Goal: Communication & Community: Answer question/provide support

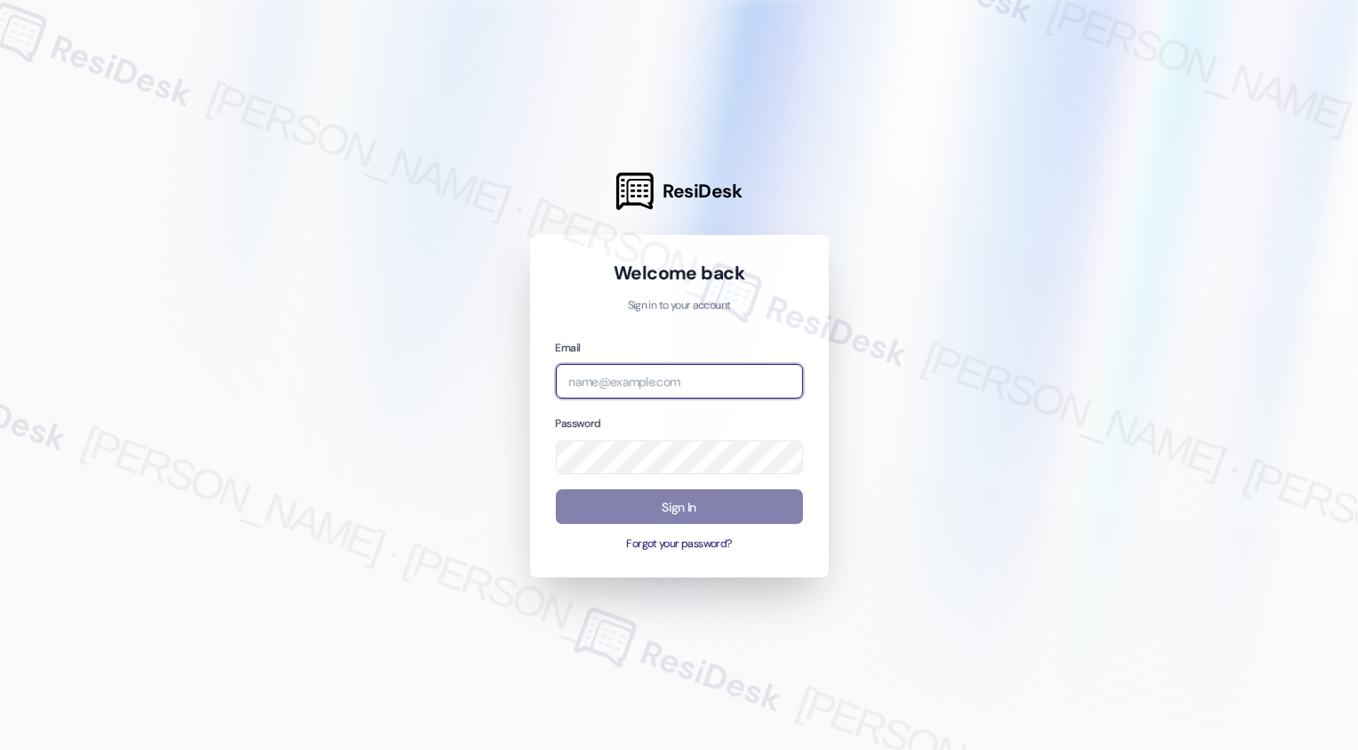
click at [620, 383] on input "email" at bounding box center [679, 381] width 247 height 35
type input "automated-surveys-home_now_properties-[PERSON_NAME].[PERSON_NAME]@home_now_[DOM…"
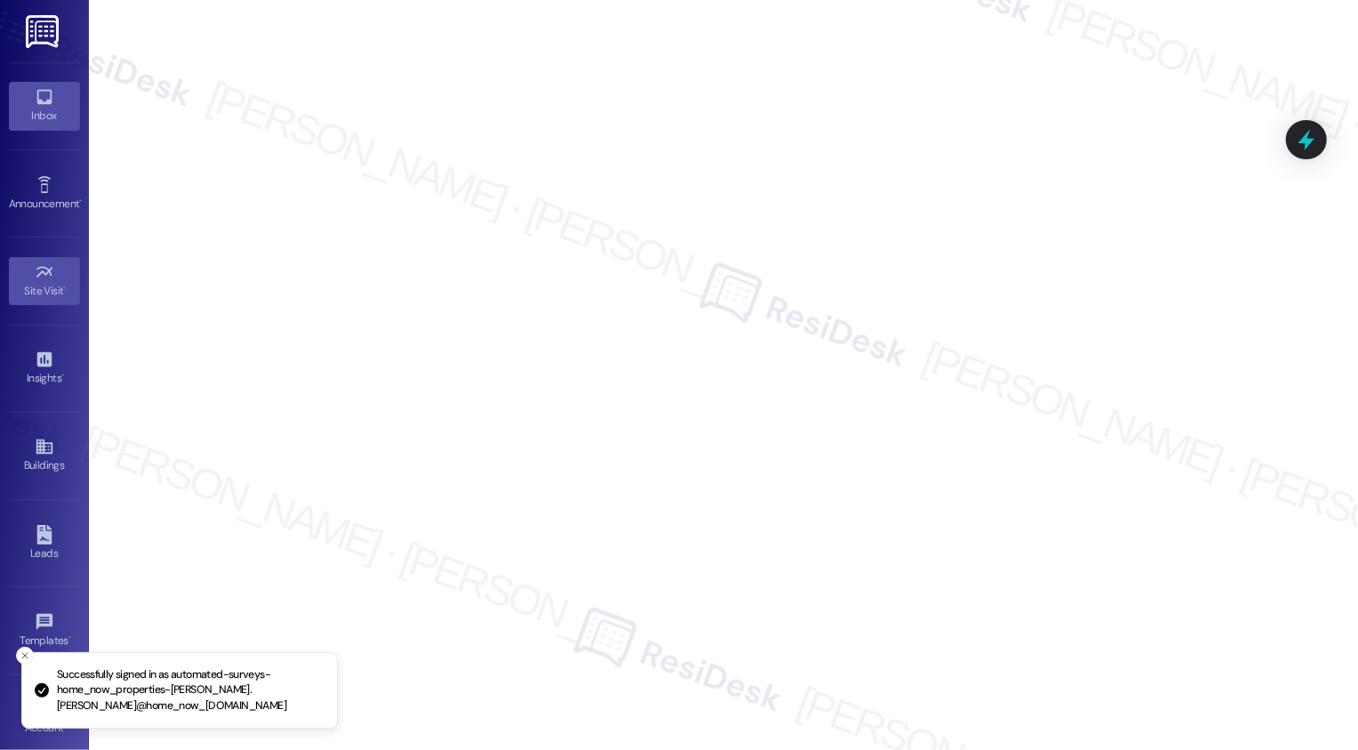
click at [46, 119] on div "Inbox" at bounding box center [44, 116] width 89 height 18
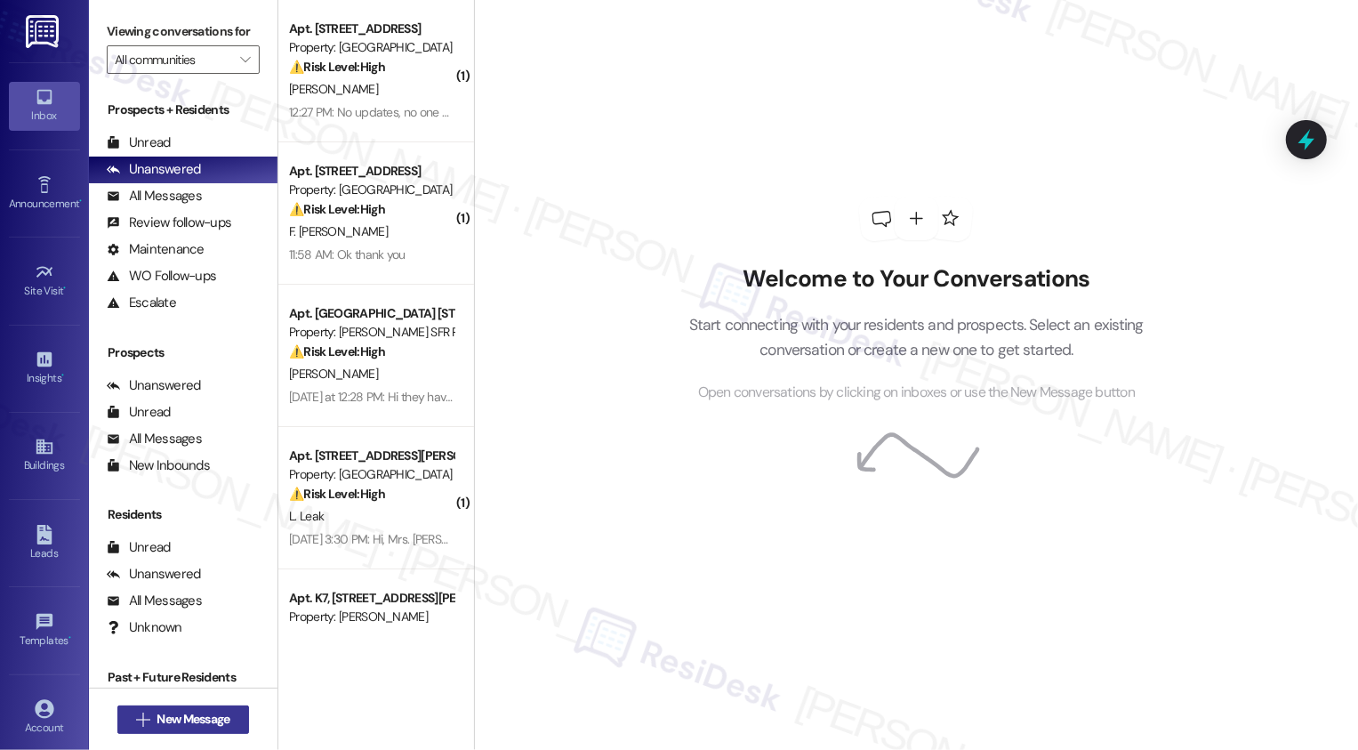
click at [210, 717] on span "New Message" at bounding box center [193, 719] width 73 height 19
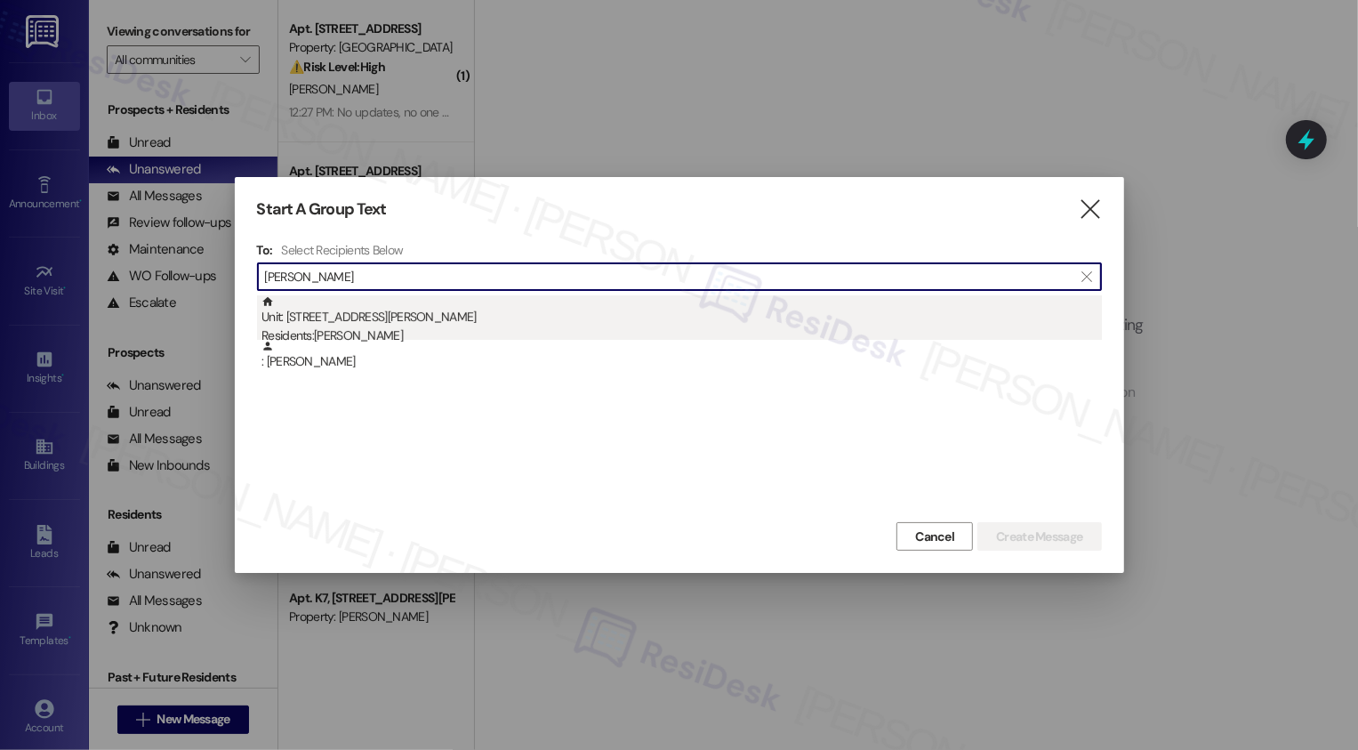
type input "[PERSON_NAME]"
click at [388, 334] on div "Residents: [PERSON_NAME]" at bounding box center [681, 335] width 840 height 19
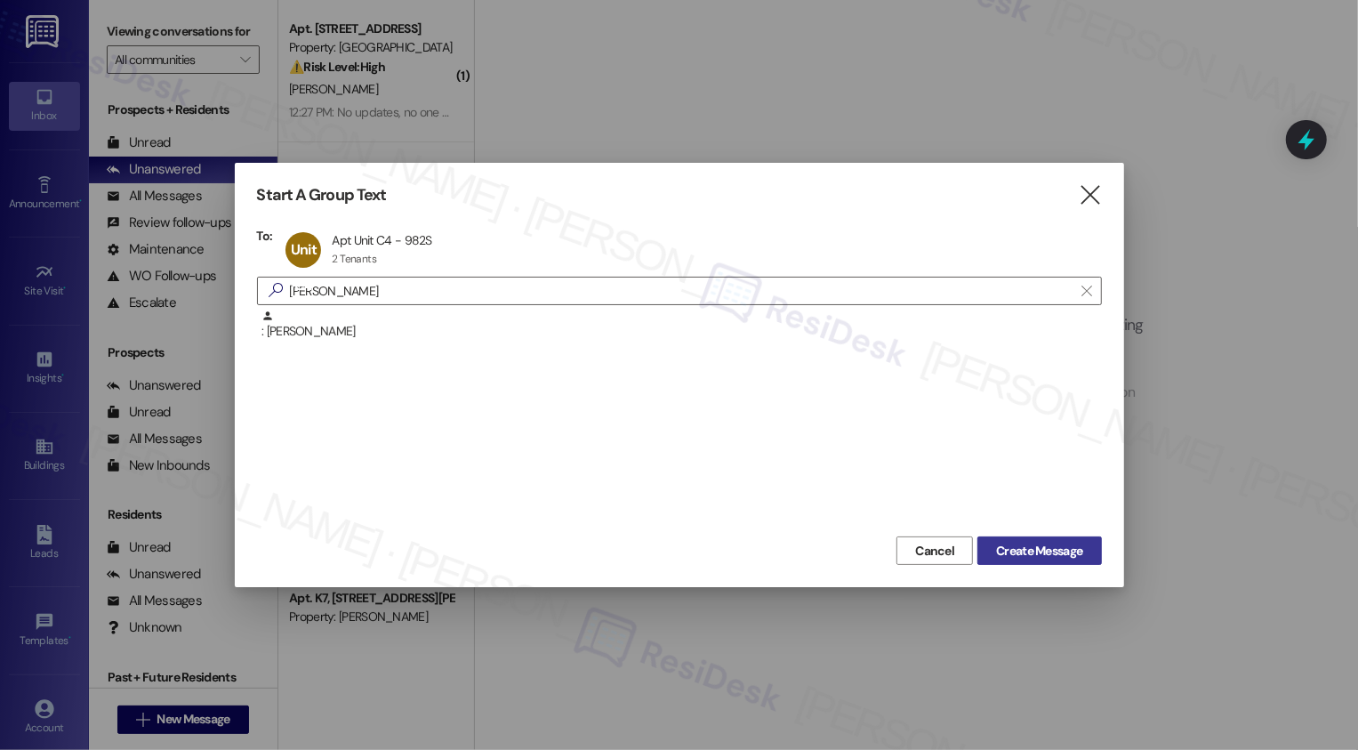
click at [1049, 553] on span "Create Message" at bounding box center [1039, 551] width 86 height 19
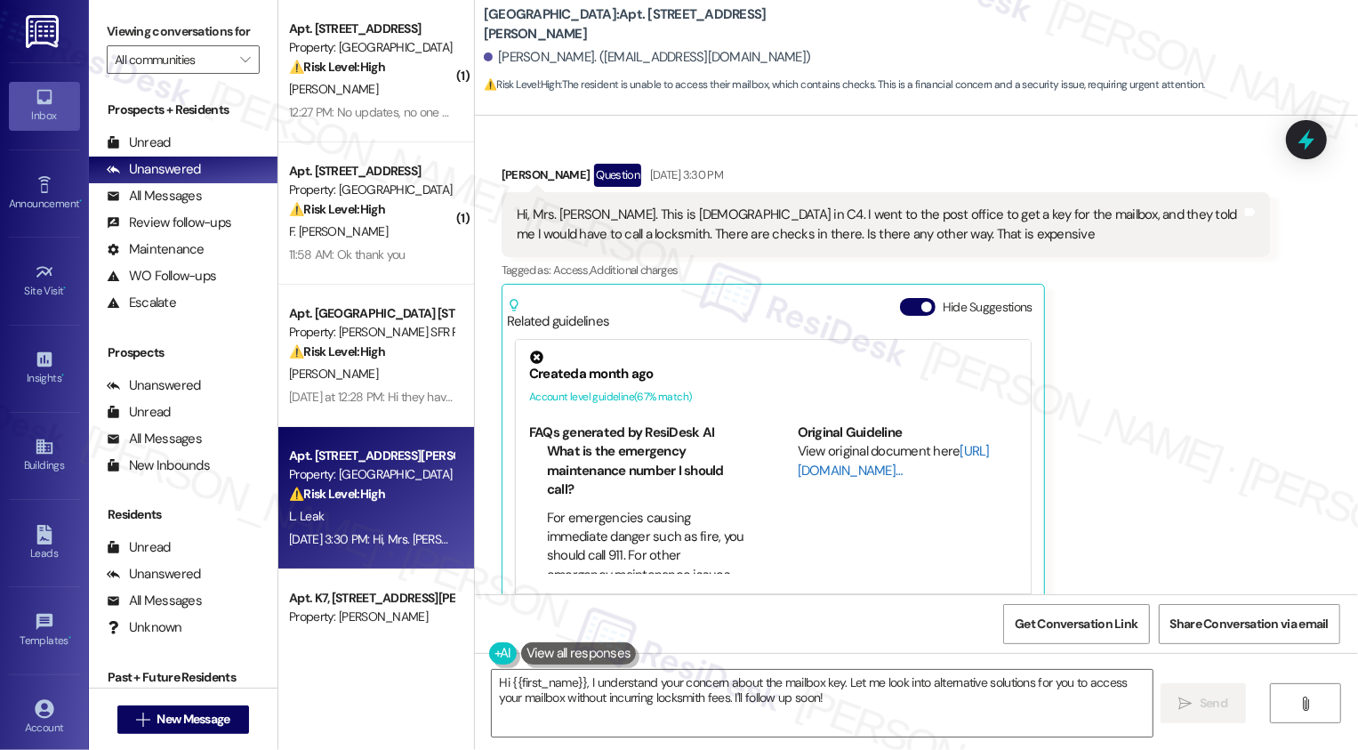
click at [834, 470] on link "[URL][DOMAIN_NAME]…" at bounding box center [894, 460] width 192 height 36
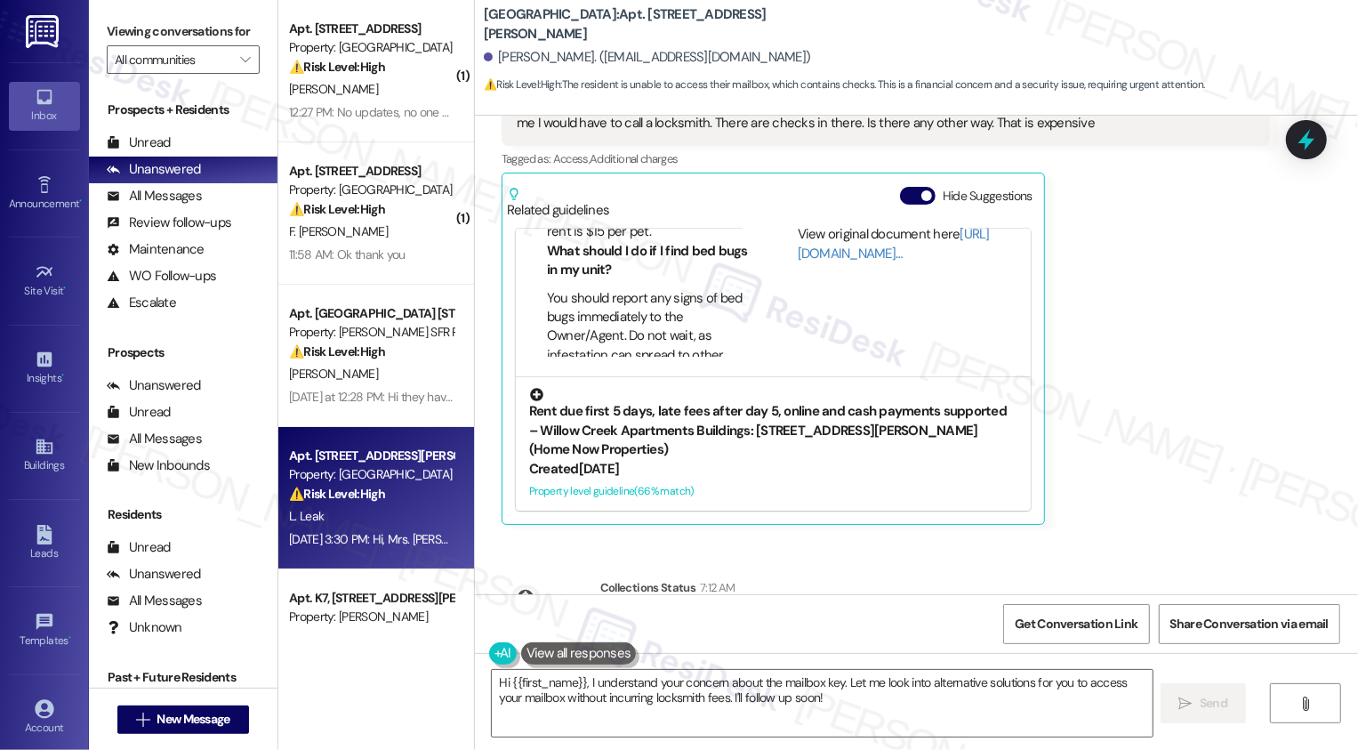
scroll to position [837, 0]
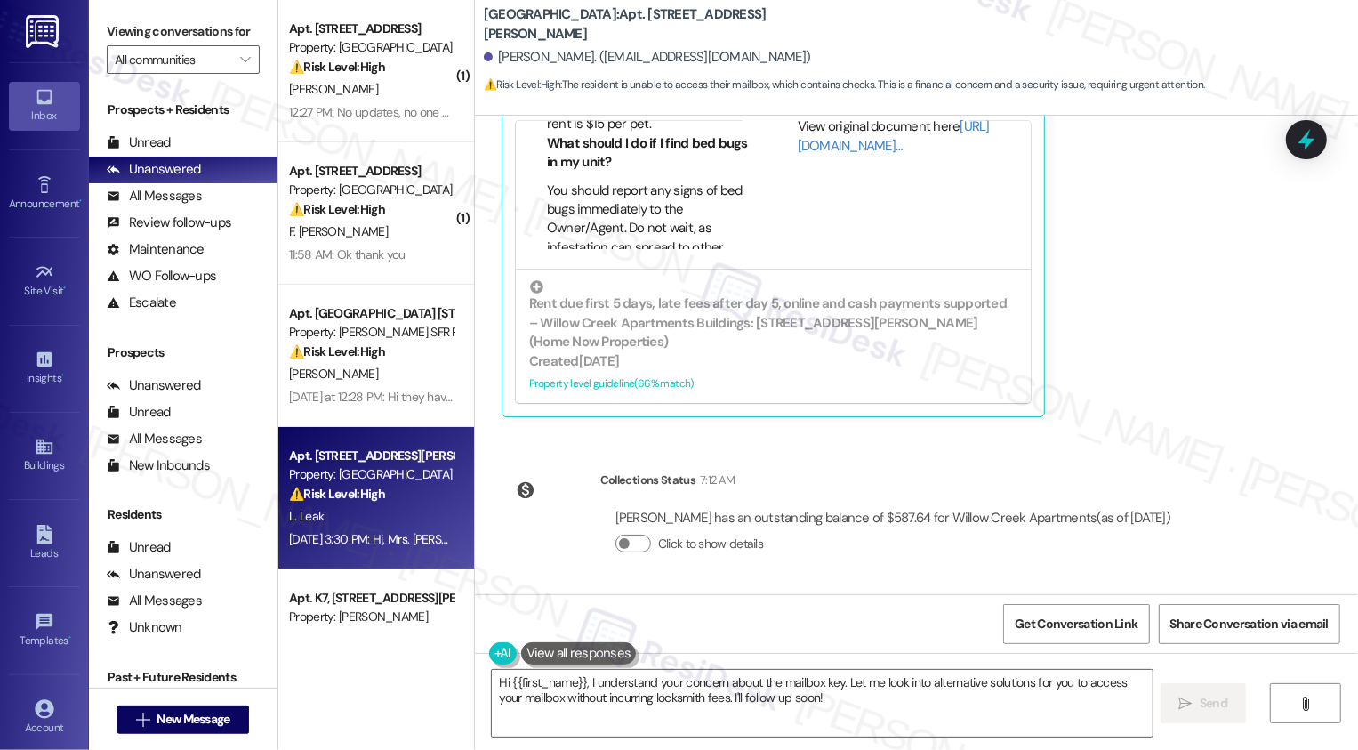
click at [1088, 291] on div "[PERSON_NAME] Question [DATE] 3:30 PM Hi, Mrs. [PERSON_NAME]. This is [DEMOGRAP…" at bounding box center [886, 181] width 768 height 472
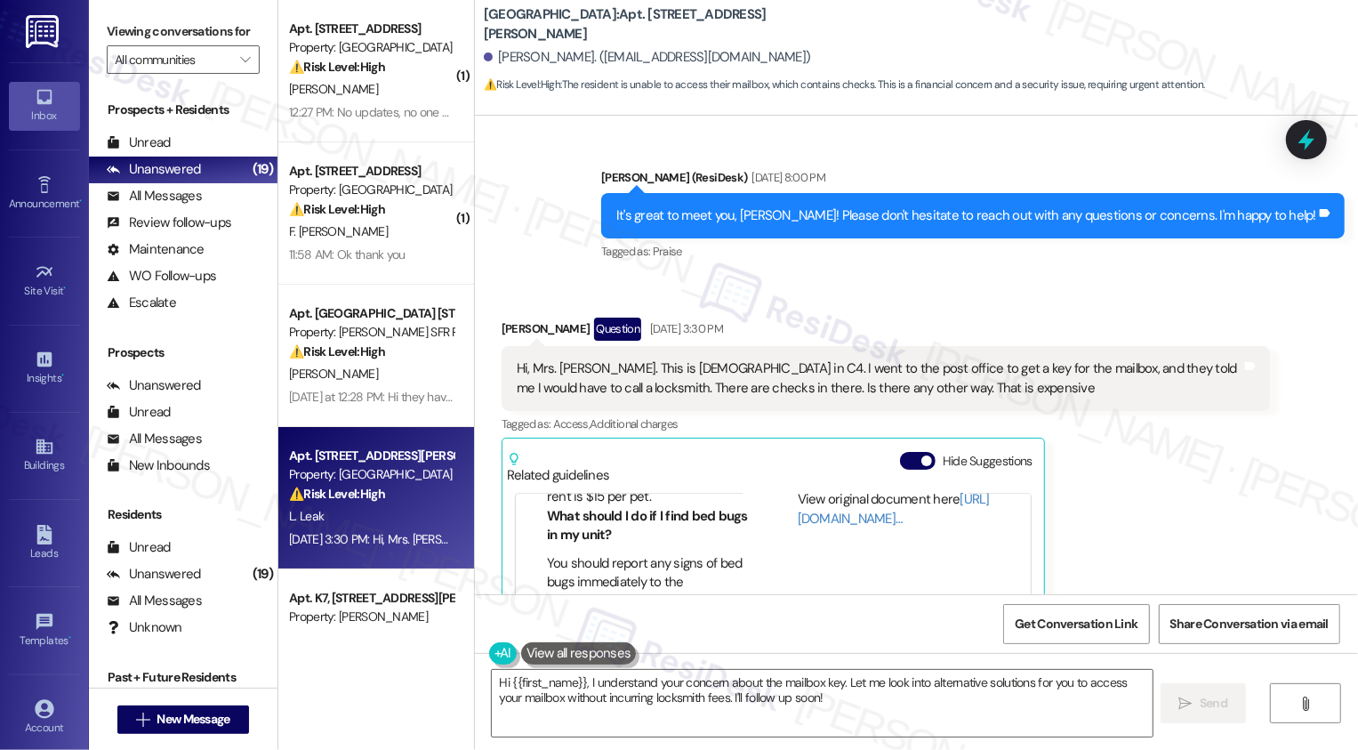
scroll to position [358, 0]
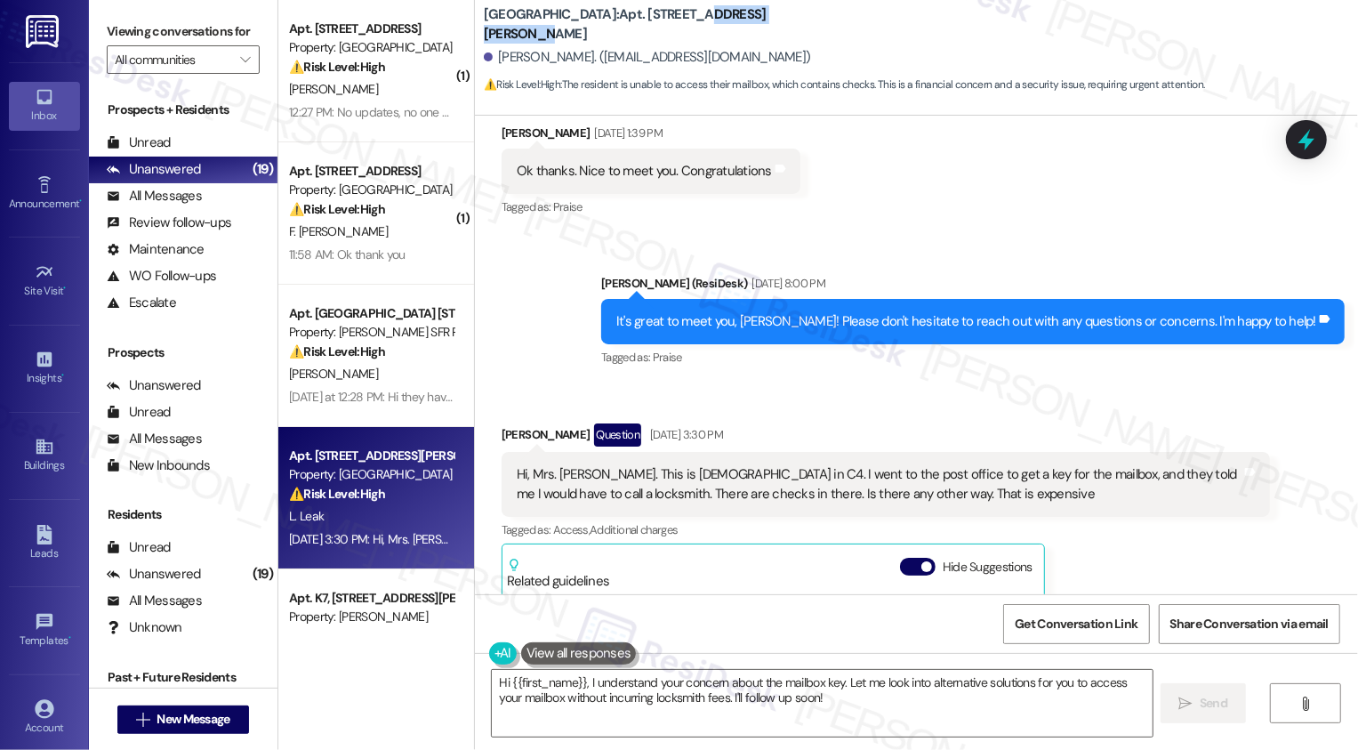
drag, startPoint x: 707, startPoint y: 24, endPoint x: 848, endPoint y: 35, distance: 141.8
click at [850, 35] on div "[GEOGRAPHIC_DATA]: Apt. [STREET_ADDRESS][PERSON_NAME][PERSON_NAME]. ([EMAIL_ADD…" at bounding box center [921, 49] width 874 height 90
copy b "[STREET_ADDRESS][PERSON_NAME]"
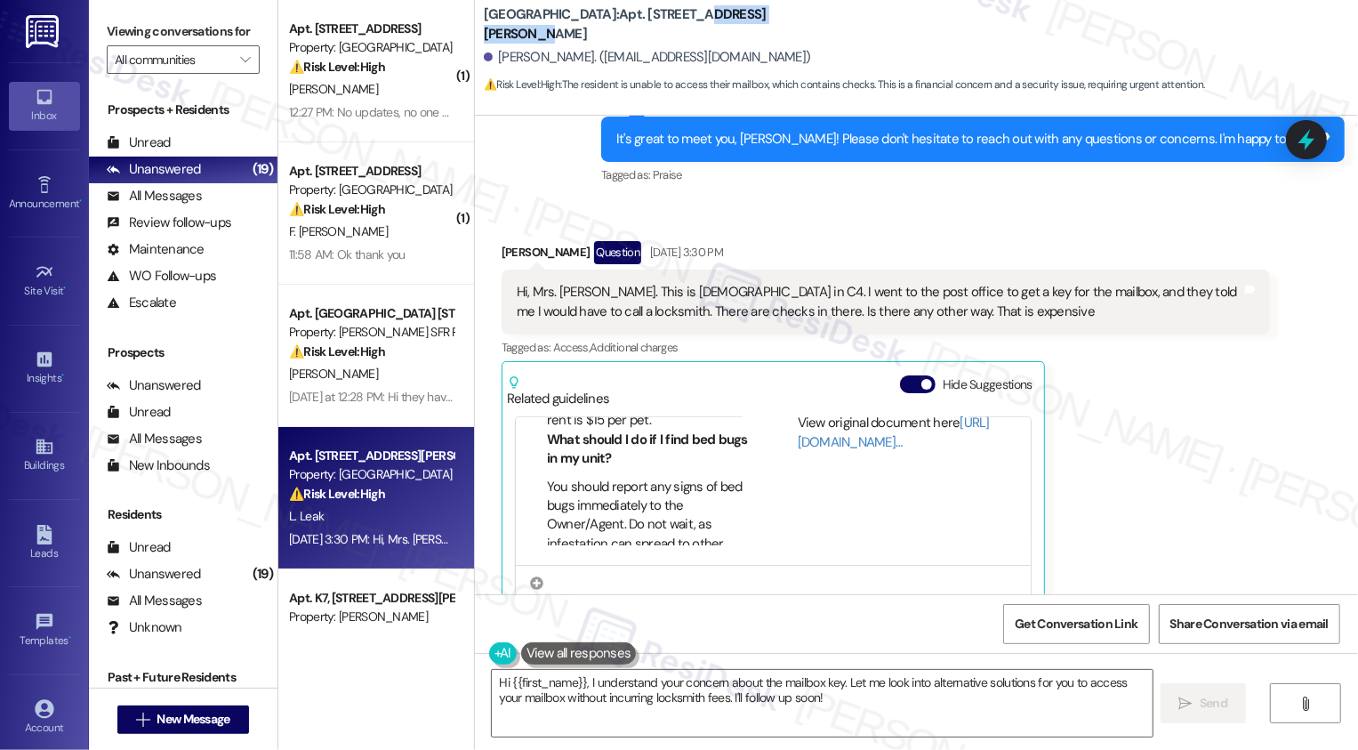
scroll to position [526, 0]
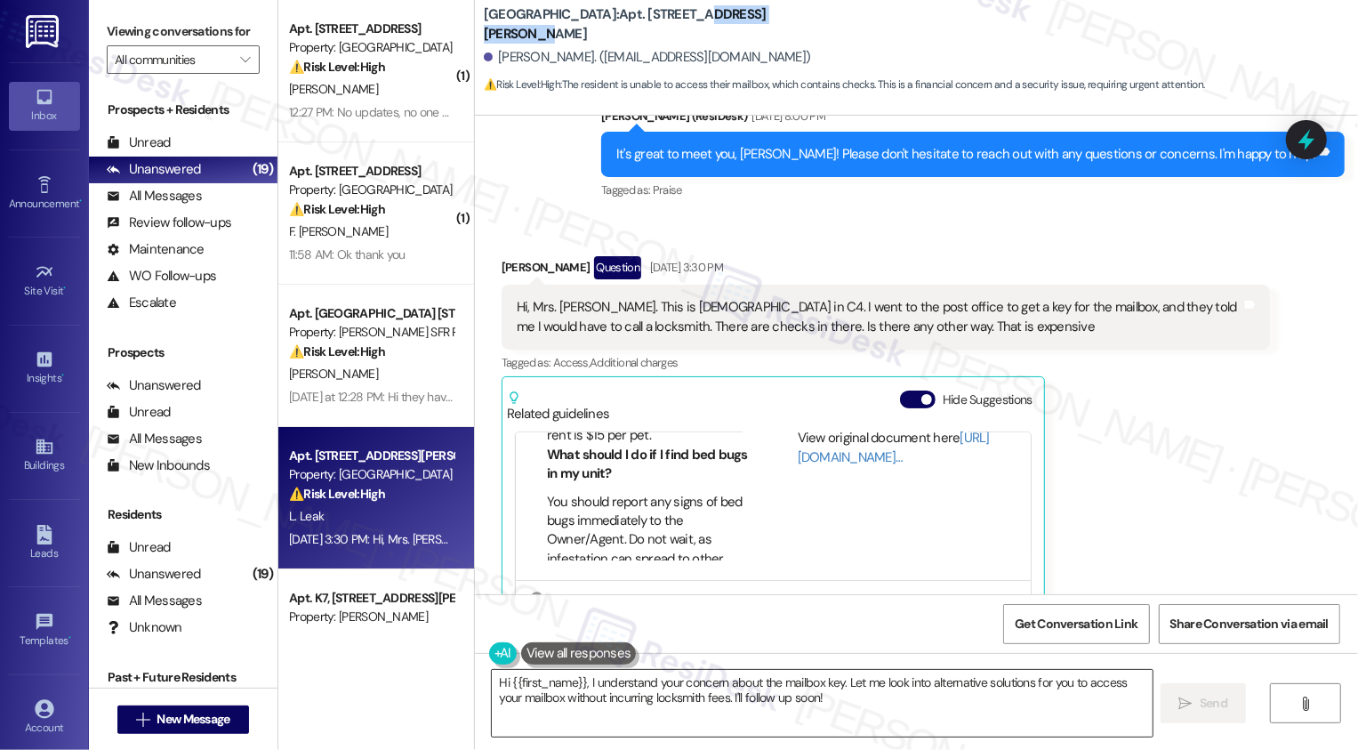
click at [871, 696] on textarea "Hi {{first_name}}, I understand your concern about the mailbox key. Let me look…" at bounding box center [822, 703] width 661 height 67
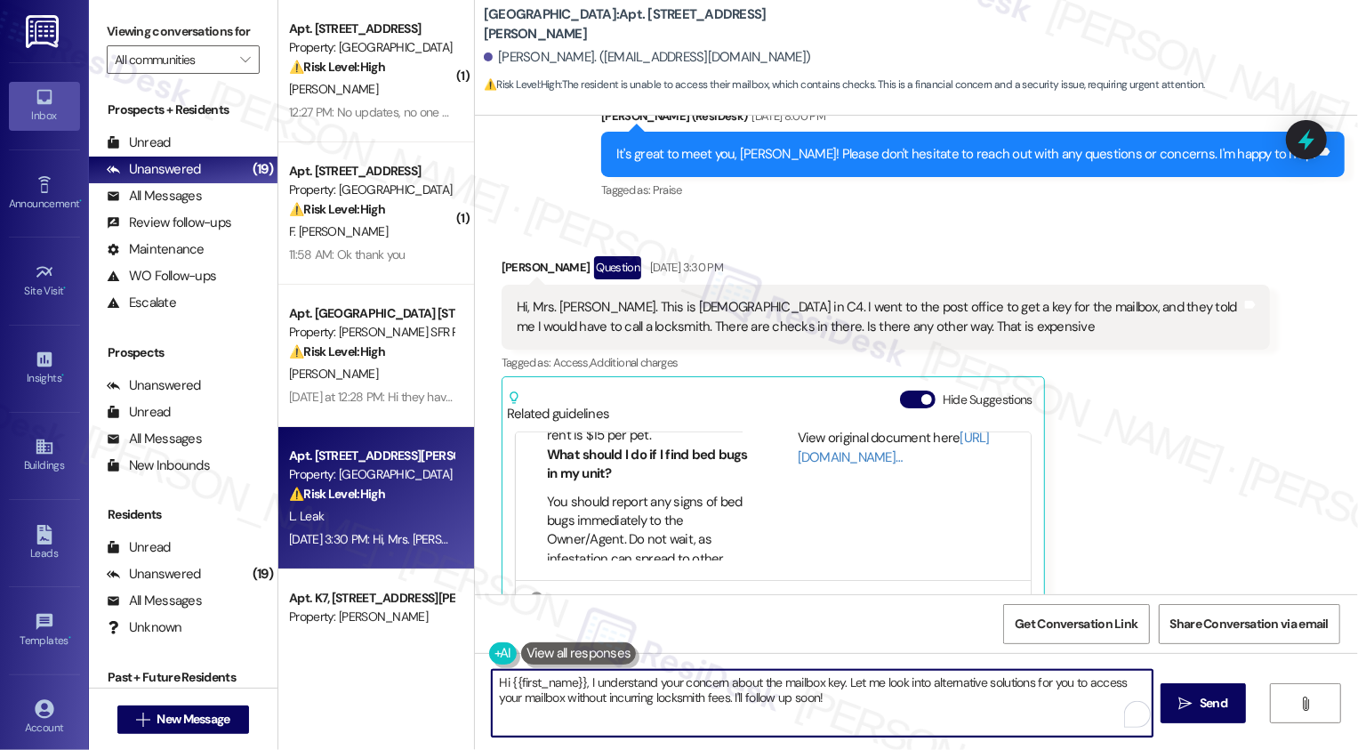
drag, startPoint x: 841, startPoint y: 685, endPoint x: 872, endPoint y: 717, distance: 44.7
click at [872, 717] on textarea "Hi {{first_name}}, I understand your concern about the mailbox key. Let me look…" at bounding box center [822, 703] width 661 height 67
click at [573, 673] on textarea "Hi {{first_name}}, I understand your concern about the mailbox key. Could you p…" at bounding box center [820, 703] width 661 height 67
click at [579, 682] on textarea "Hi {{first_name}}, I understand your concern about the mailbox key. Could you p…" at bounding box center [820, 703] width 661 height 67
type textarea "Hi {{first_name}}, thank you for reaching out! I understand your concern about …"
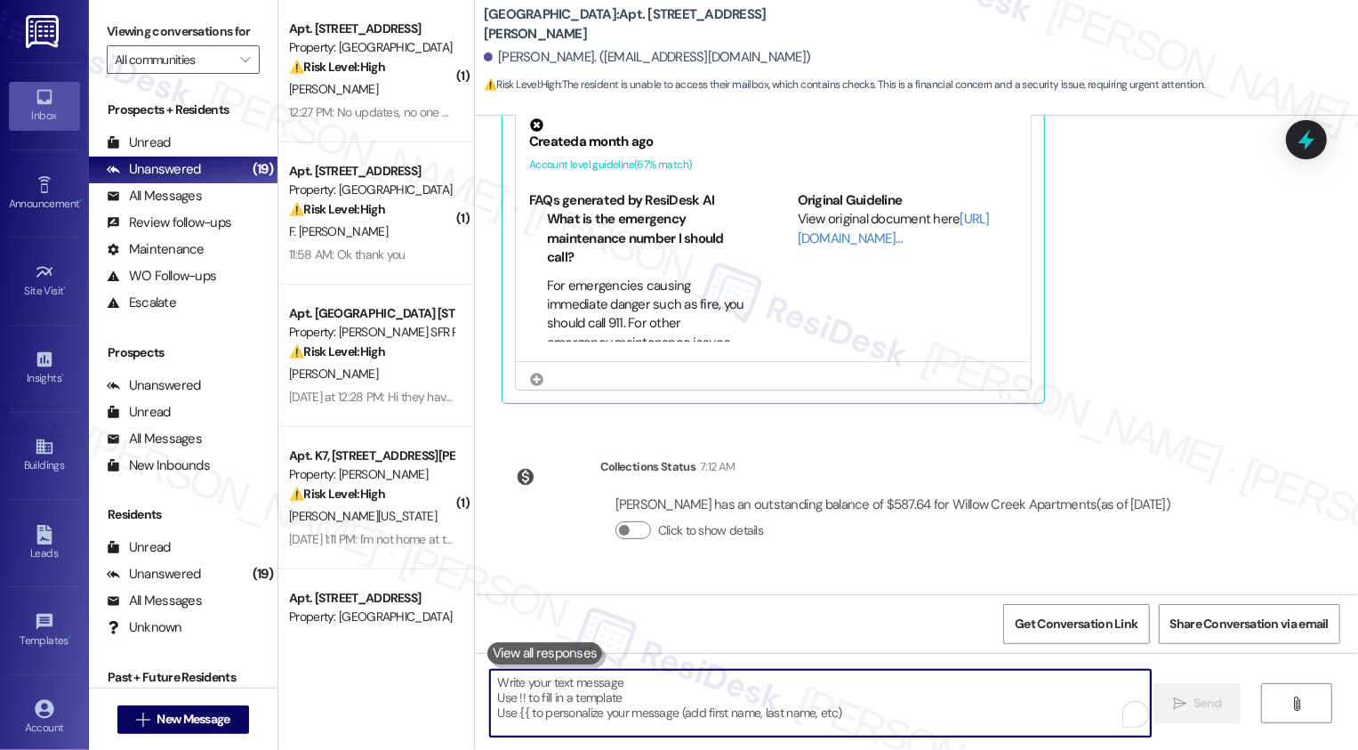
scroll to position [980, 0]
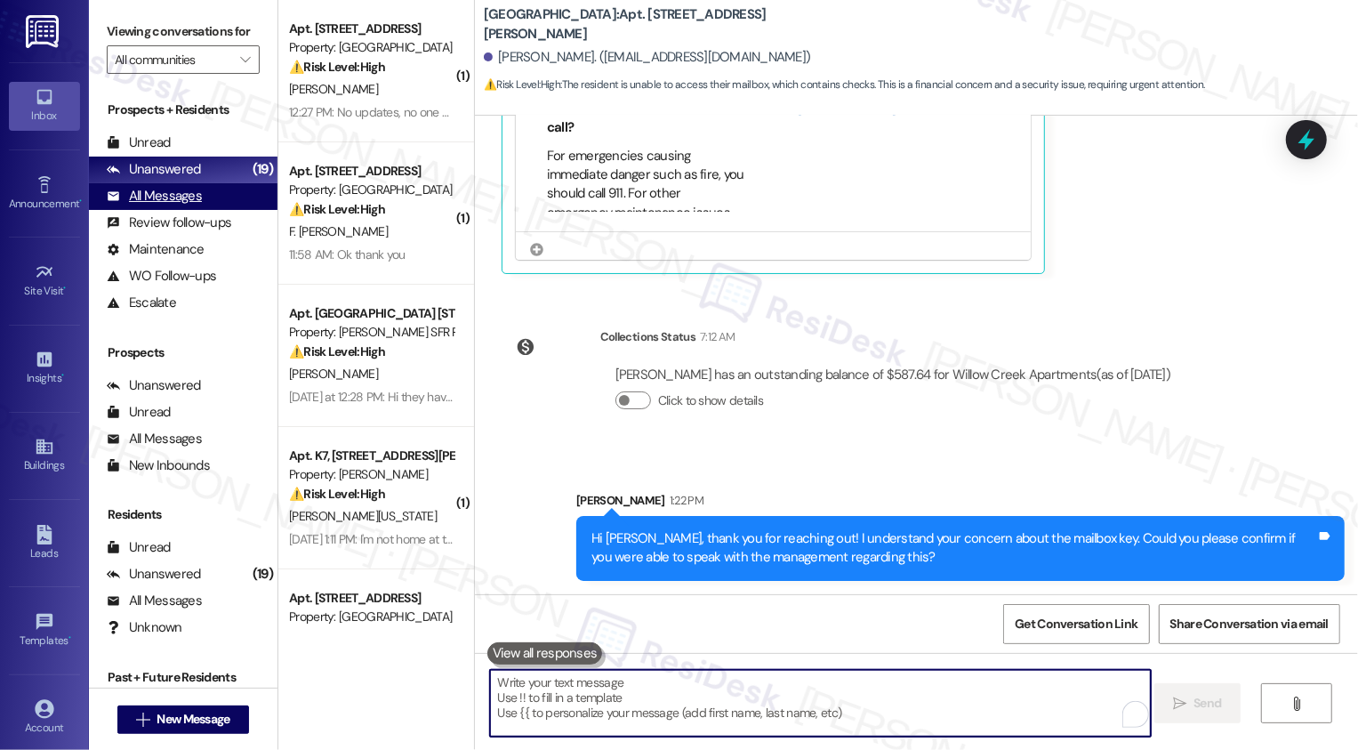
click at [189, 205] on div "All Messages" at bounding box center [154, 196] width 95 height 19
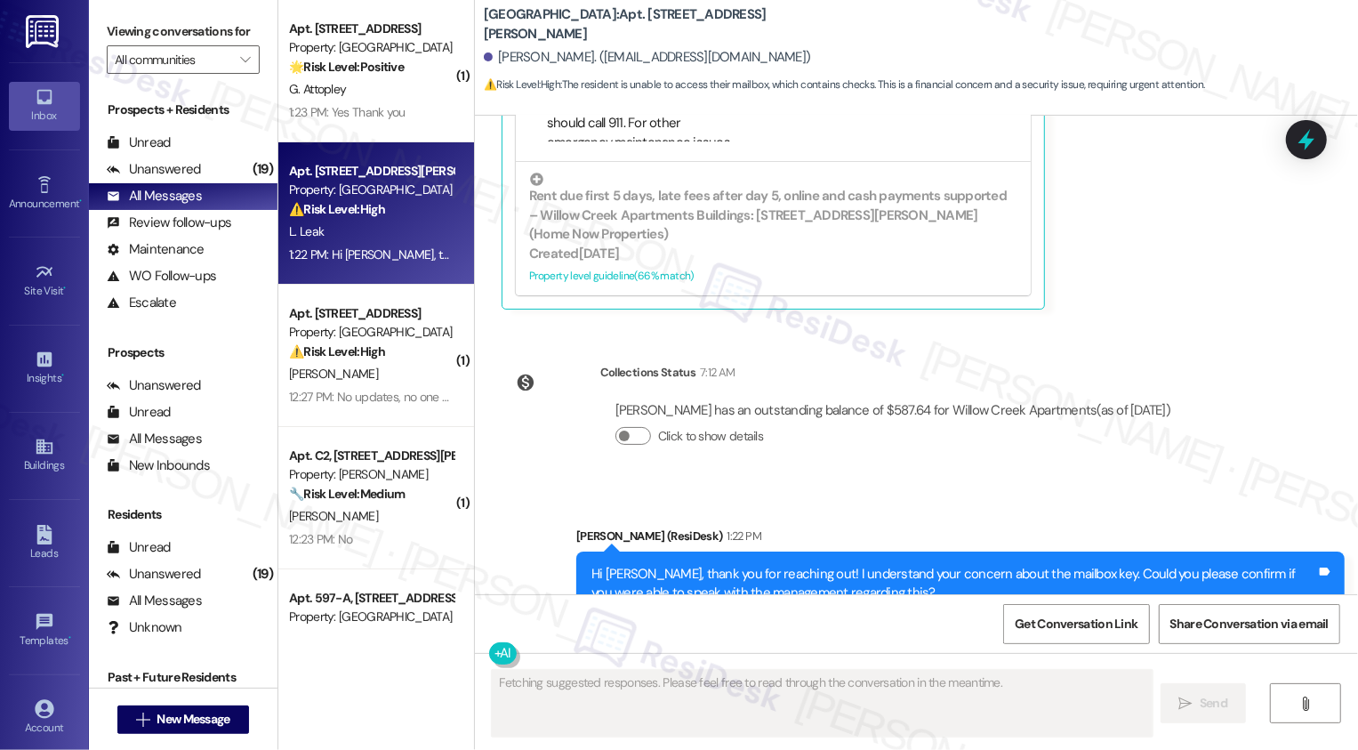
scroll to position [1006, 0]
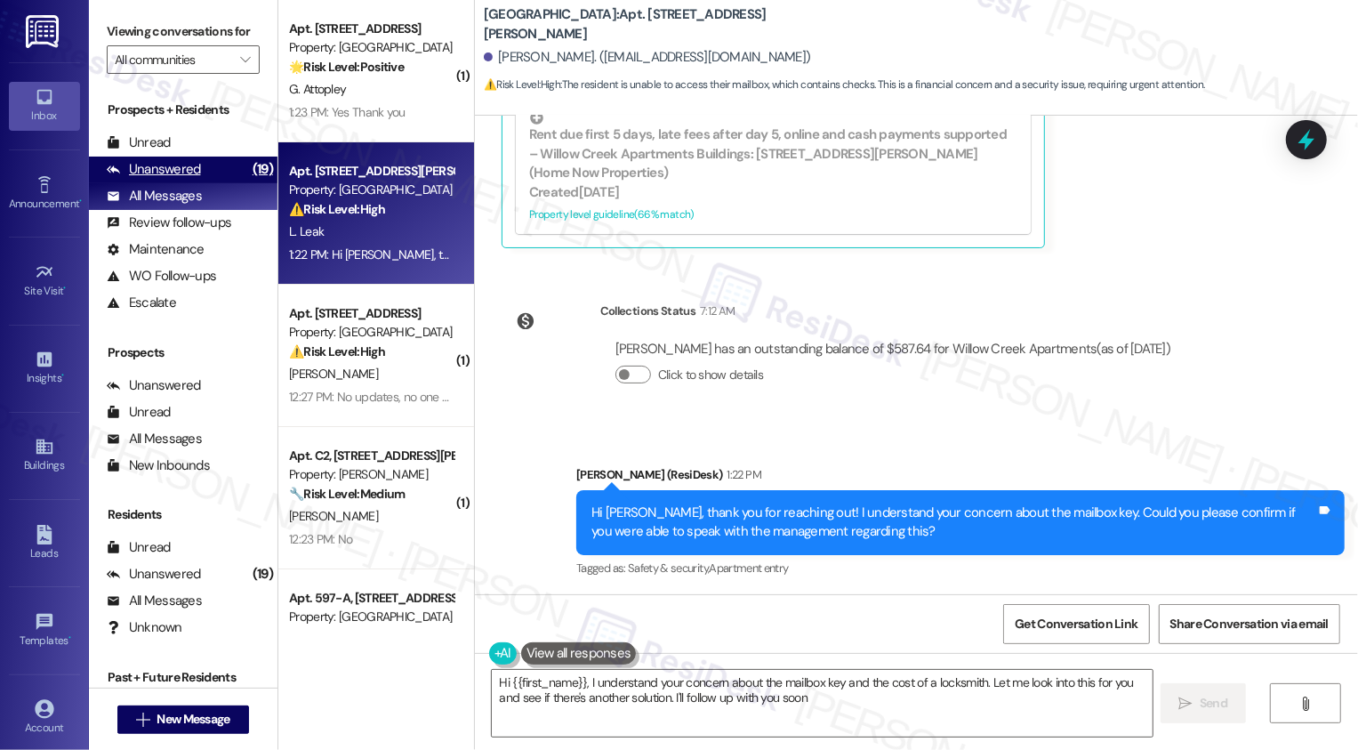
type textarea "Hi {{first_name}}, I understand your concern about the mailbox key and the cost…"
click at [214, 183] on div "Unanswered (19)" at bounding box center [183, 170] width 189 height 27
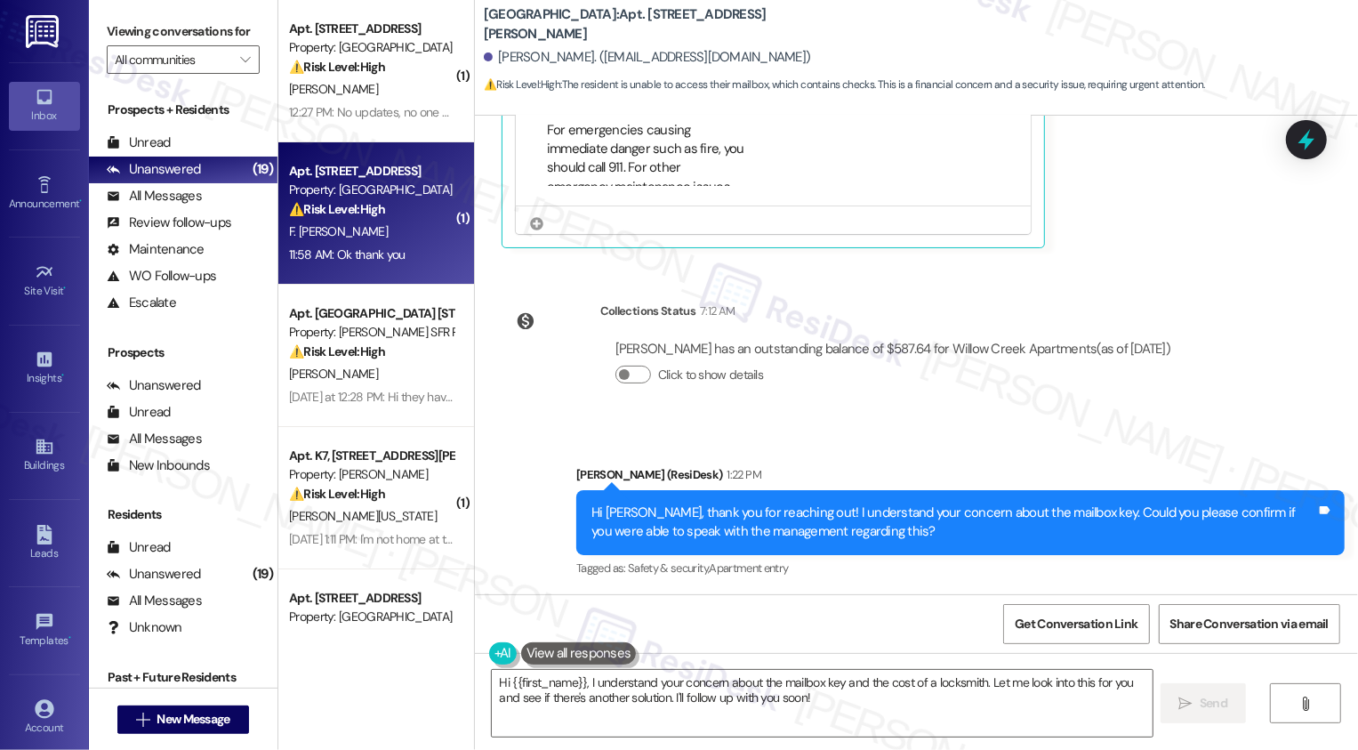
scroll to position [159, 0]
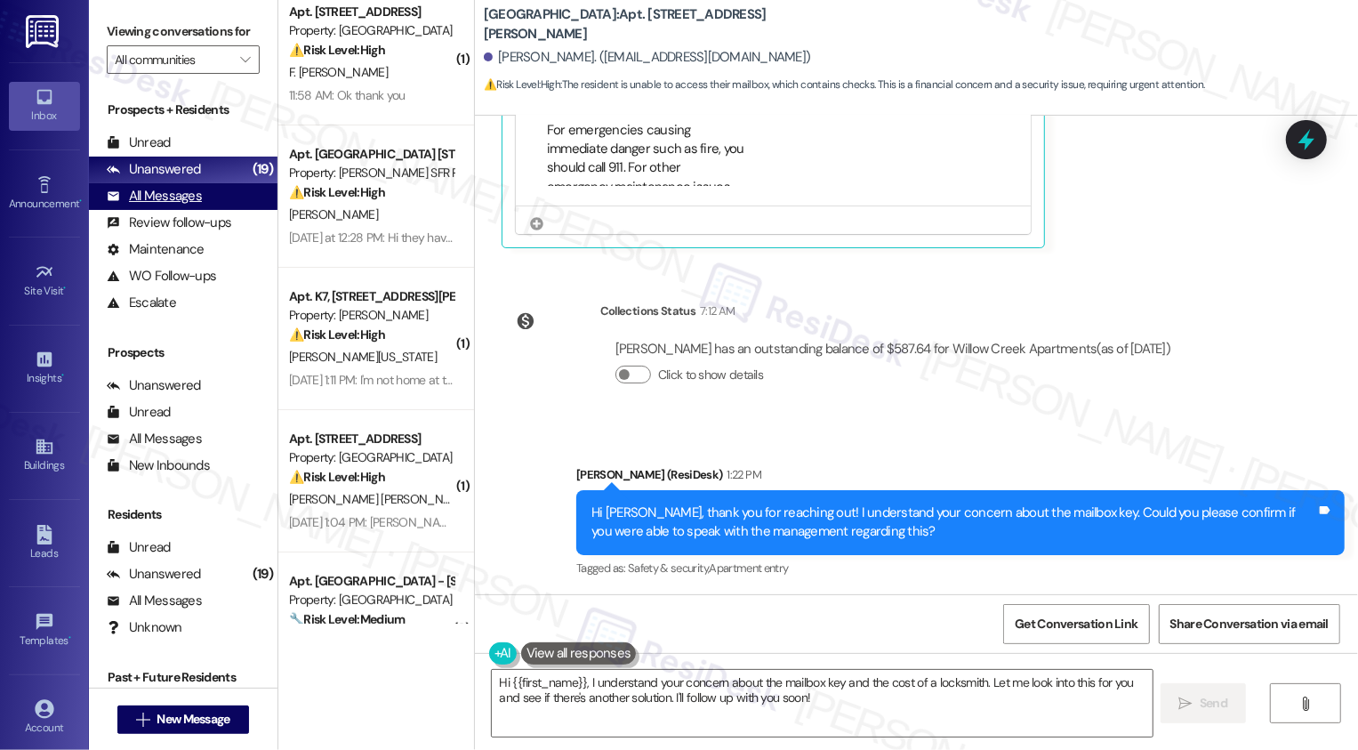
click at [212, 210] on div "All Messages (undefined)" at bounding box center [183, 196] width 189 height 27
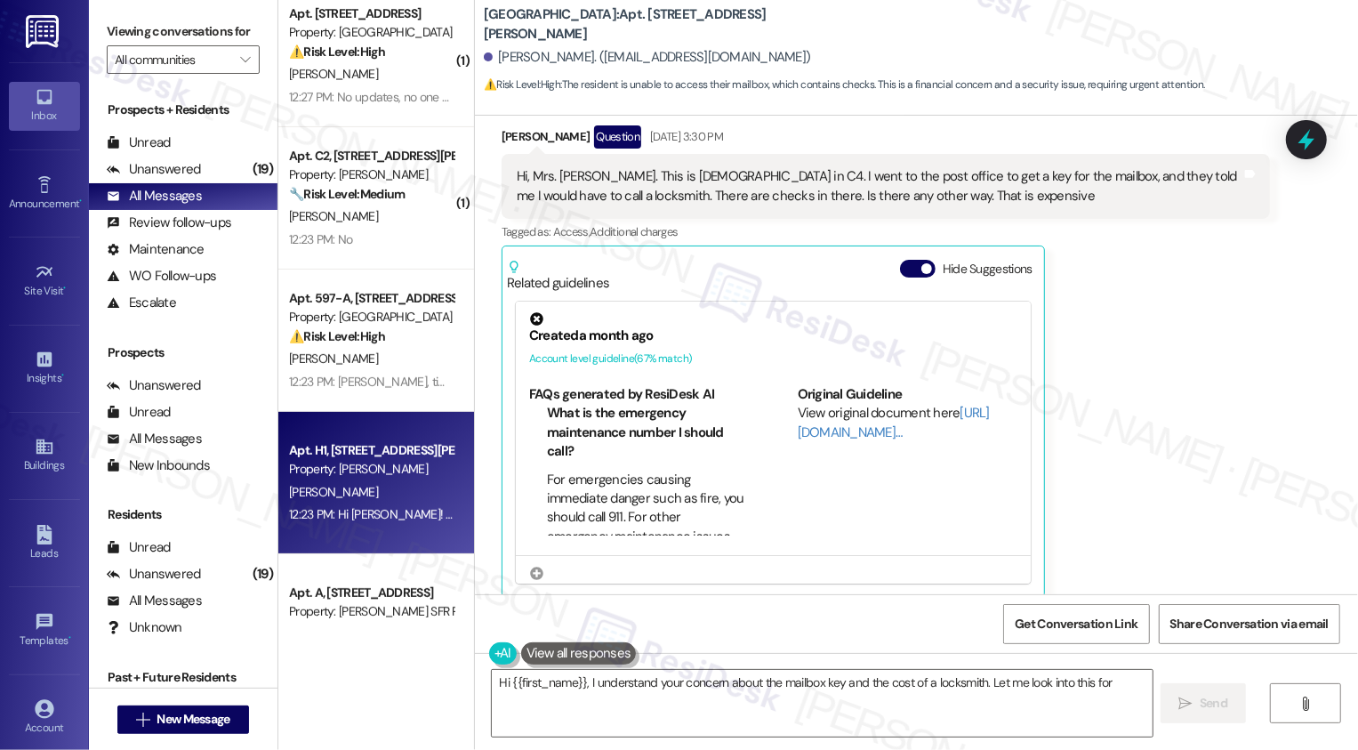
scroll to position [672, 0]
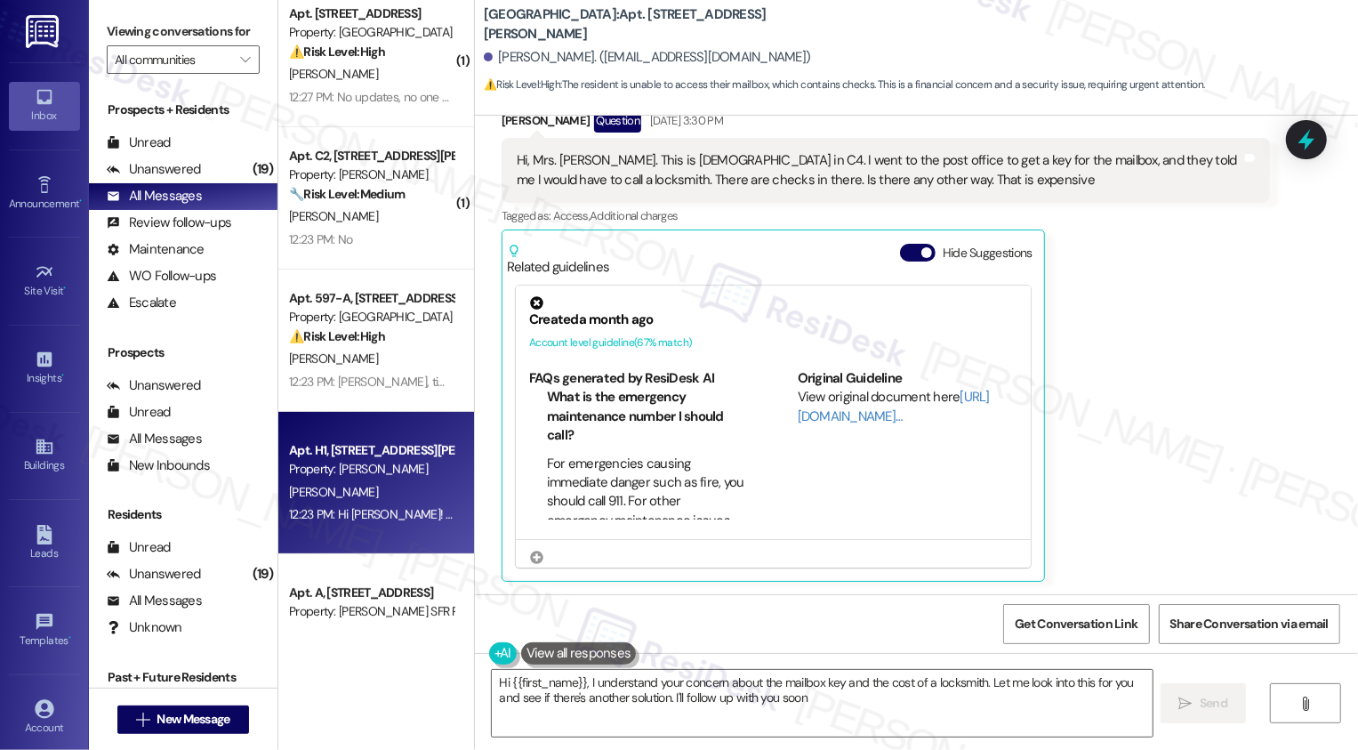
type textarea "Hi {{first_name}}, I understand your concern about the mailbox key and the cost…"
click at [384, 477] on div "Property: [PERSON_NAME]" at bounding box center [371, 469] width 165 height 19
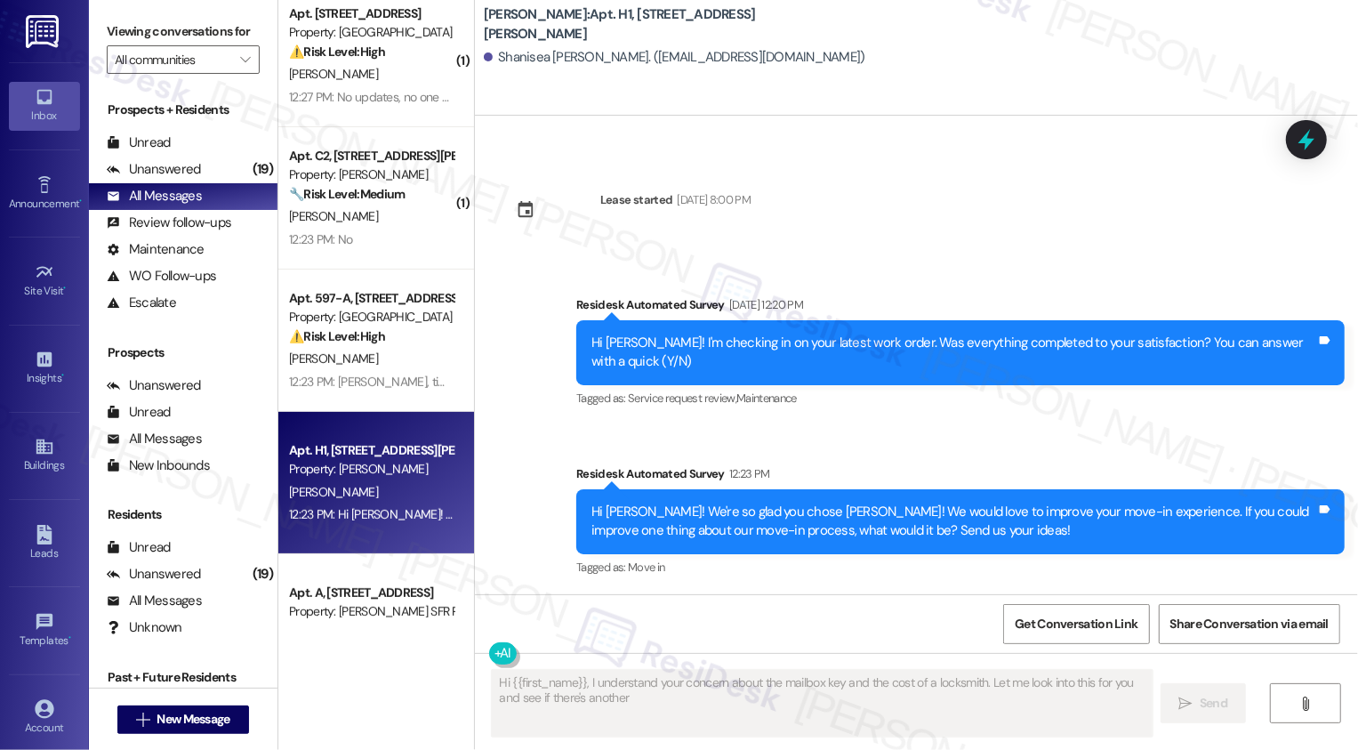
scroll to position [530, 0]
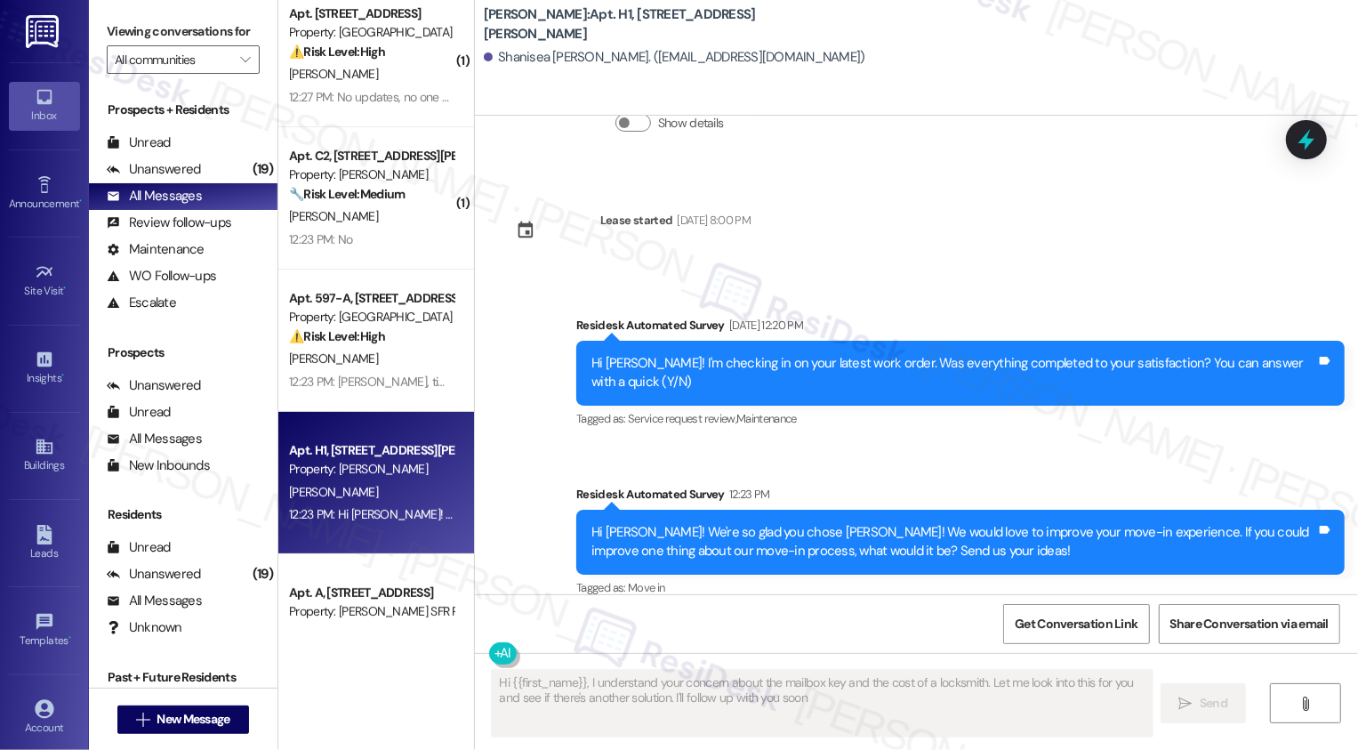
type textarea "Hi {{first_name}}, I understand your concern about the mailbox key and the cost…"
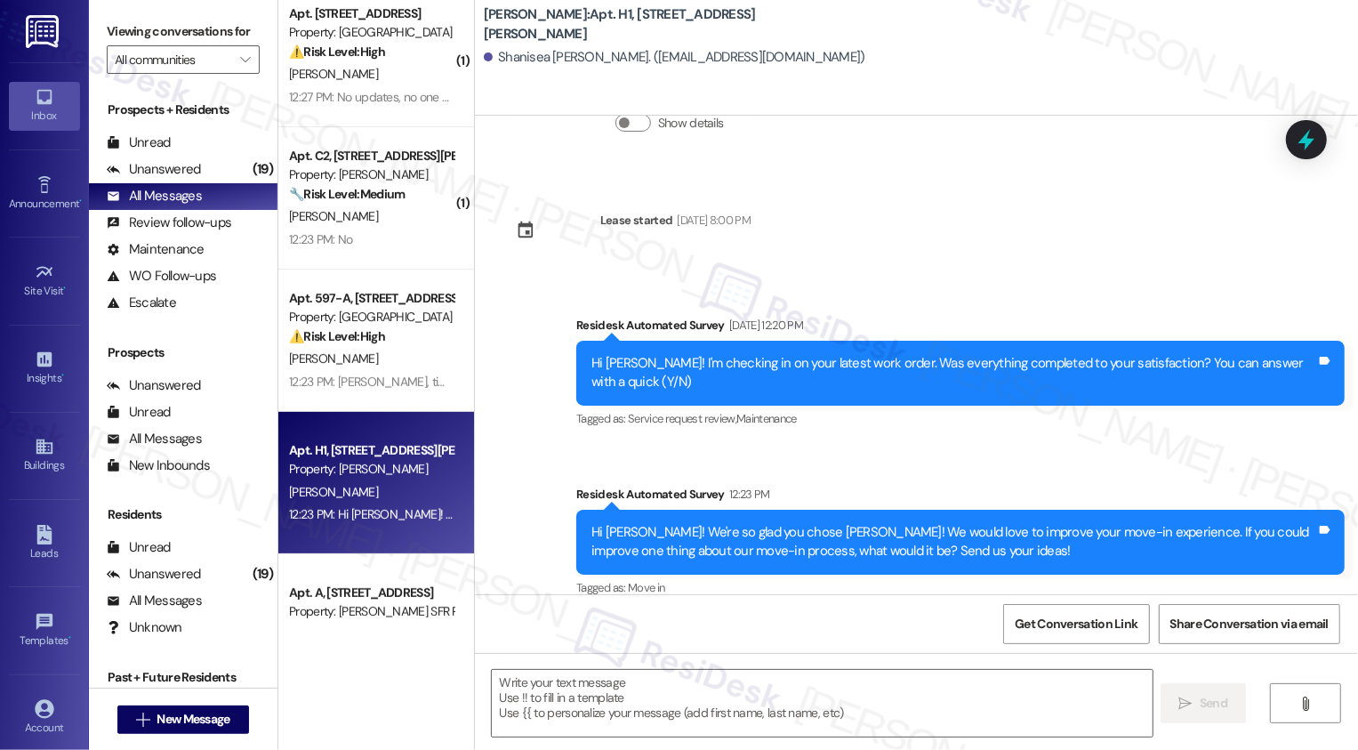
scroll to position [531, 0]
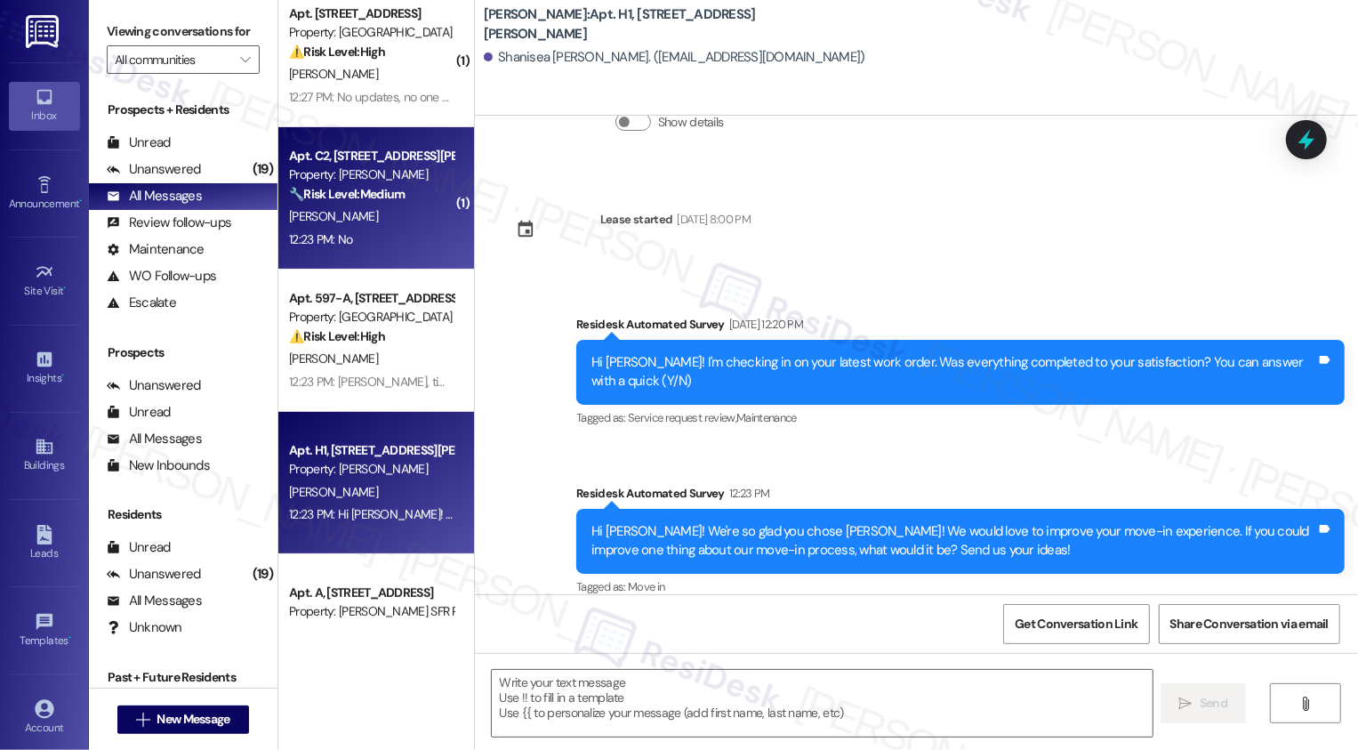
click at [389, 249] on div "12:23 PM: No 12:23 PM: No" at bounding box center [371, 240] width 168 height 22
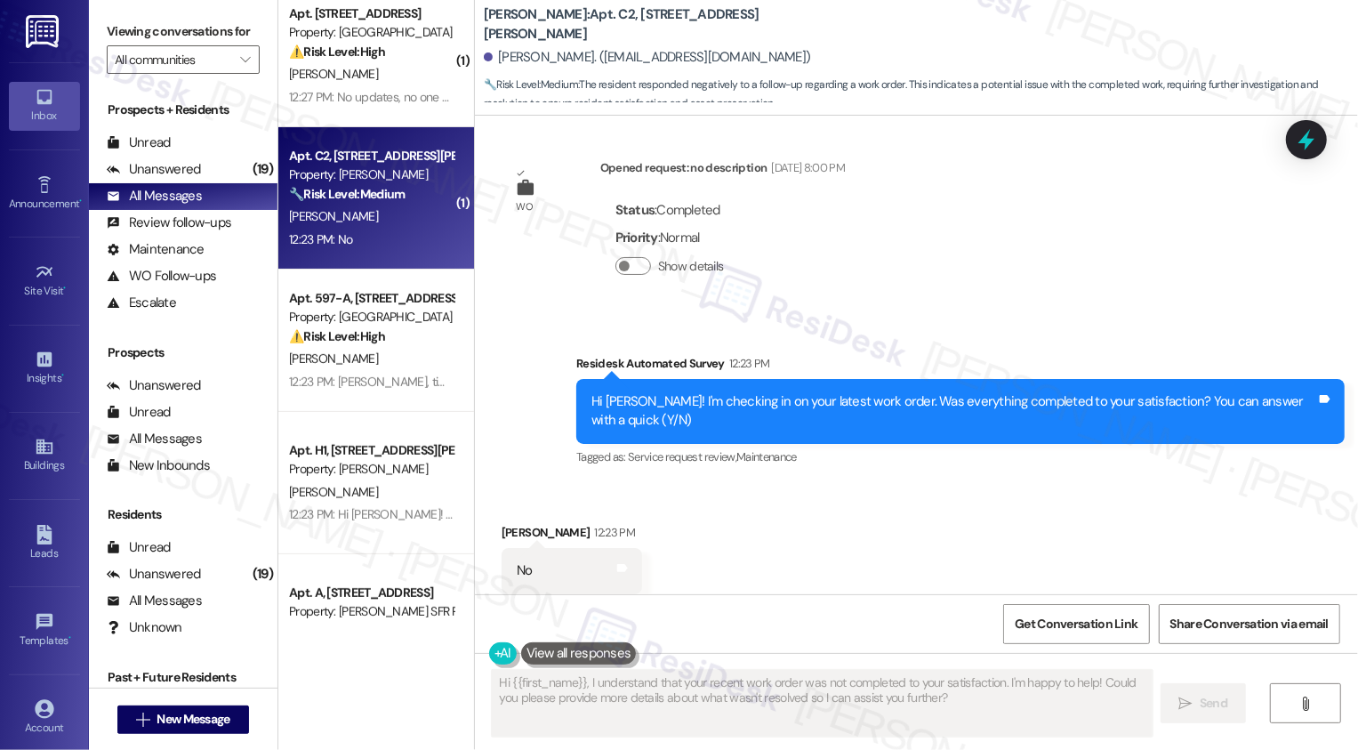
scroll to position [660, 0]
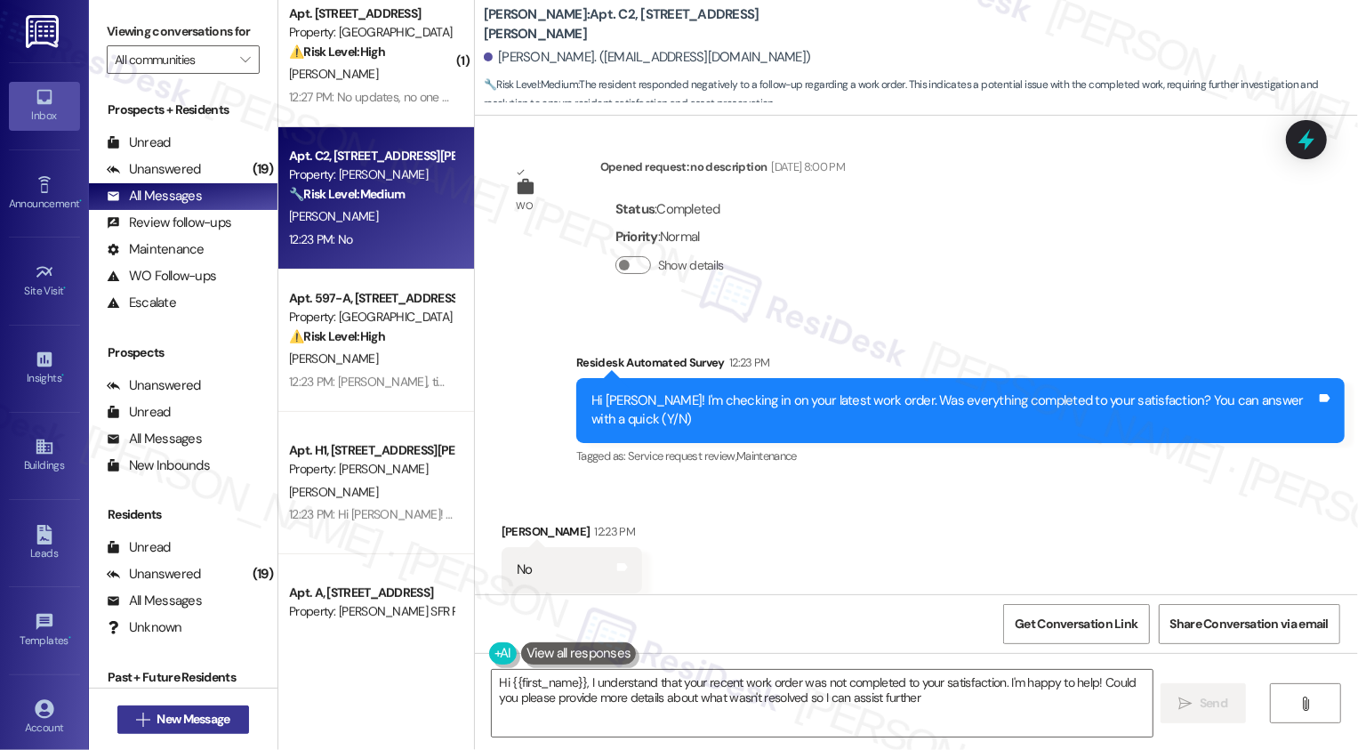
type textarea "Hi {{first_name}}, I understand that your recent work order was not completed t…"
click at [211, 726] on span "New Message" at bounding box center [193, 719] width 73 height 19
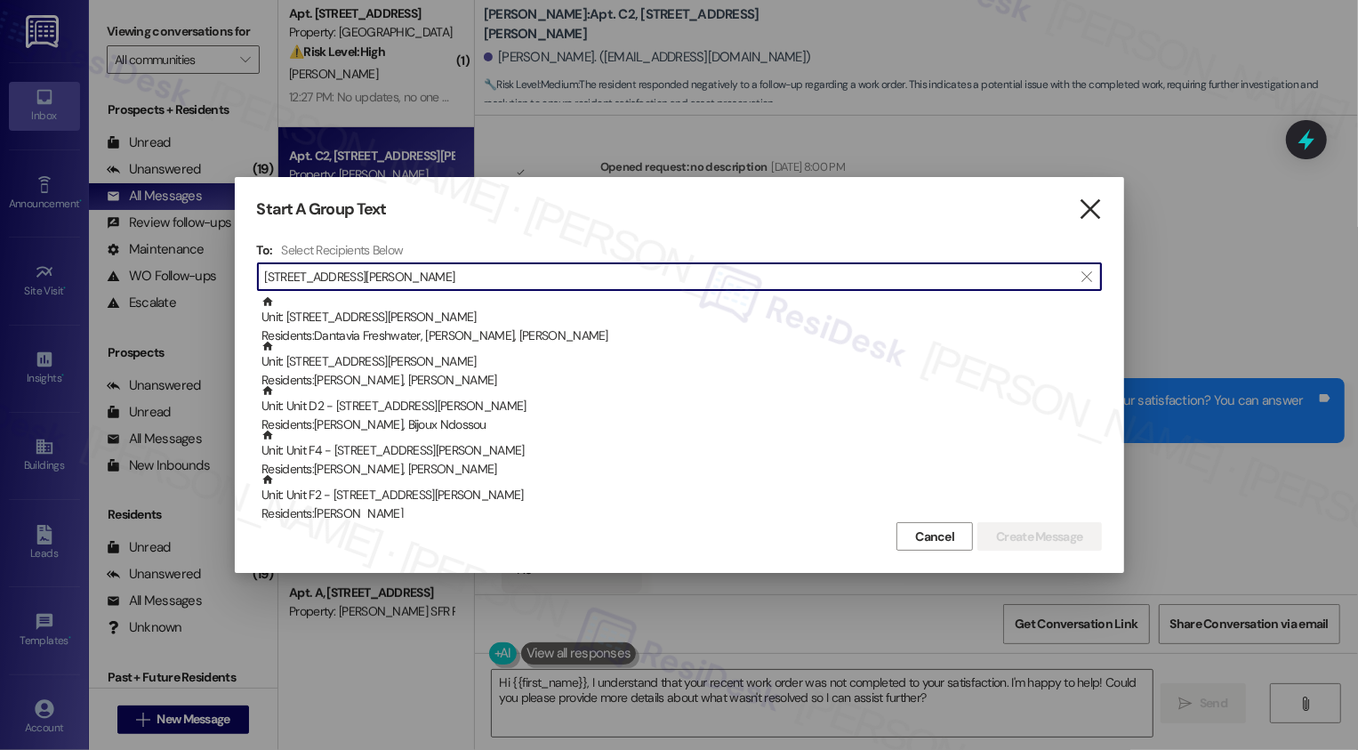
type input "[STREET_ADDRESS][PERSON_NAME]"
click at [1090, 200] on icon "" at bounding box center [1090, 209] width 24 height 19
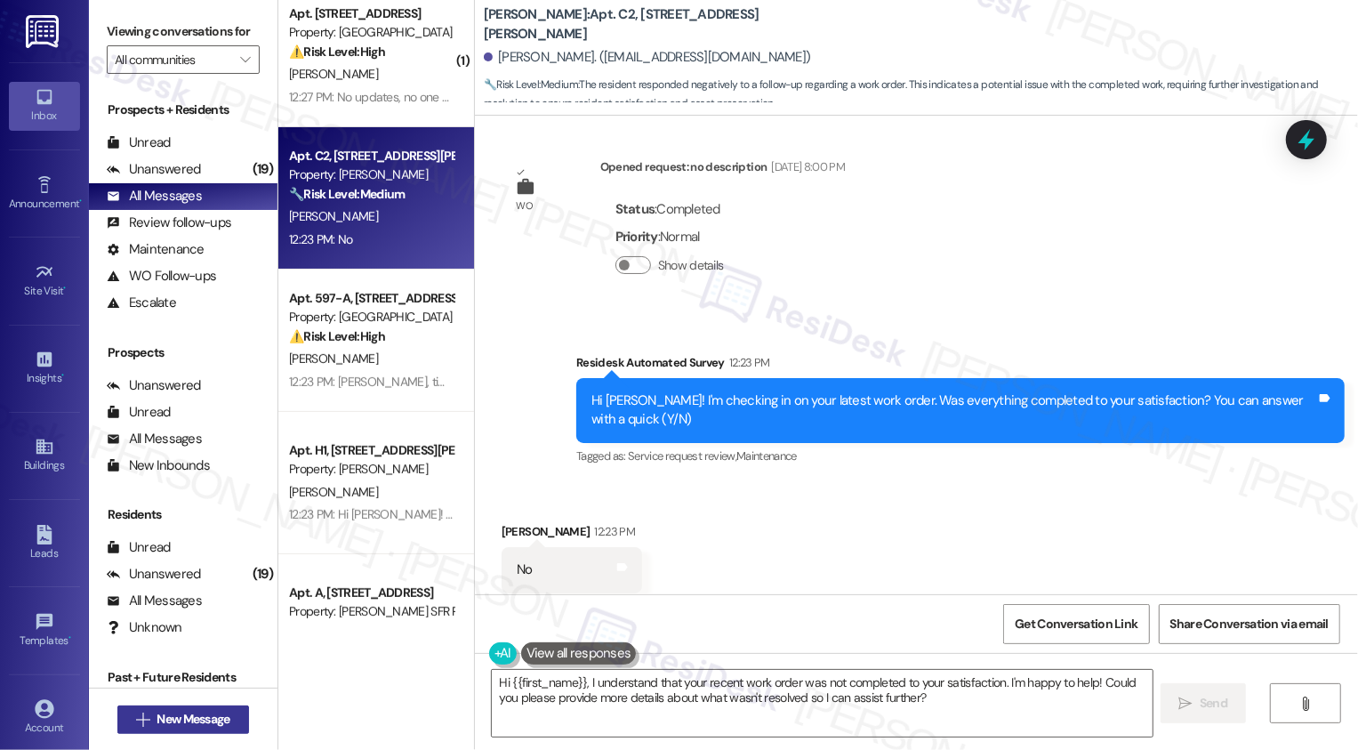
click at [179, 722] on span "New Message" at bounding box center [193, 719] width 73 height 19
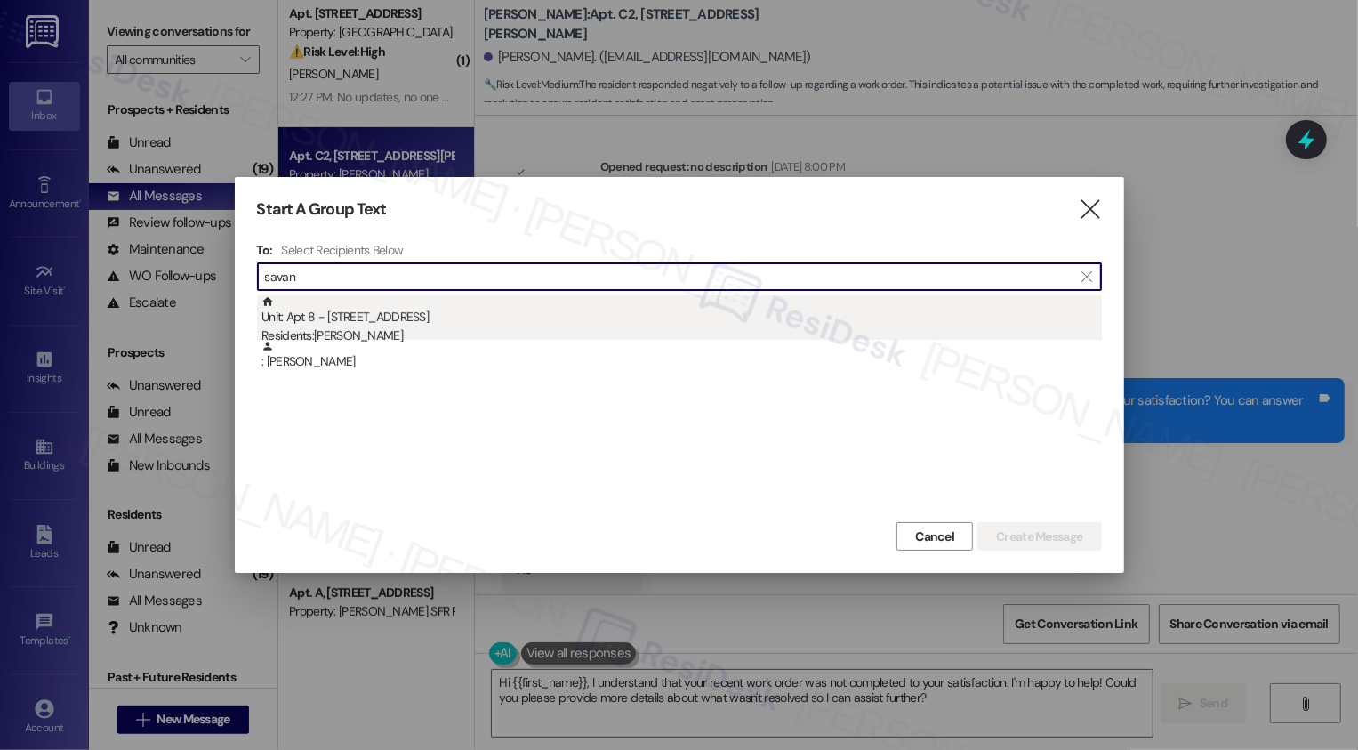
type input "savan"
click at [473, 313] on div "Unit: Apt 8 - [STREET_ADDRESS] Residents: [PERSON_NAME]" at bounding box center [681, 320] width 840 height 51
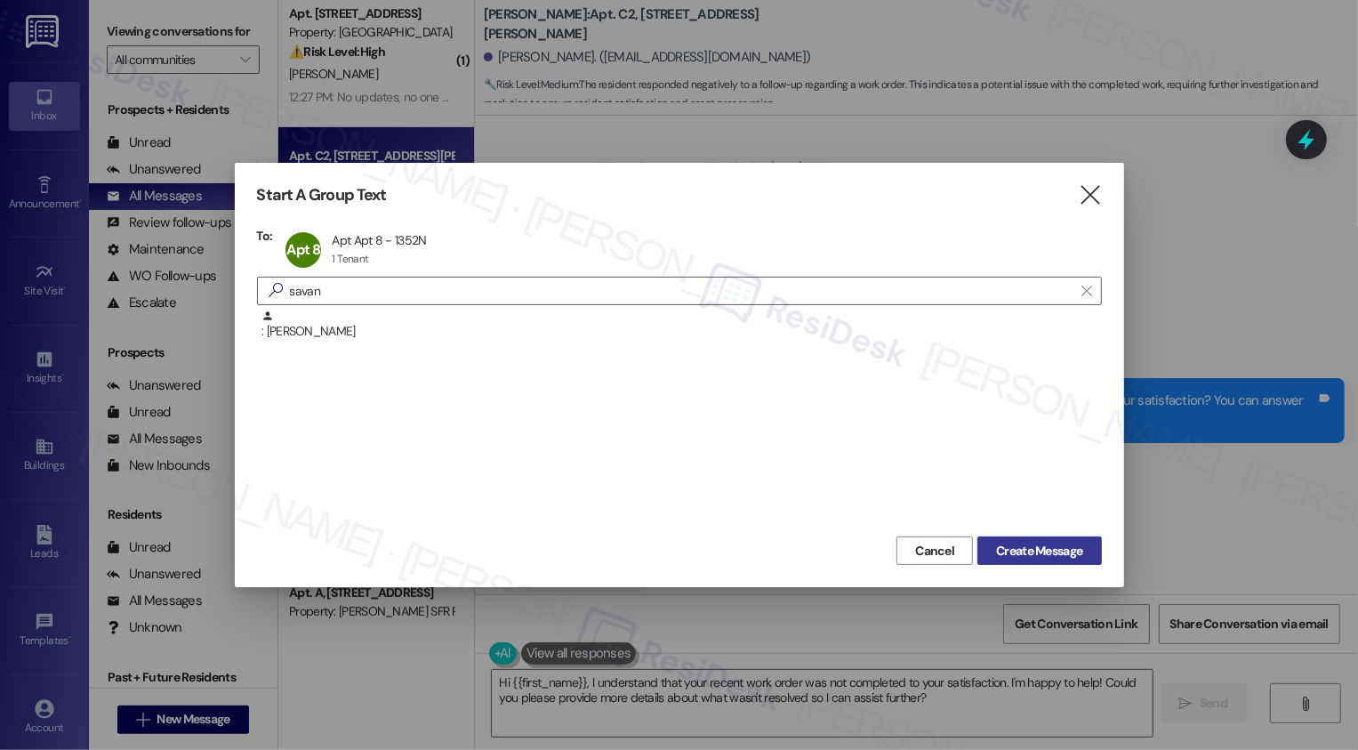
click at [1051, 543] on span "Create Message" at bounding box center [1039, 551] width 86 height 19
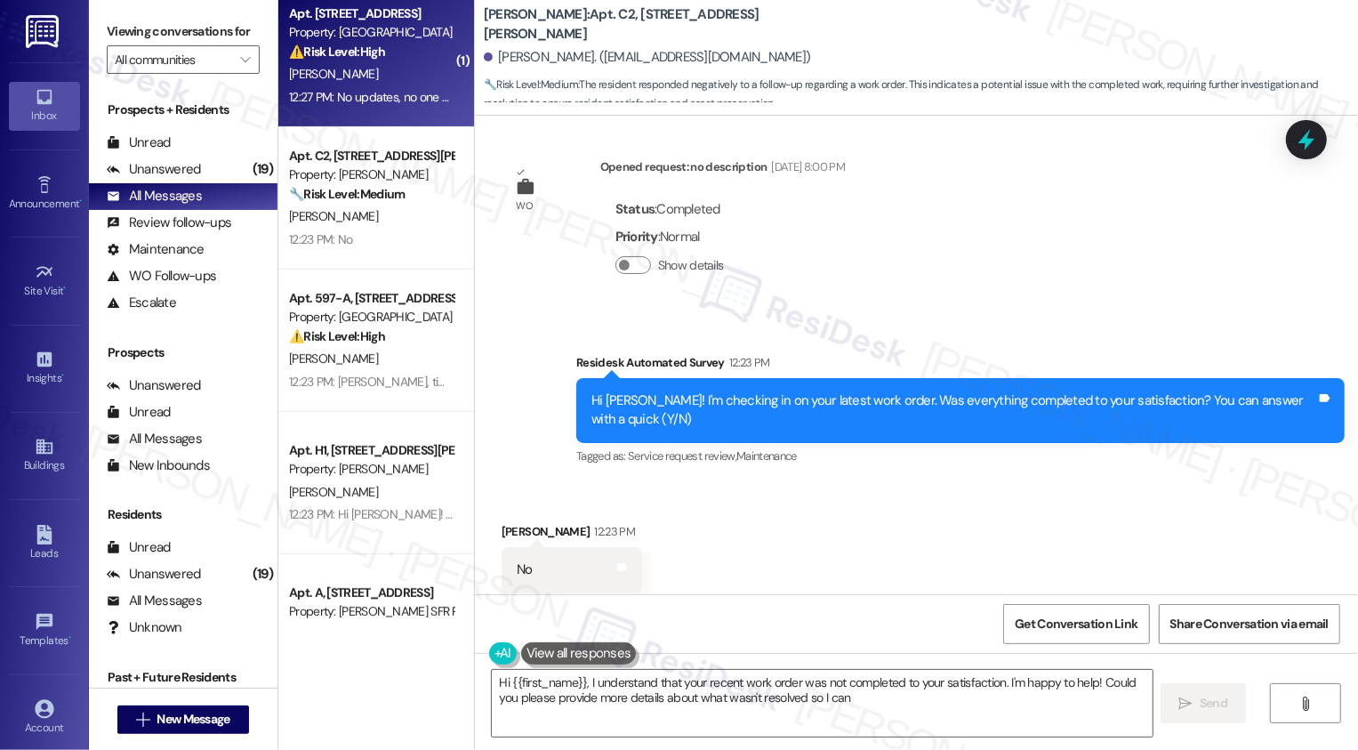
type textarea "Hi {{first_name}}, I understand that your recent work order was not completed t…"
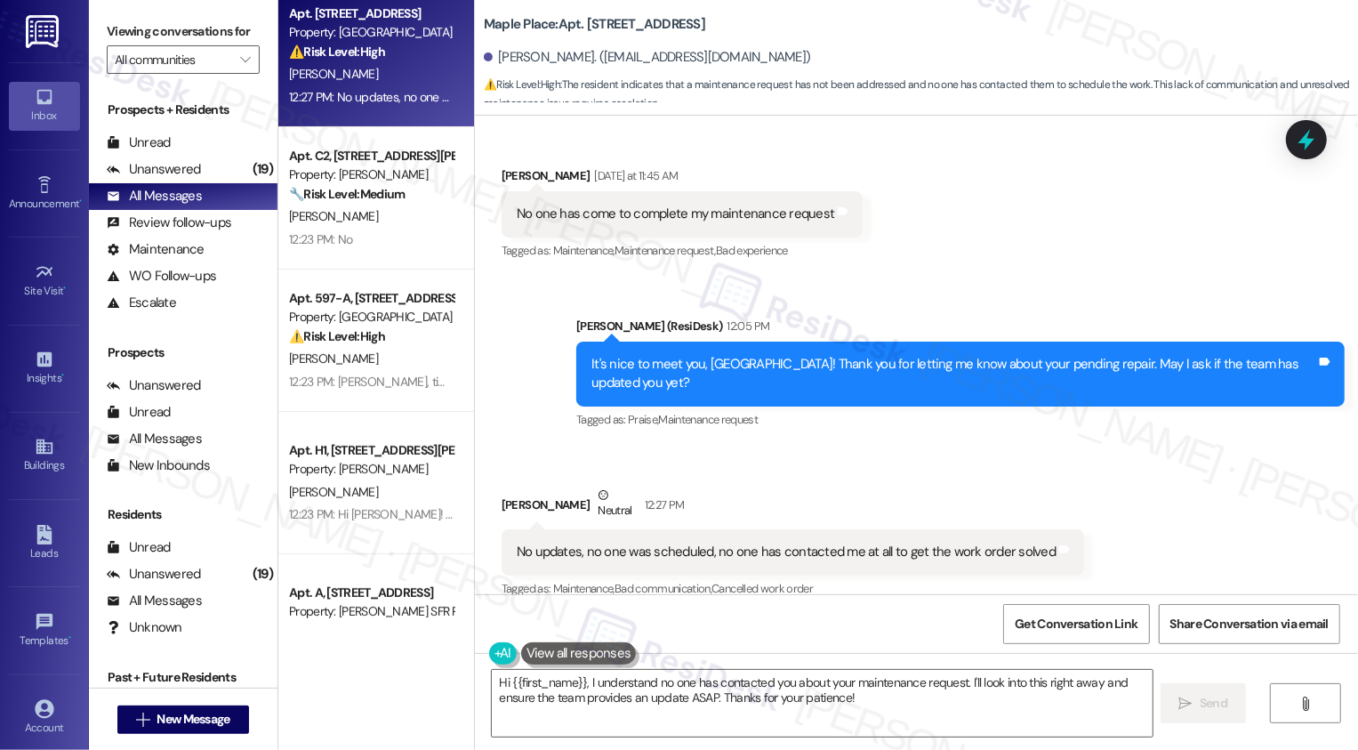
scroll to position [463, 0]
drag, startPoint x: 610, startPoint y: 25, endPoint x: 785, endPoint y: 29, distance: 175.3
click at [785, 29] on div "Maple Place: Apt. [STREET_ADDRESS]" at bounding box center [662, 24] width 356 height 22
copy b "[STREET_ADDRESS]"
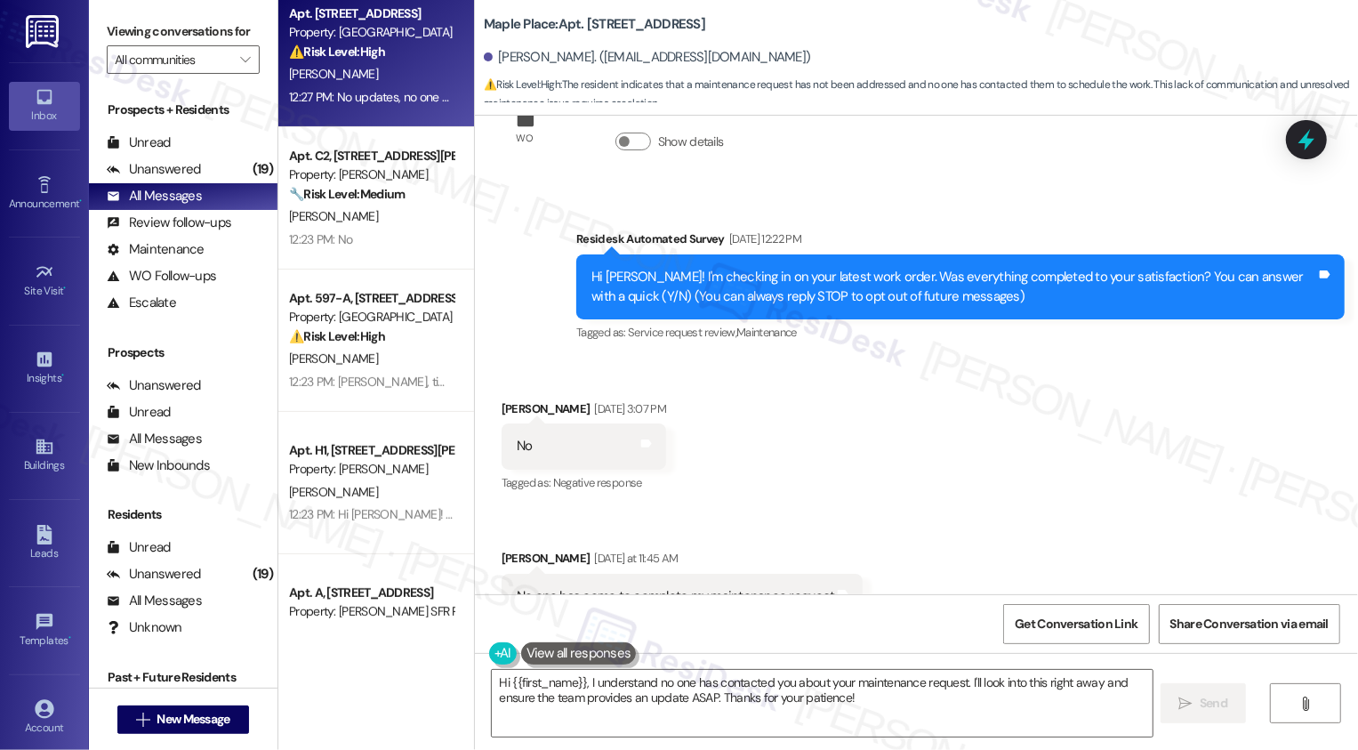
scroll to position [71, 0]
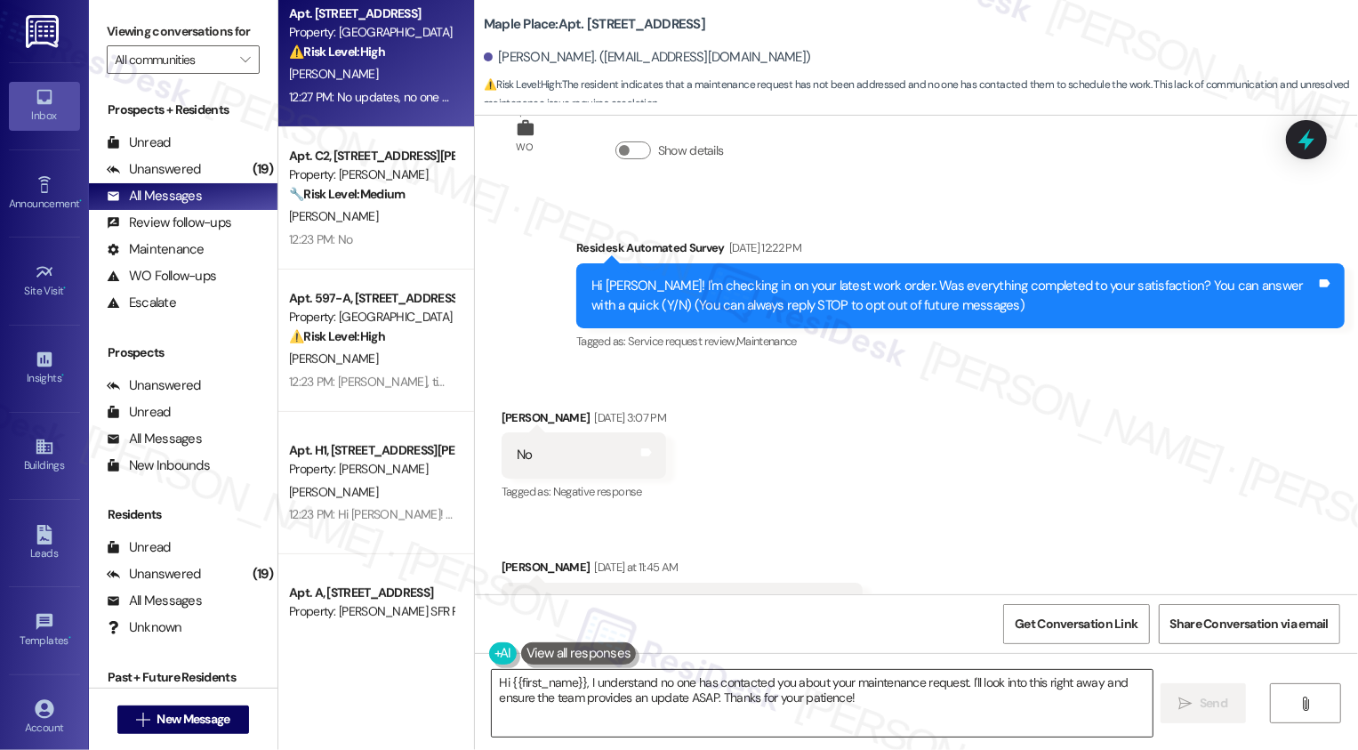
click at [688, 699] on textarea "Hi {{first_name}}, I understand no one has contacted you about your maintenance…" at bounding box center [822, 703] width 661 height 67
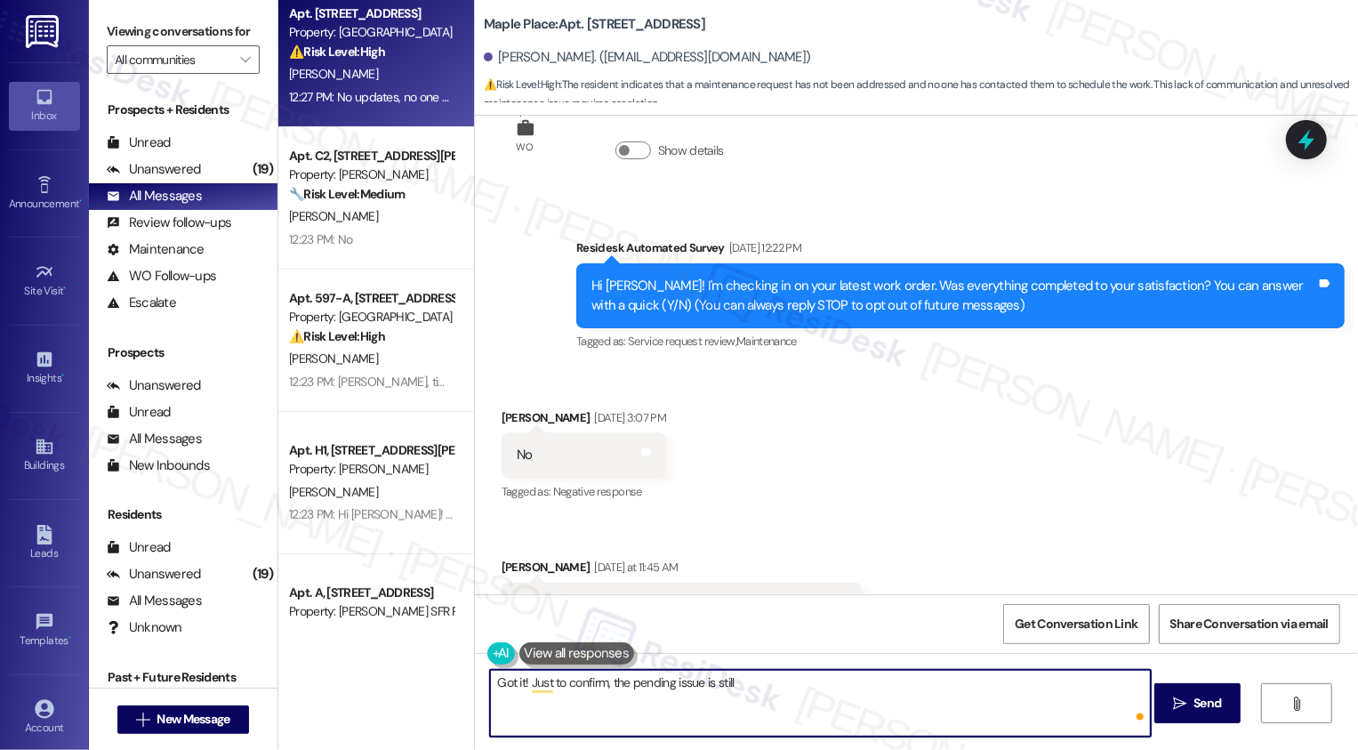
paste textarea "Service Request #11676"
drag, startPoint x: 727, startPoint y: 681, endPoint x: 1056, endPoint y: 705, distance: 329.9
click at [1056, 705] on textarea "Got it! Just to confirm, the pending issue is still Service Request #11676" at bounding box center [820, 703] width 661 height 67
click at [478, 680] on button "See rewrite suggestions" at bounding box center [474, 679] width 14 height 17
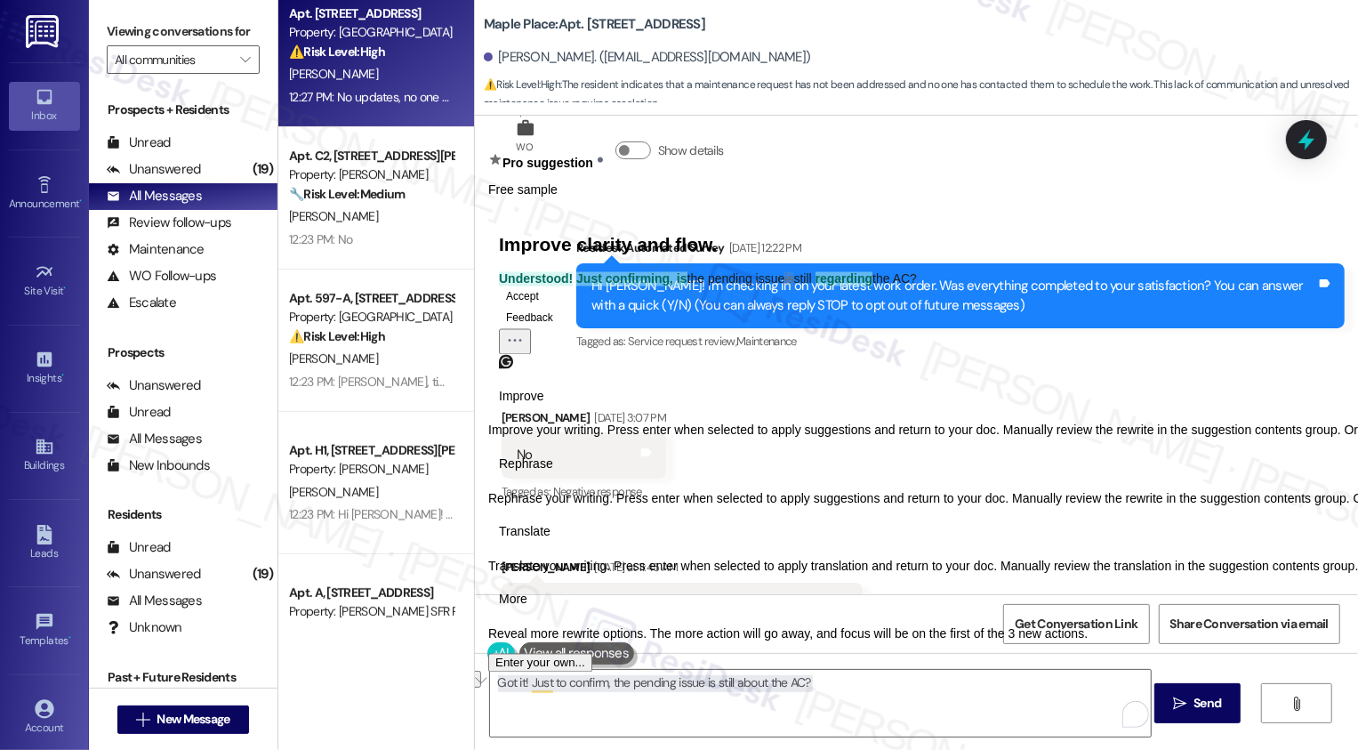
click at [553, 473] on span "Rephrase" at bounding box center [526, 463] width 54 height 19
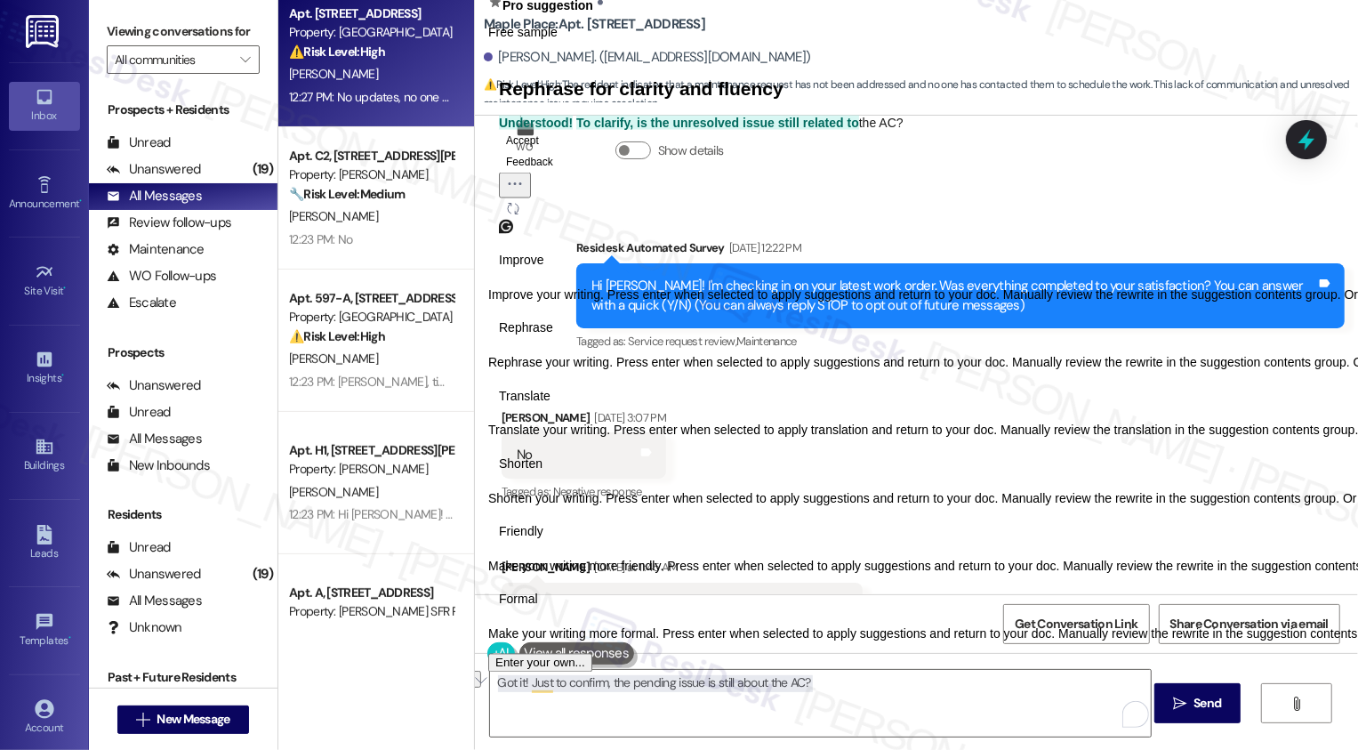
click at [543, 542] on span "Friendly" at bounding box center [521, 532] width 44 height 19
click at [542, 150] on button "Accept" at bounding box center [522, 139] width 47 height 21
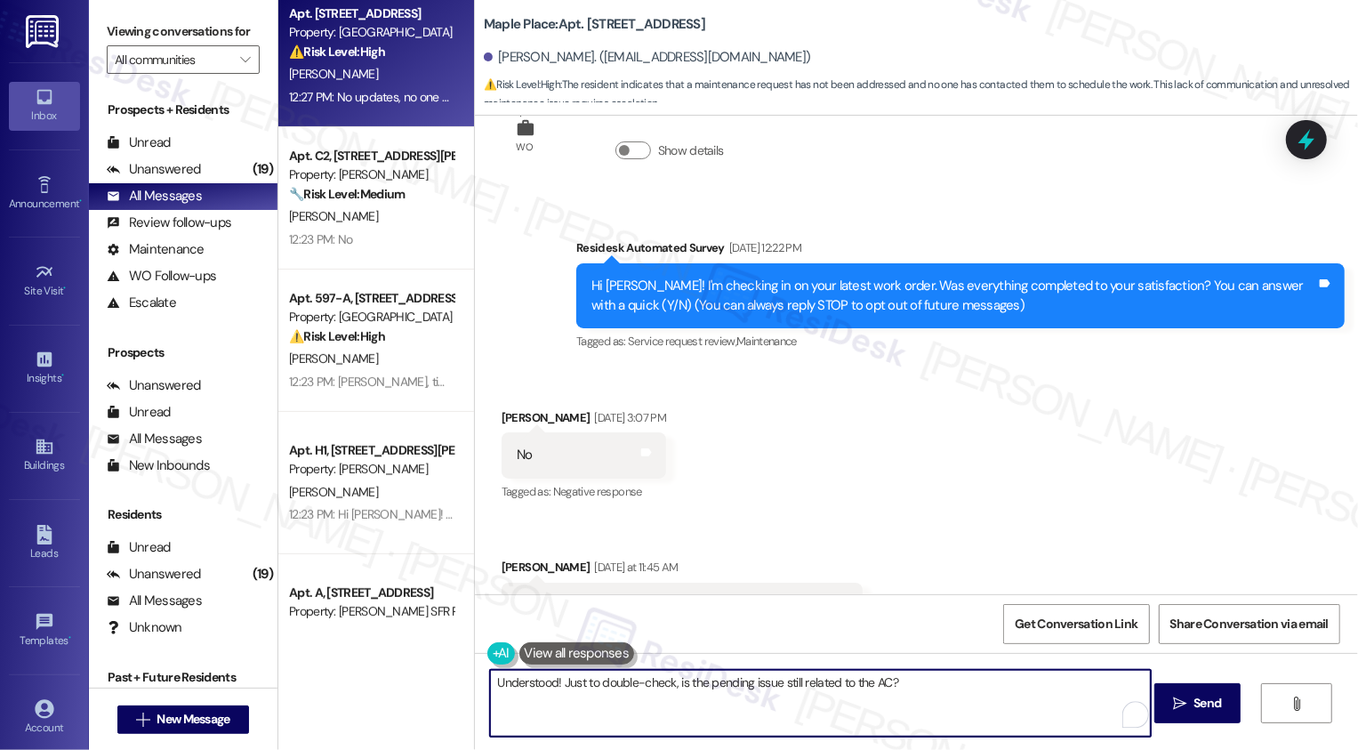
click at [690, 688] on textarea "Understood! Just to double-check, is the pending issue still related to the AC?" at bounding box center [820, 703] width 661 height 67
click at [840, 695] on textarea "Understood! Just to double-check, is the pending issue still related to the AC?" at bounding box center [820, 703] width 661 height 67
click at [879, 686] on textarea "Understood! Just to double-check, is the pending issue still related to the AC?" at bounding box center [820, 703] width 661 height 67
click at [924, 692] on textarea "Understood! Just to double-check, is the pending issue still related to the AC?" at bounding box center [820, 703] width 661 height 67
type textarea "Understood! Just to double-check, is the pending issue still related to the AC?"
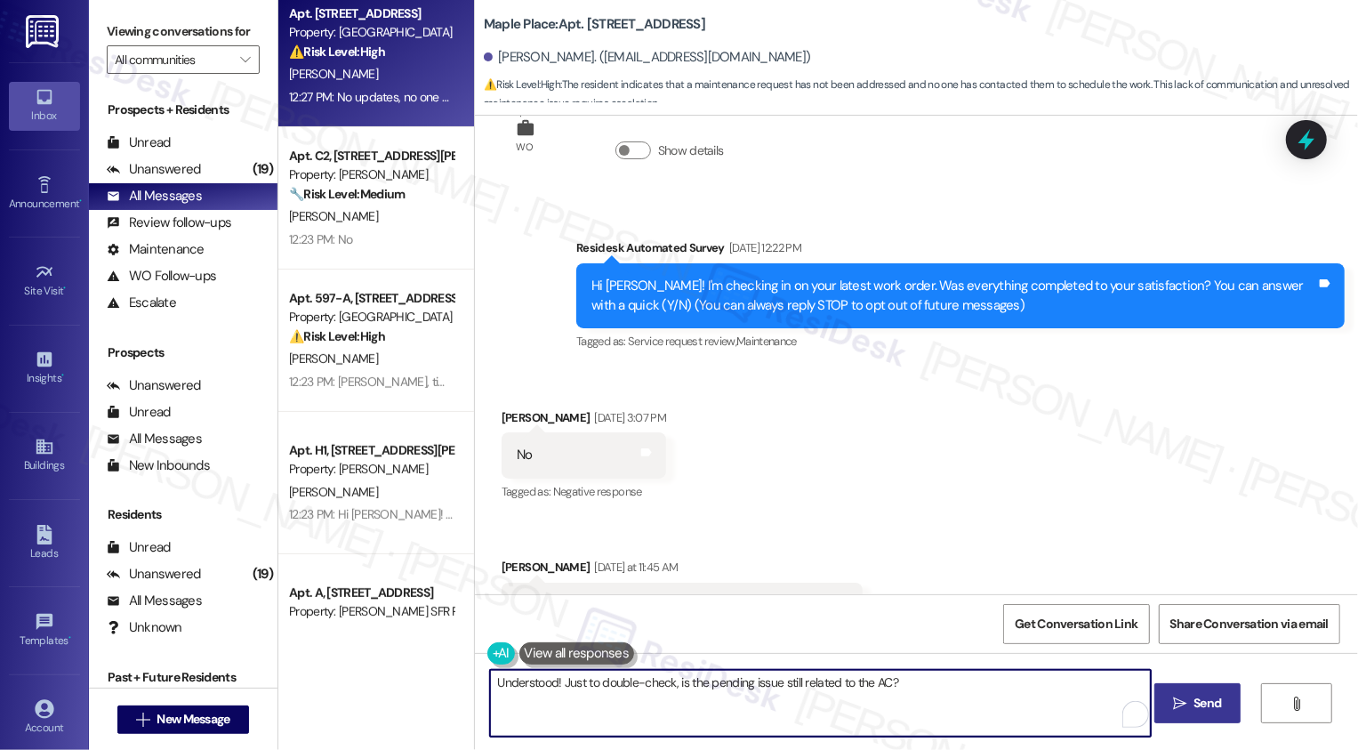
click at [1198, 714] on button " Send" at bounding box center [1197, 703] width 86 height 40
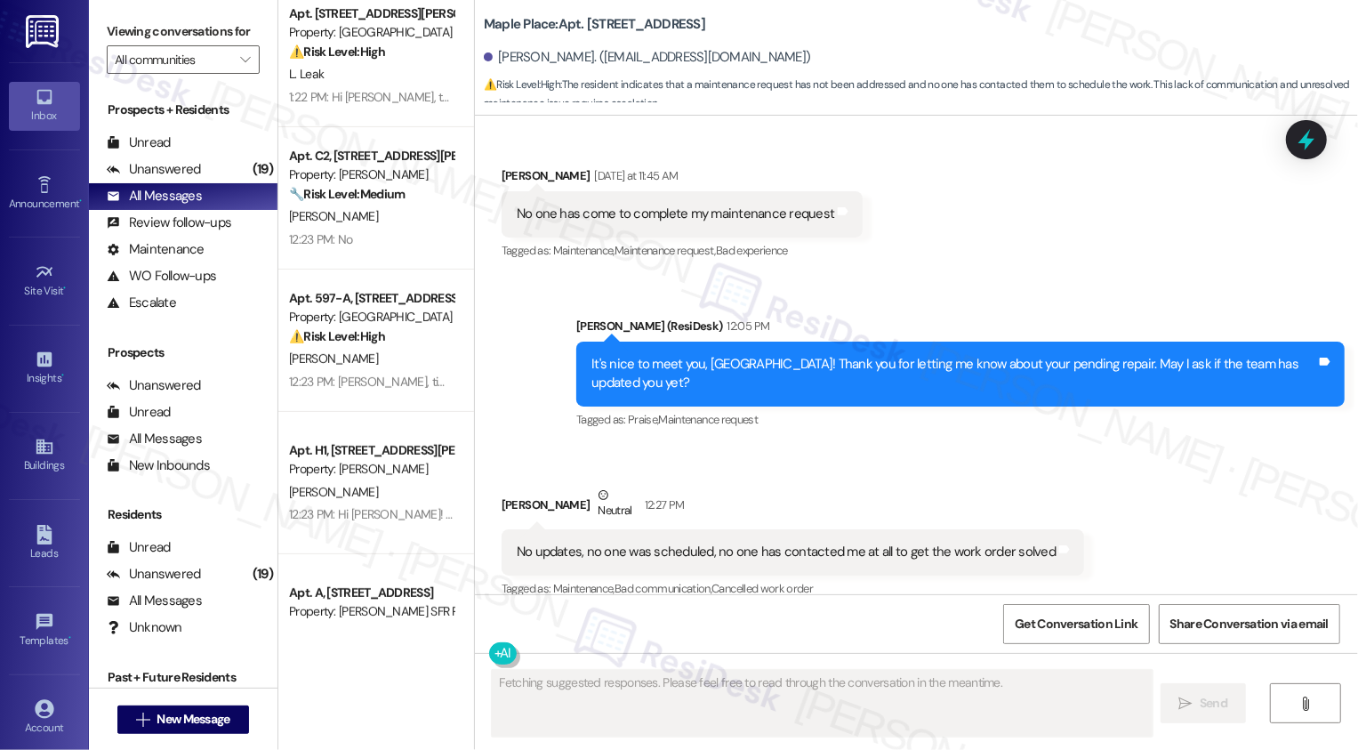
scroll to position [588, 0]
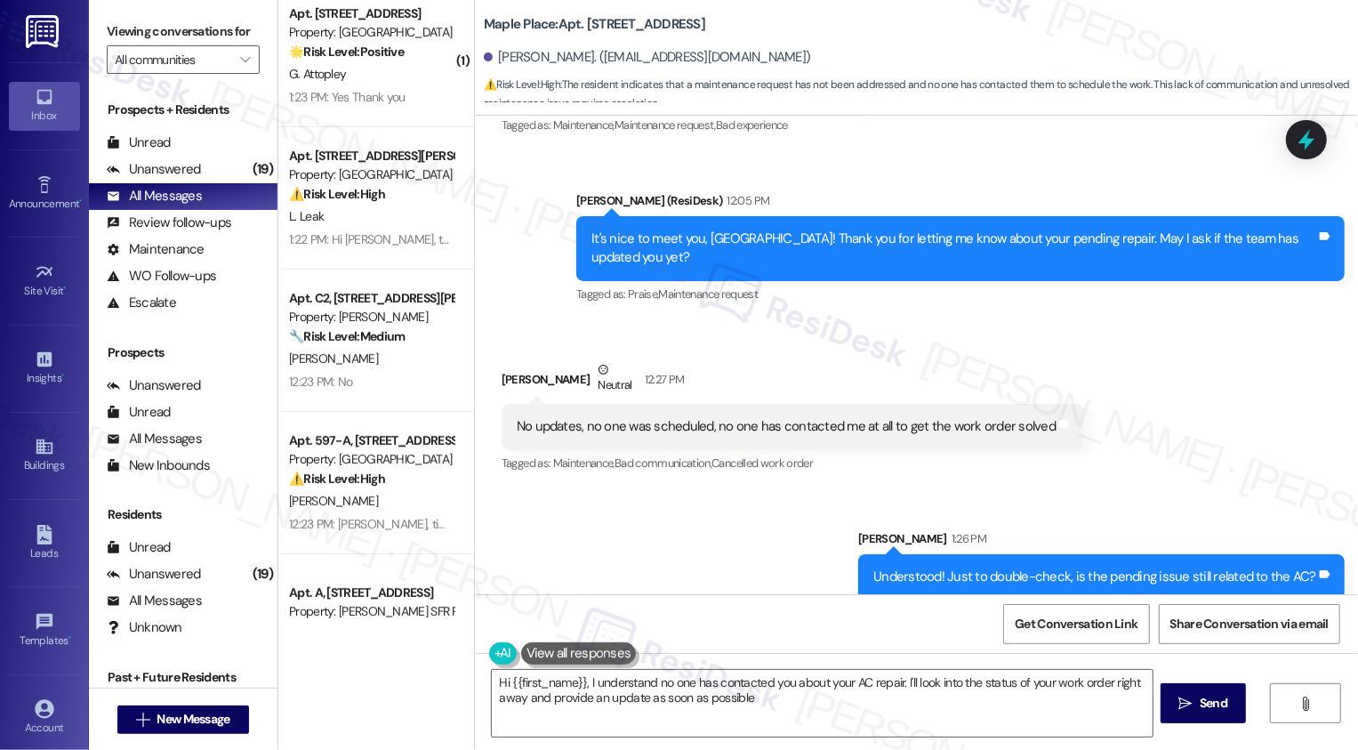
type textarea "Hi {{first_name}}, I understand no one has contacted you about your AC repair. …"
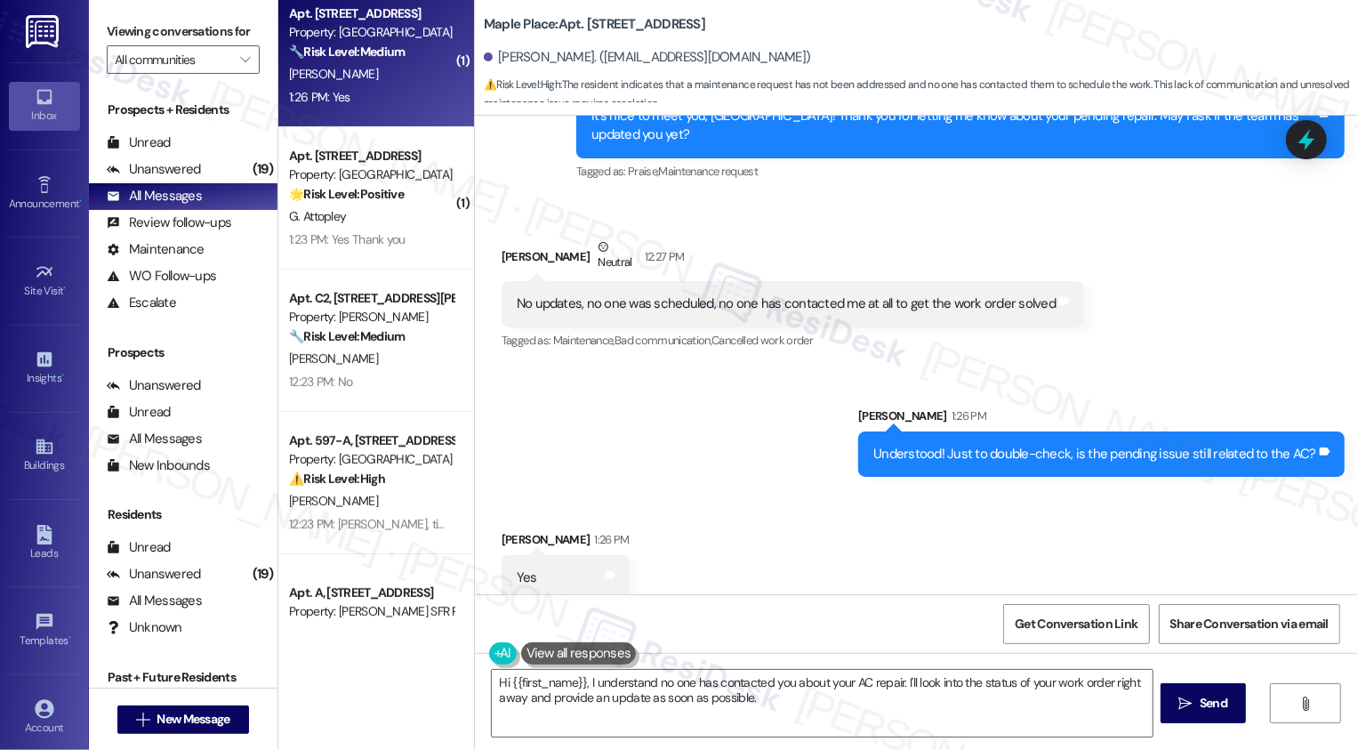
scroll to position [711, 0]
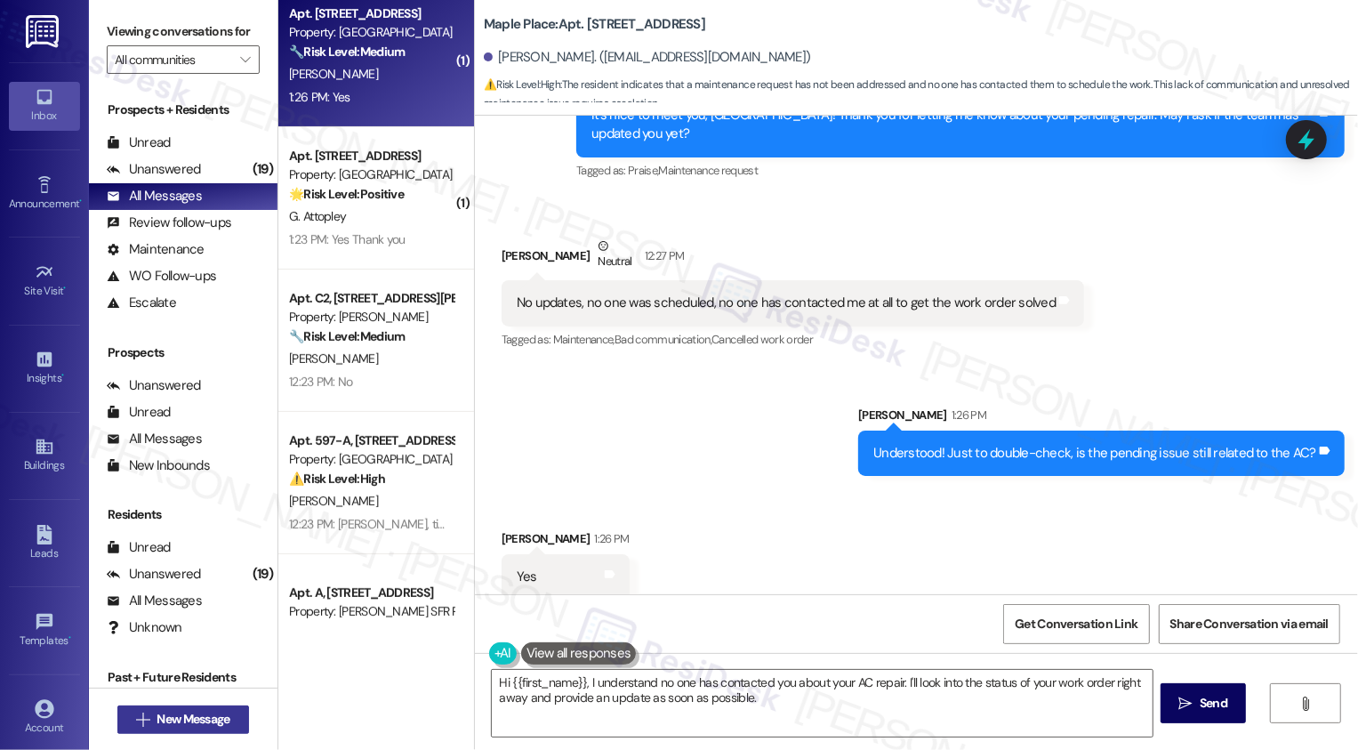
click at [173, 716] on span "New Message" at bounding box center [193, 719] width 73 height 19
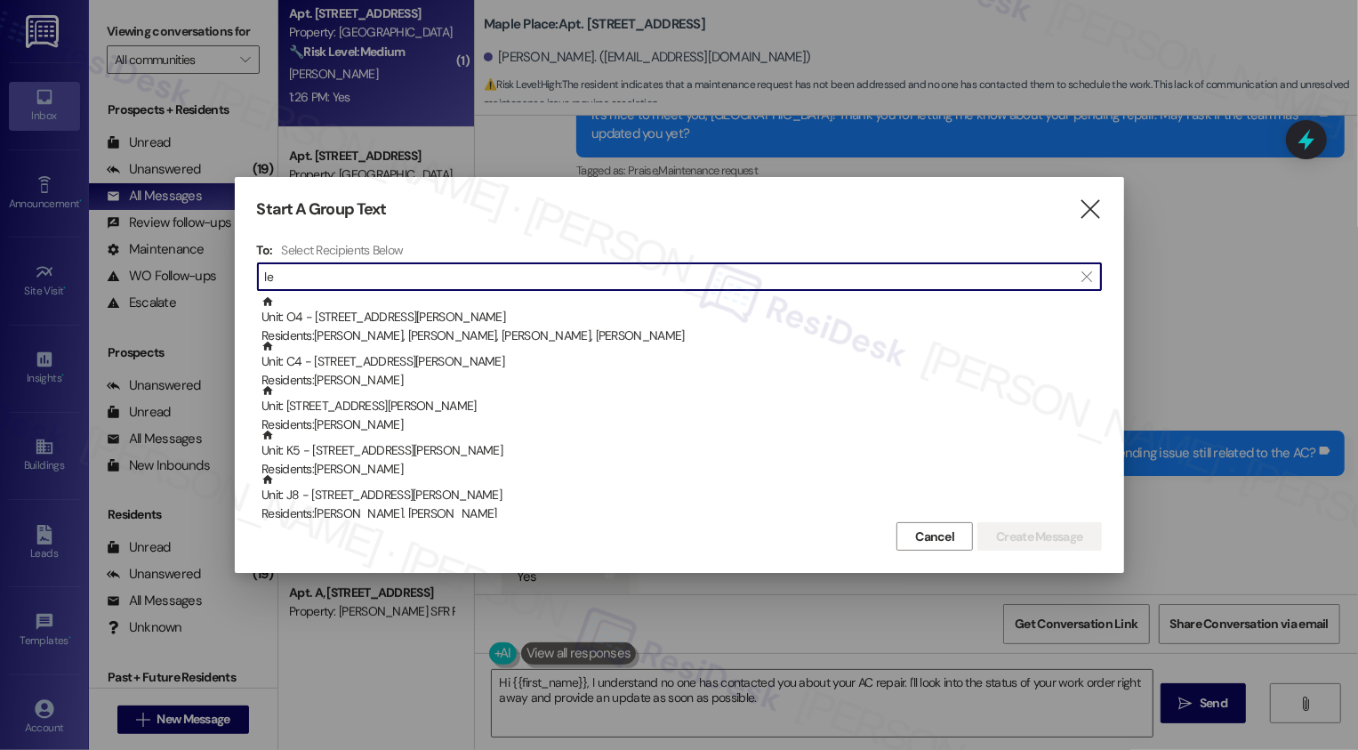
type input "l"
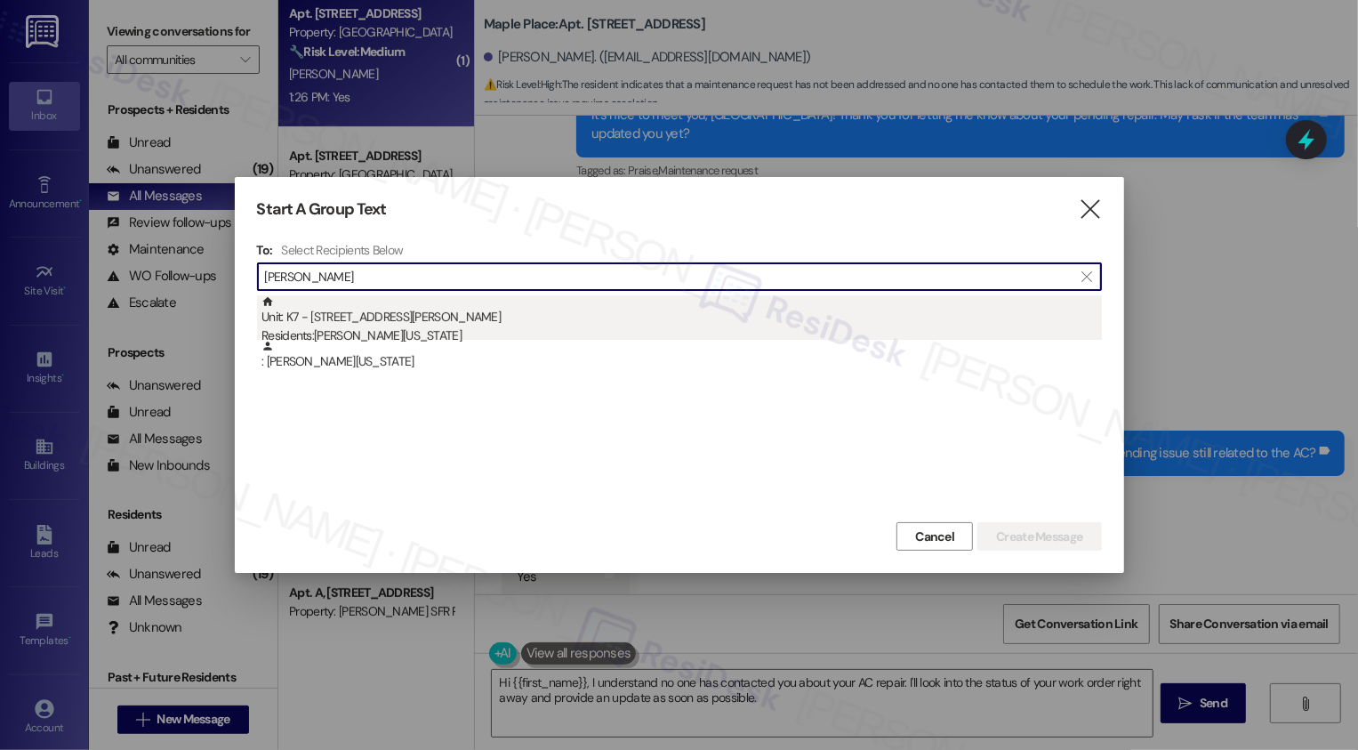
type input "[PERSON_NAME]"
click at [398, 320] on div "Unit: K7 - [STREET_ADDRESS][PERSON_NAME] Residents: [PERSON_NAME][US_STATE]" at bounding box center [681, 320] width 840 height 51
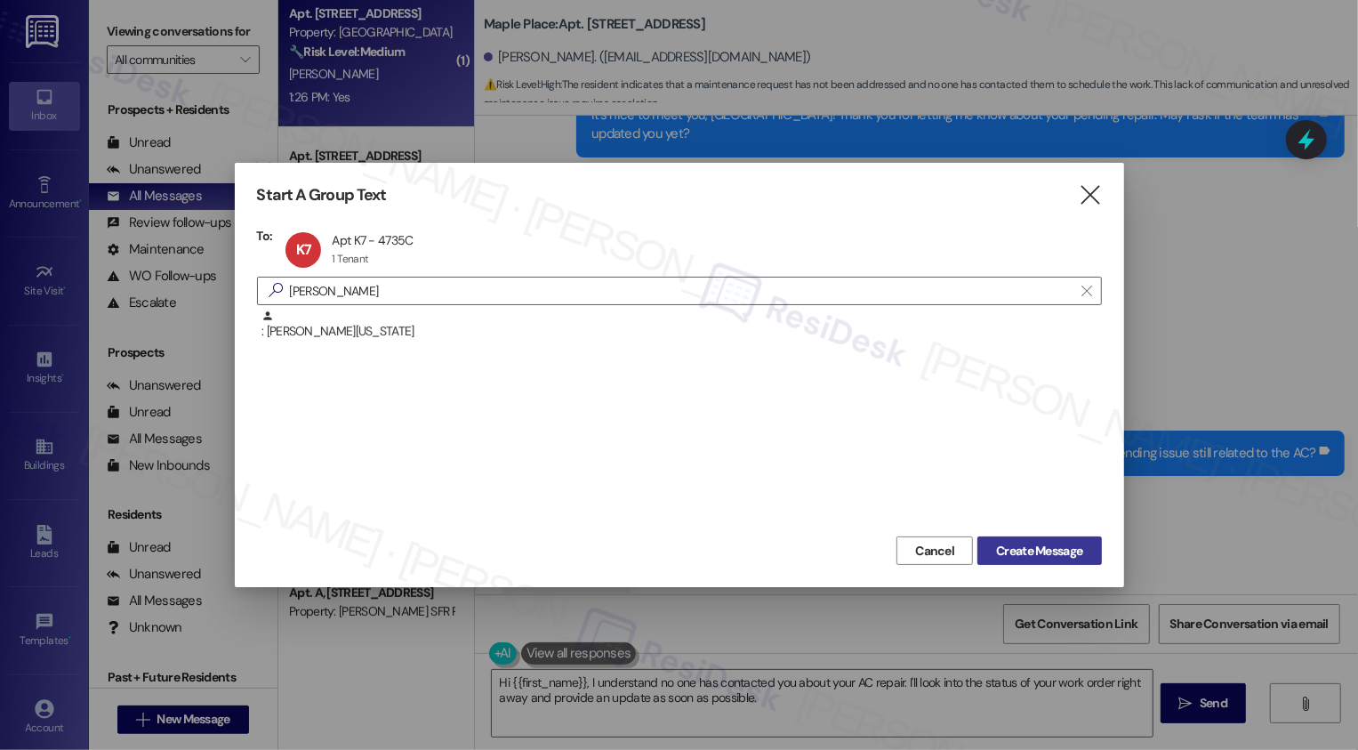
click at [1057, 550] on span "Create Message" at bounding box center [1039, 551] width 86 height 19
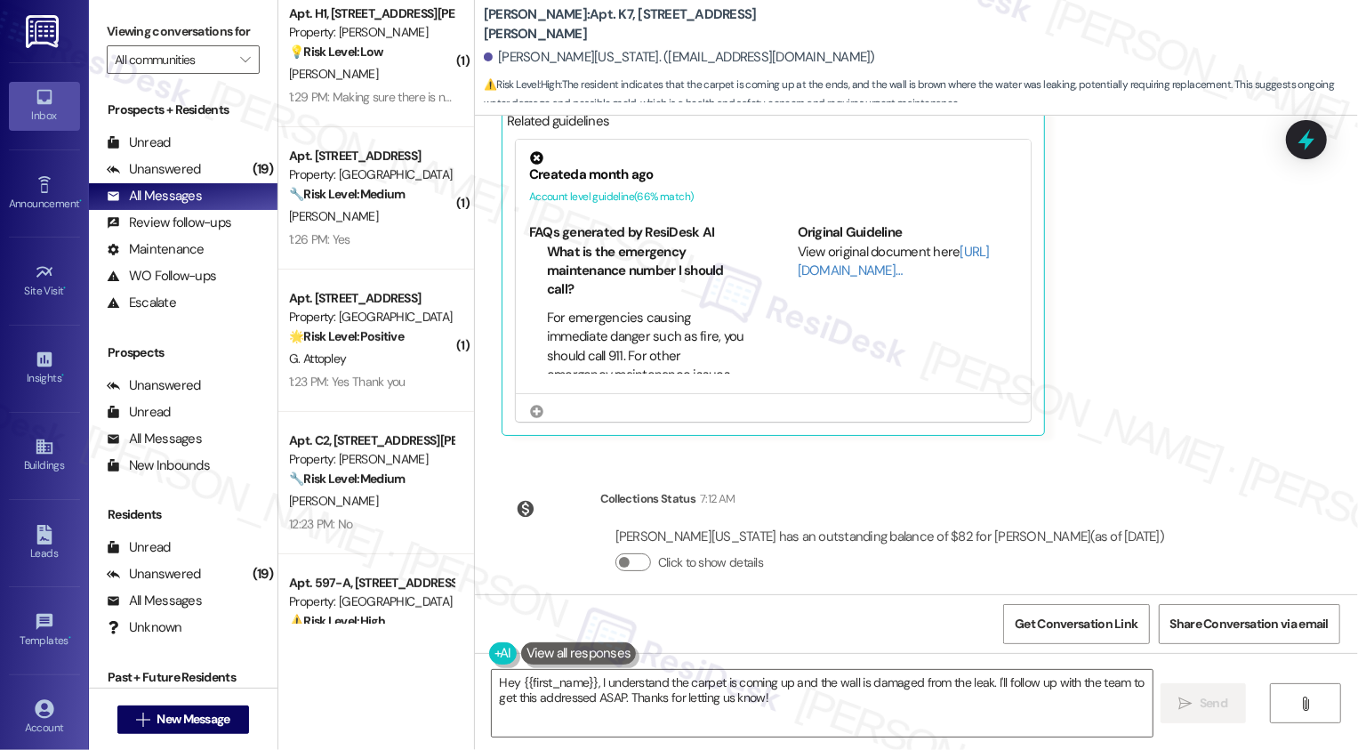
scroll to position [56, 0]
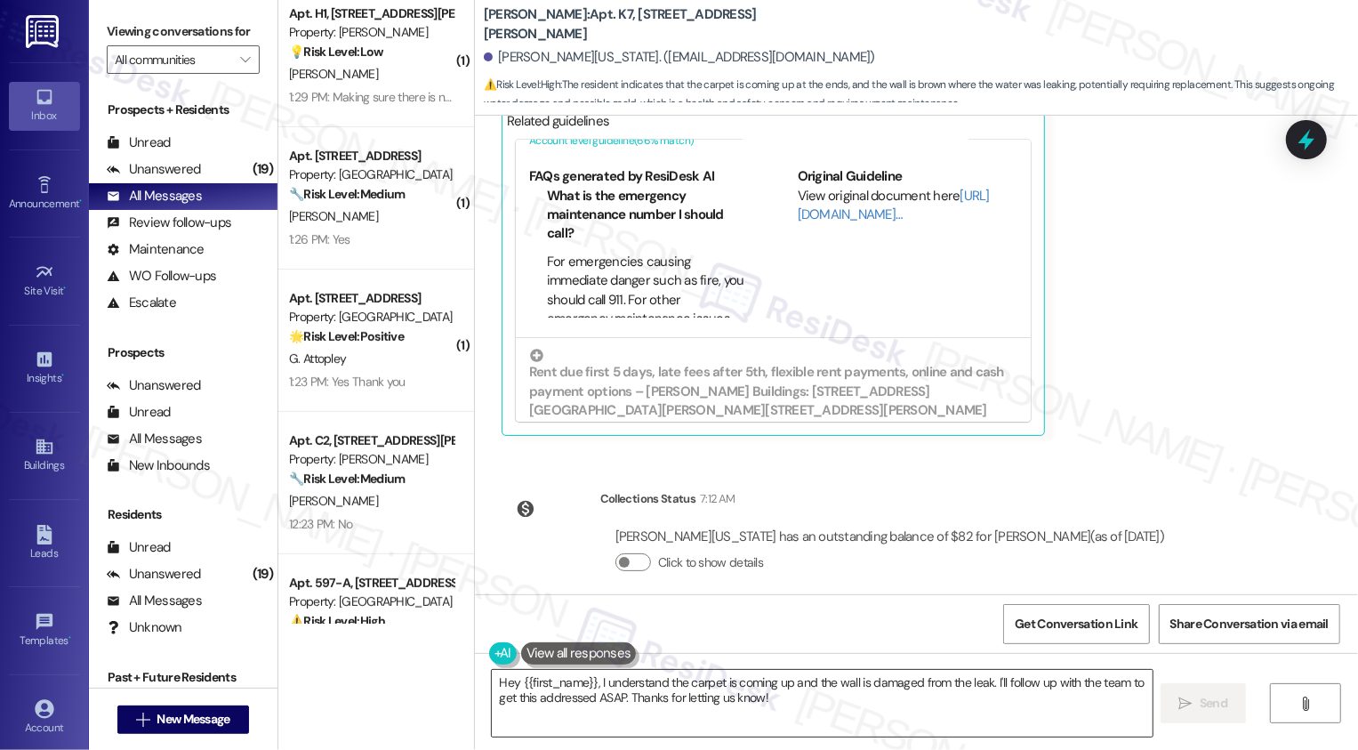
click at [675, 708] on textarea "Hey {{first_name}}, I understand the carpet is coming up and the wall is damage…" at bounding box center [822, 703] width 661 height 67
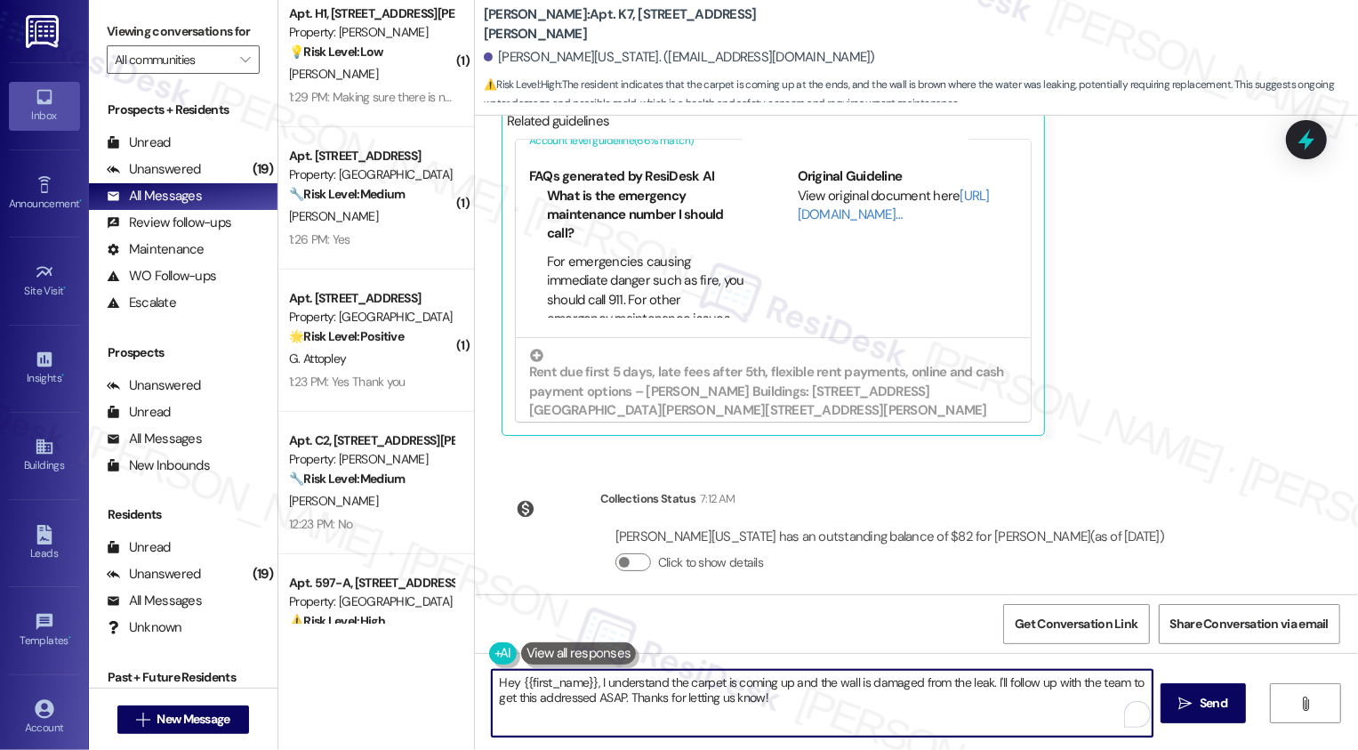
drag, startPoint x: 588, startPoint y: 682, endPoint x: 442, endPoint y: 680, distance: 145.9
click at [442, 680] on div "( 1 ) Apt. A, [STREET_ADDRESS] Property: [PERSON_NAME] SFR Portfolio 🌟 Risk Lev…" at bounding box center [818, 375] width 1080 height 750
drag, startPoint x: 882, startPoint y: 679, endPoint x: 895, endPoint y: 719, distance: 41.9
click at [894, 719] on textarea "I understand the carpet is coming up and the wall is damaged from the leak. I'l…" at bounding box center [820, 703] width 661 height 67
click at [479, 680] on button "See rewrite suggestions" at bounding box center [474, 679] width 14 height 17
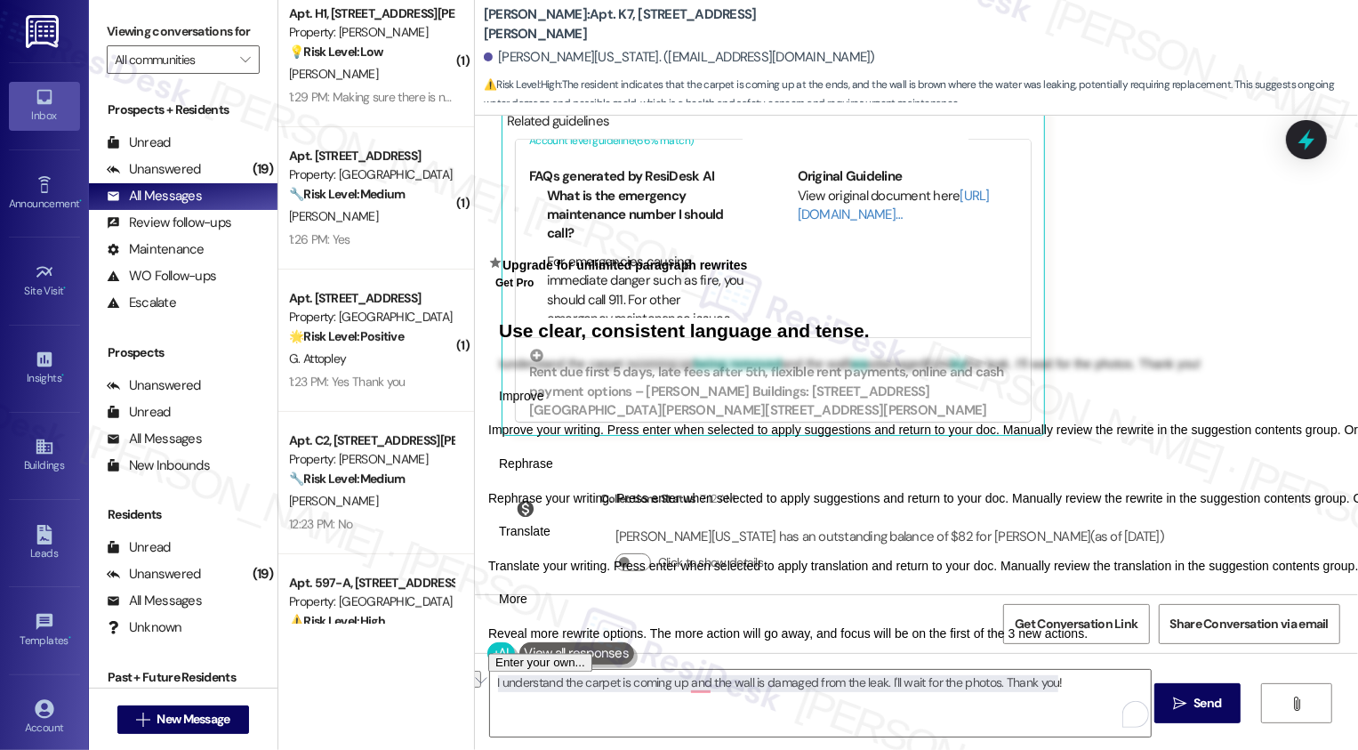
click at [553, 473] on span "Rephrase" at bounding box center [526, 463] width 54 height 19
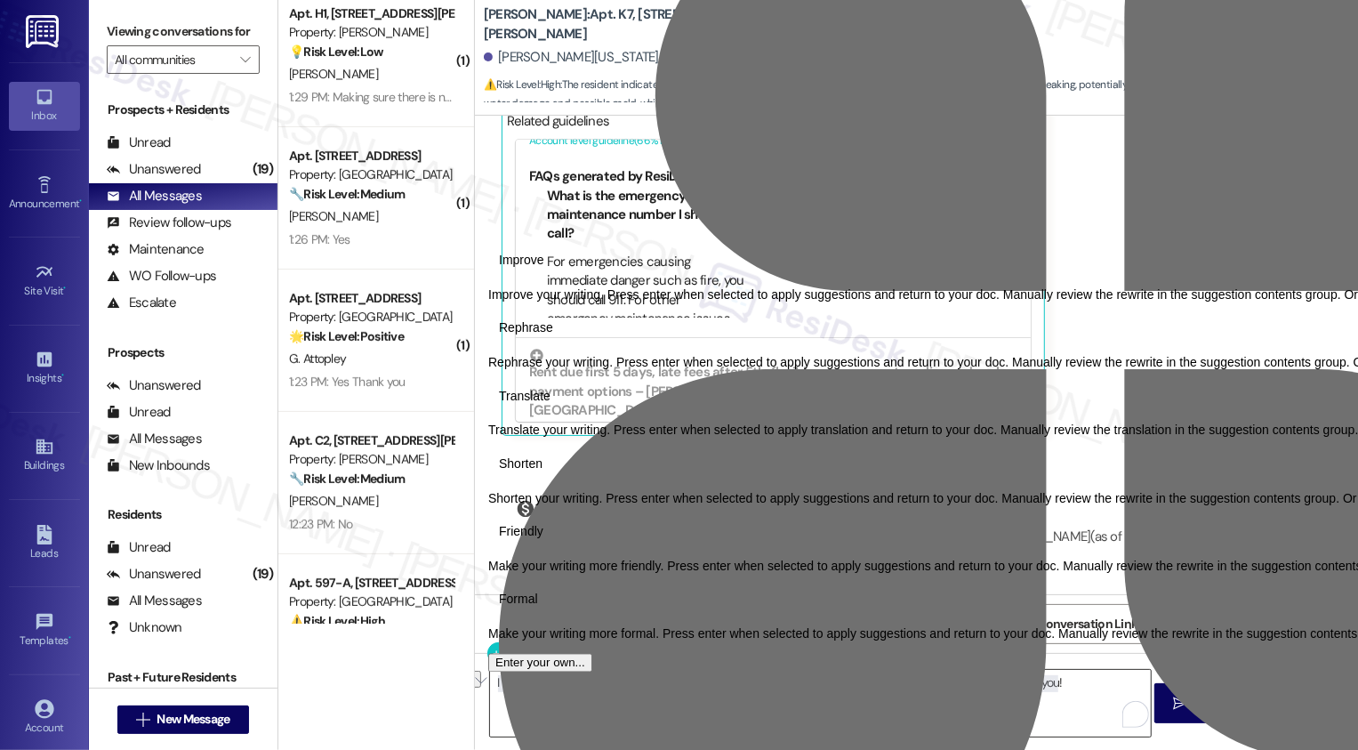
click at [782, 699] on textarea "I understand the carpet is coming up and the wall is damaged from the leak. I'l…" at bounding box center [820, 703] width 661 height 67
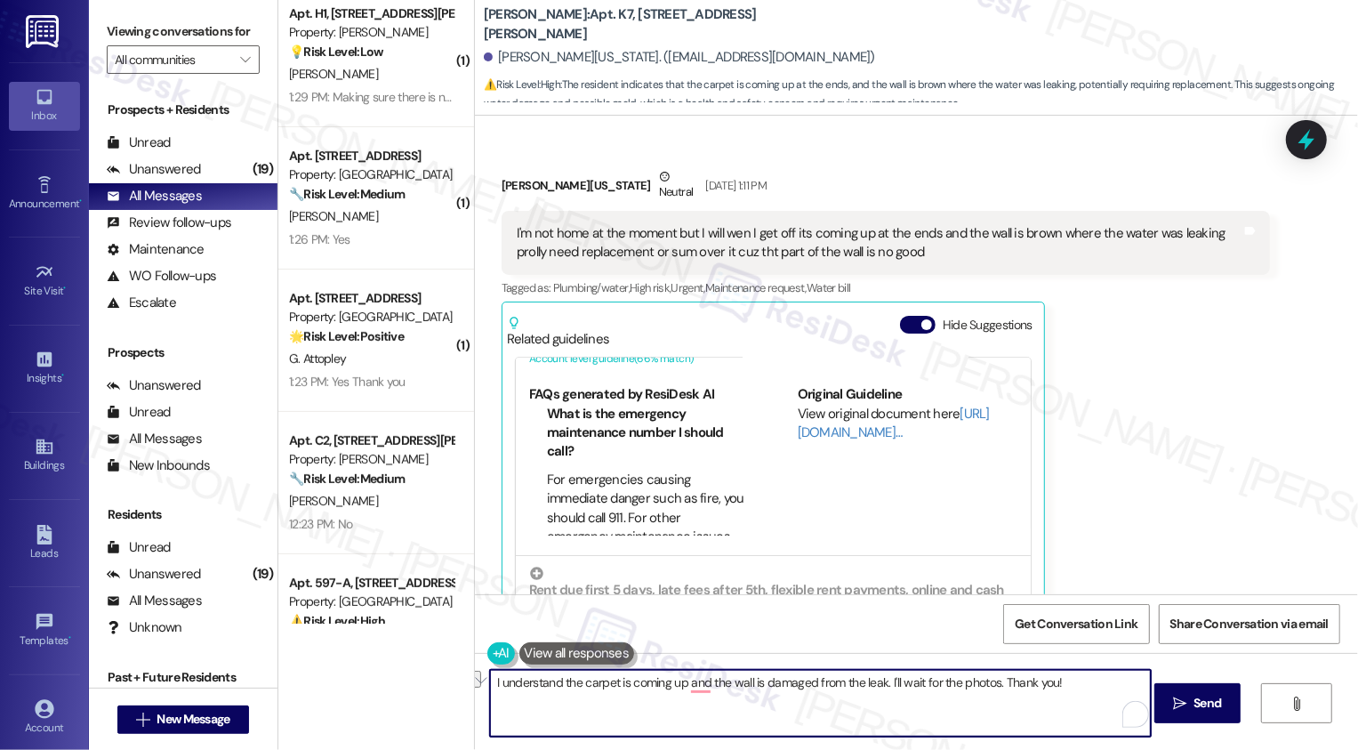
scroll to position [1339, 0]
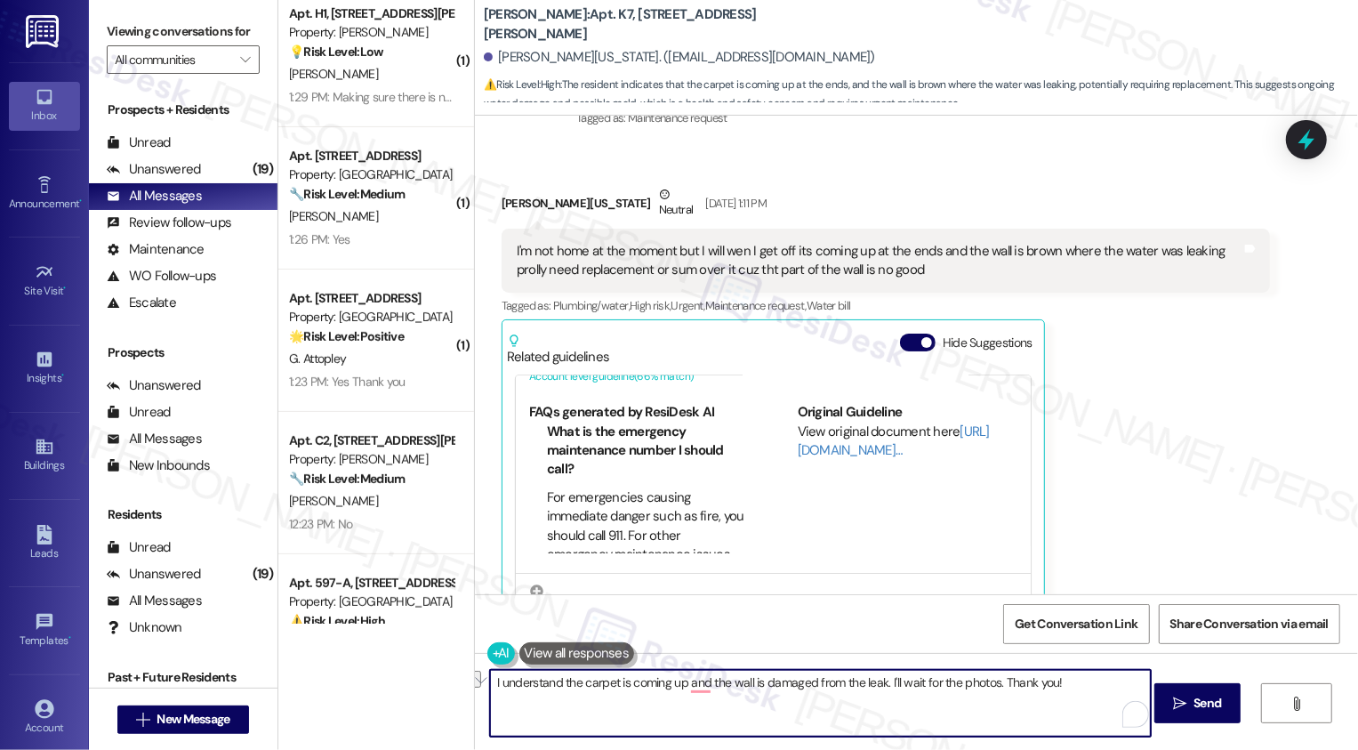
paste textarea "has been damaged from the leak. I’ll wait for your photos once you’re able to s…"
click at [533, 687] on textarea "I understand the carpet is coming up and the wall has been damaged from the lea…" at bounding box center [820, 703] width 661 height 67
click at [600, 696] on textarea "I understand the carpet is coming up and the wall has been damaged from the lea…" at bounding box center [820, 703] width 661 height 67
click at [651, 697] on textarea "I understand the carpet is coming up and the wall has been damaged from the lea…" at bounding box center [820, 703] width 661 height 67
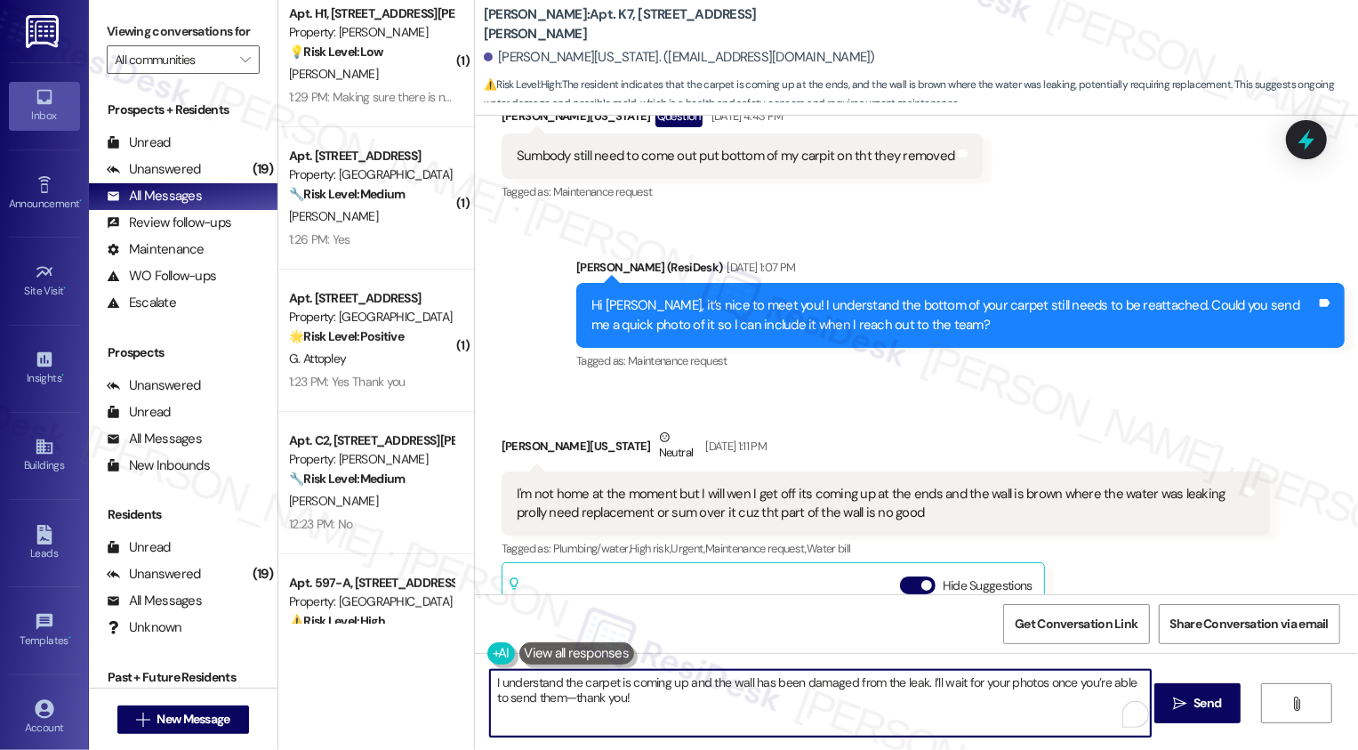
scroll to position [1081, 0]
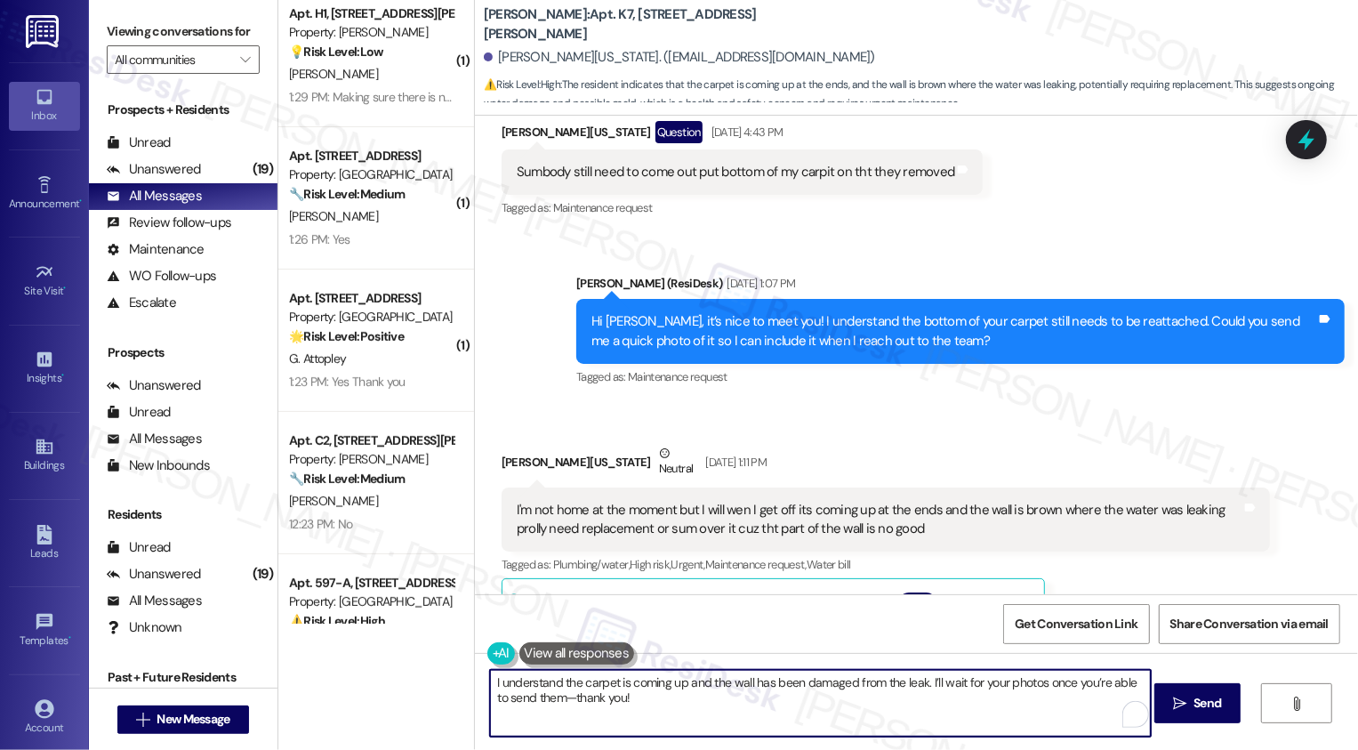
click at [832, 683] on textarea "I understand the carpet is coming up and the wall has been damaged from the lea…" at bounding box center [820, 703] width 661 height 67
drag, startPoint x: 573, startPoint y: 684, endPoint x: 487, endPoint y: 686, distance: 85.4
click at [490, 688] on textarea "I understand the carpet is coming up and the wall has been damaged from the lea…" at bounding box center [820, 703] width 661 height 67
click at [647, 681] on textarea "I understand the carpet is coming up and the wall has been damaged from the lea…" at bounding box center [820, 703] width 661 height 67
drag, startPoint x: 555, startPoint y: 682, endPoint x: 382, endPoint y: 679, distance: 172.6
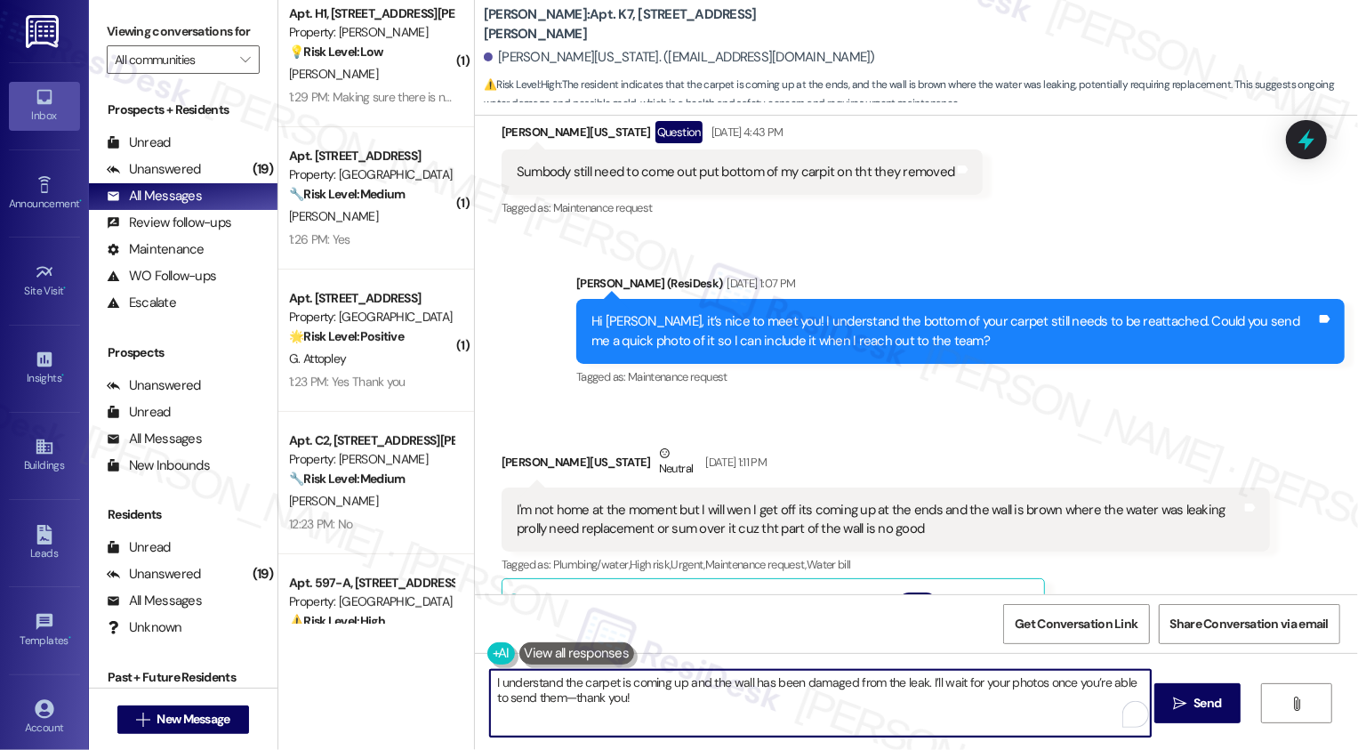
click at [383, 679] on div "( 1 ) Apt. A, [STREET_ADDRESS] Property: [PERSON_NAME] SFR Portfolio 🌟 Risk Lev…" at bounding box center [818, 375] width 1080 height 750
click at [792, 678] on textarea "So sorry to hear that the carpet is coming up and the wall has been damaged fro…" at bounding box center [820, 703] width 661 height 67
click at [939, 699] on textarea "So sorry to hear that the carpet is coming up and the wall has been damaged fro…" at bounding box center [820, 703] width 661 height 67
click at [981, 700] on textarea "So sorry to hear that the carpet is coming up and the wall has been damaged fro…" at bounding box center [820, 703] width 661 height 67
type textarea "So sorry to hear that the carpet is coming up and the wall has been damaged fro…"
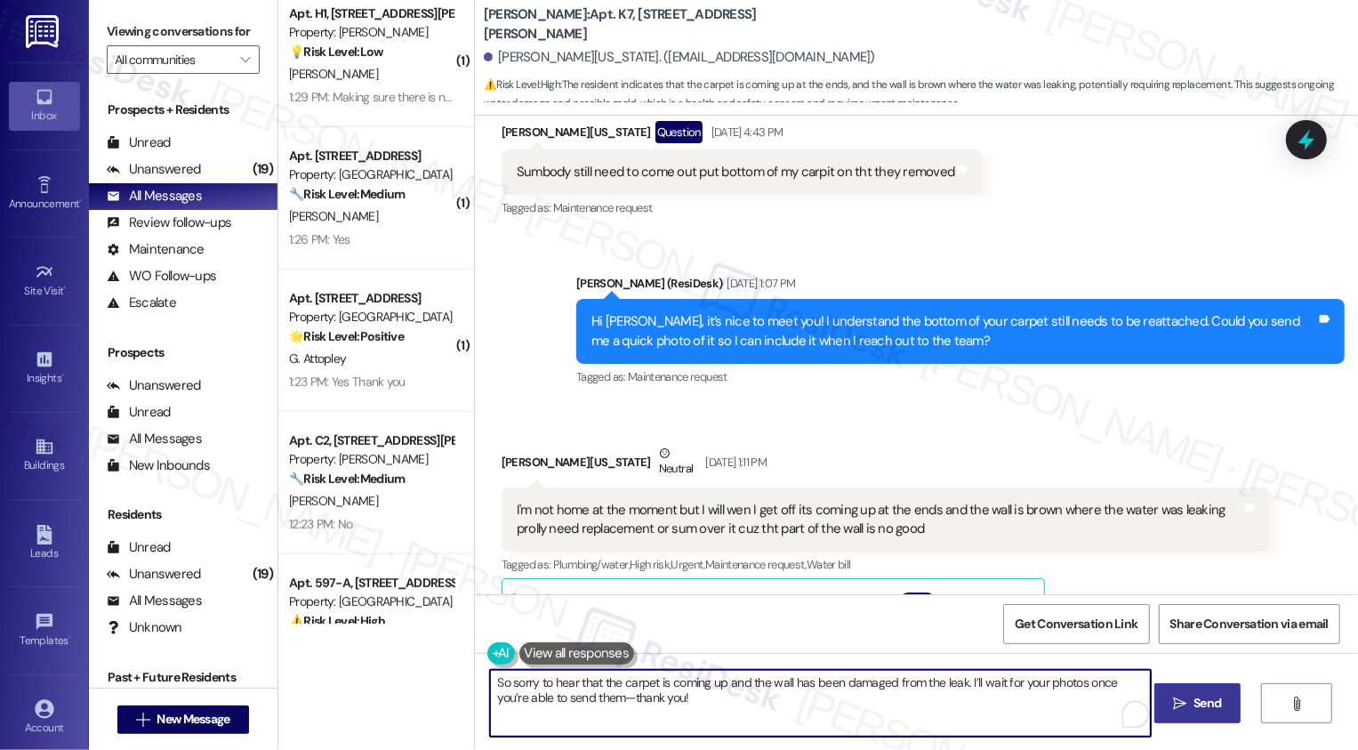
click at [1196, 702] on span "Send" at bounding box center [1207, 703] width 28 height 19
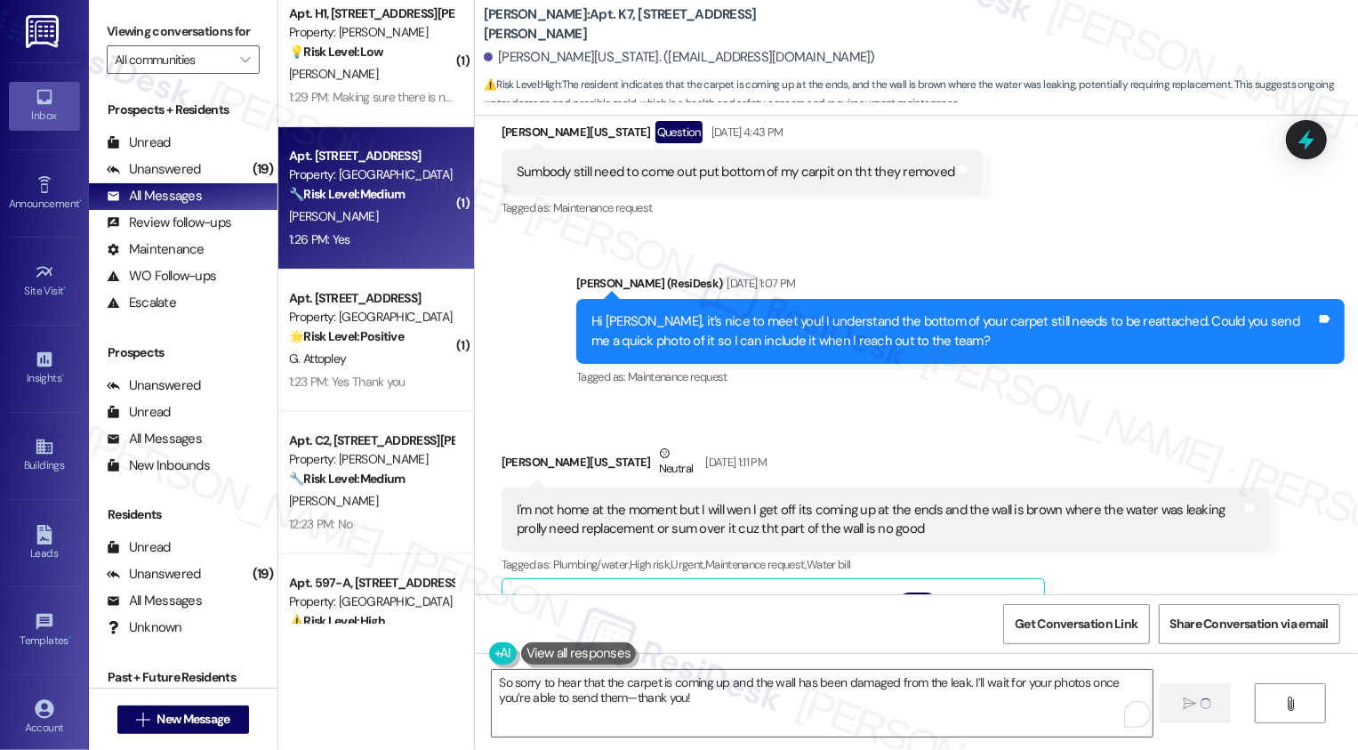
click at [356, 202] on div "🔧 Risk Level: Medium The resident is following up on a maintenance request that…" at bounding box center [371, 194] width 165 height 19
type textarea "Fetching suggested responses. Please feel free to read through the conversation…"
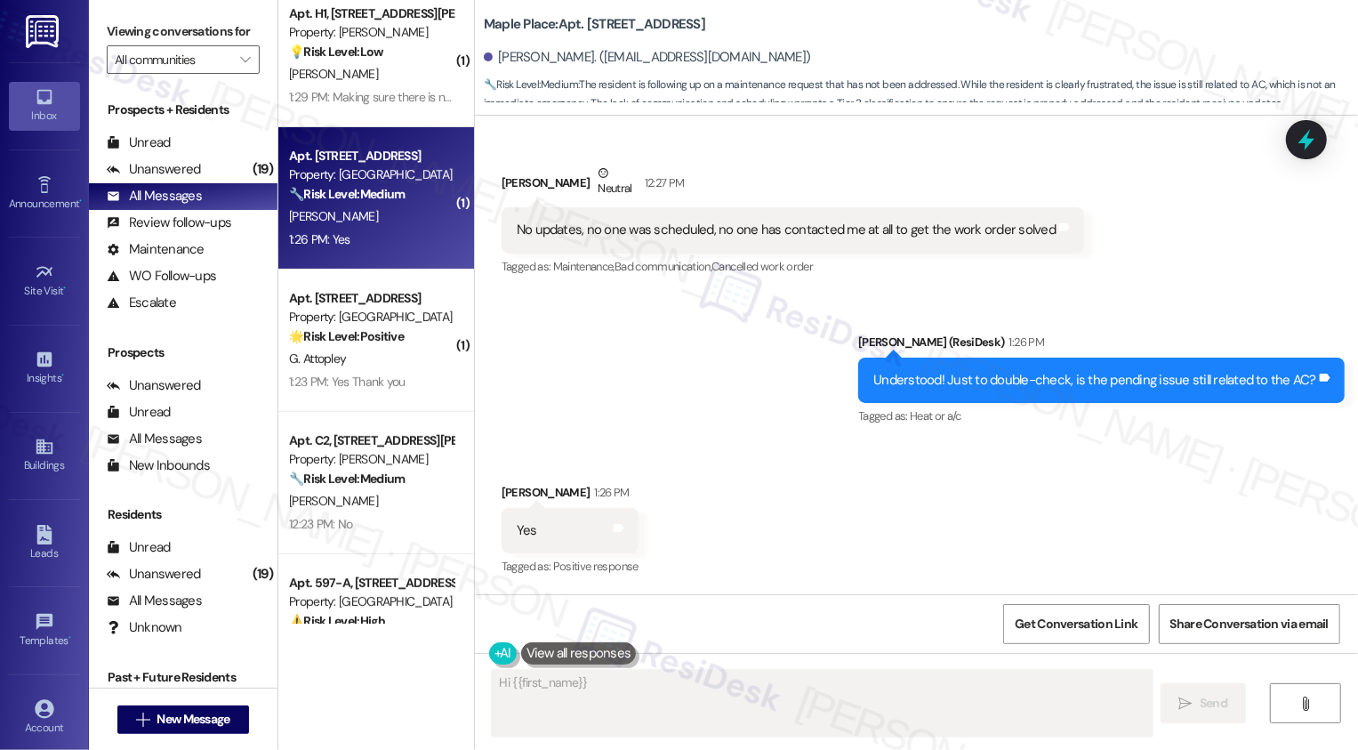
scroll to position [764, 0]
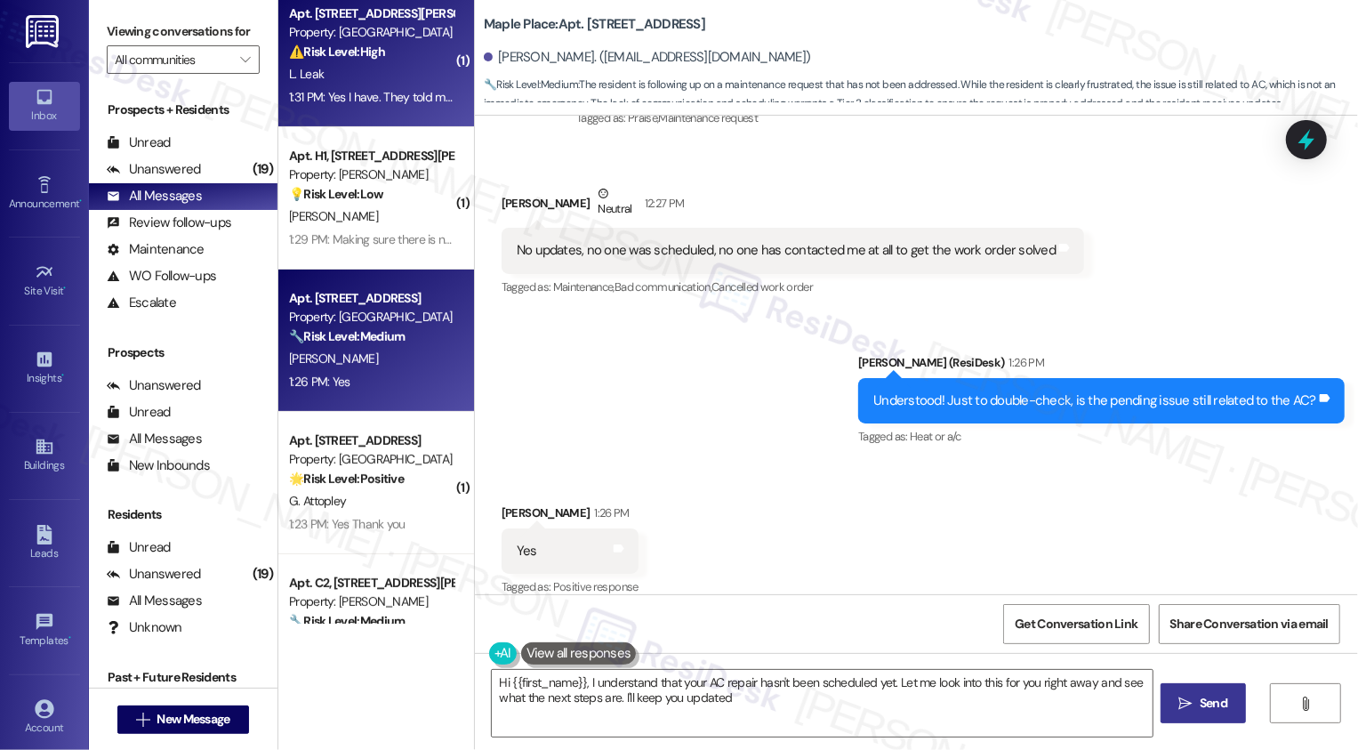
type textarea "Hi {{first_name}}, I understand that your AC repair hasn't been scheduled yet. …"
click at [399, 70] on div "L. Leak" at bounding box center [371, 74] width 168 height 22
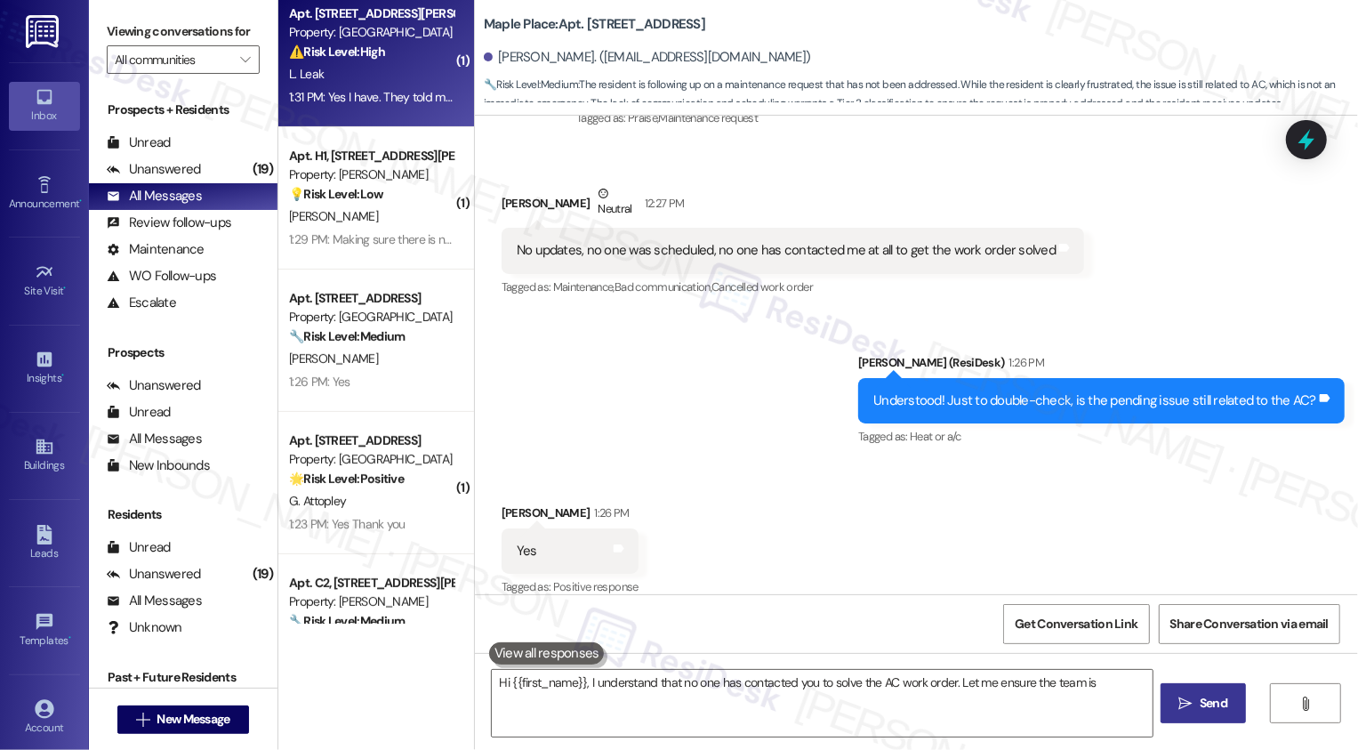
type textarea "Hi {{first_name}}, I understand that no one has contacted you to solve the AC w…"
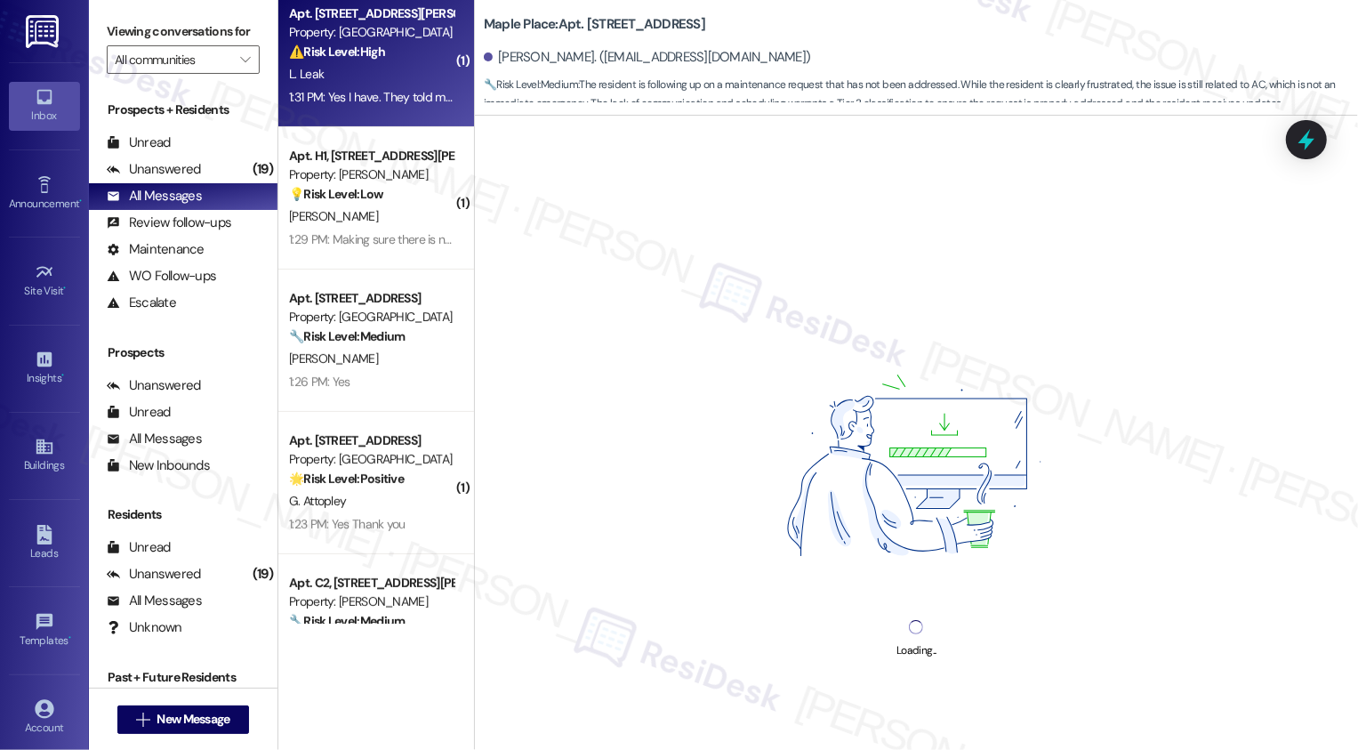
click at [399, 70] on div "L. Leak" at bounding box center [371, 74] width 168 height 22
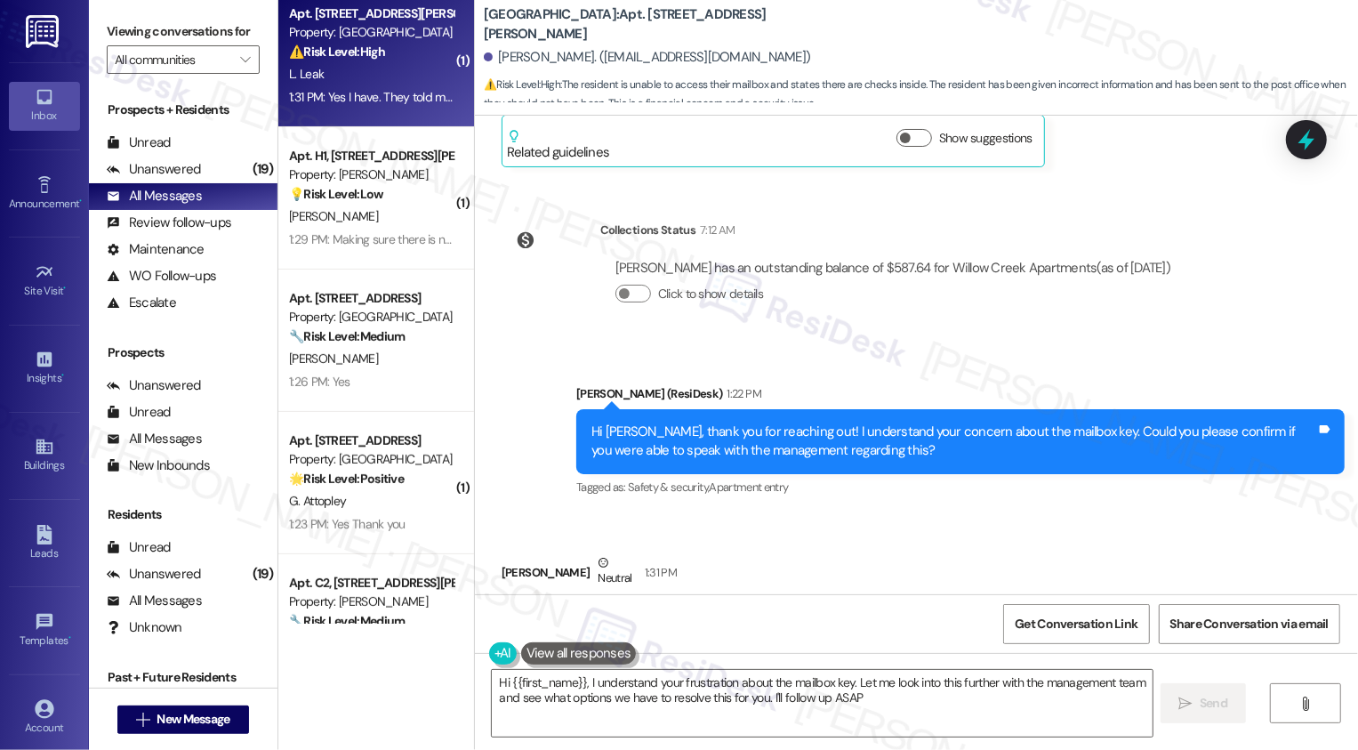
type textarea "Hi {{first_name}}, I understand your frustration about the mailbox key. Let me …"
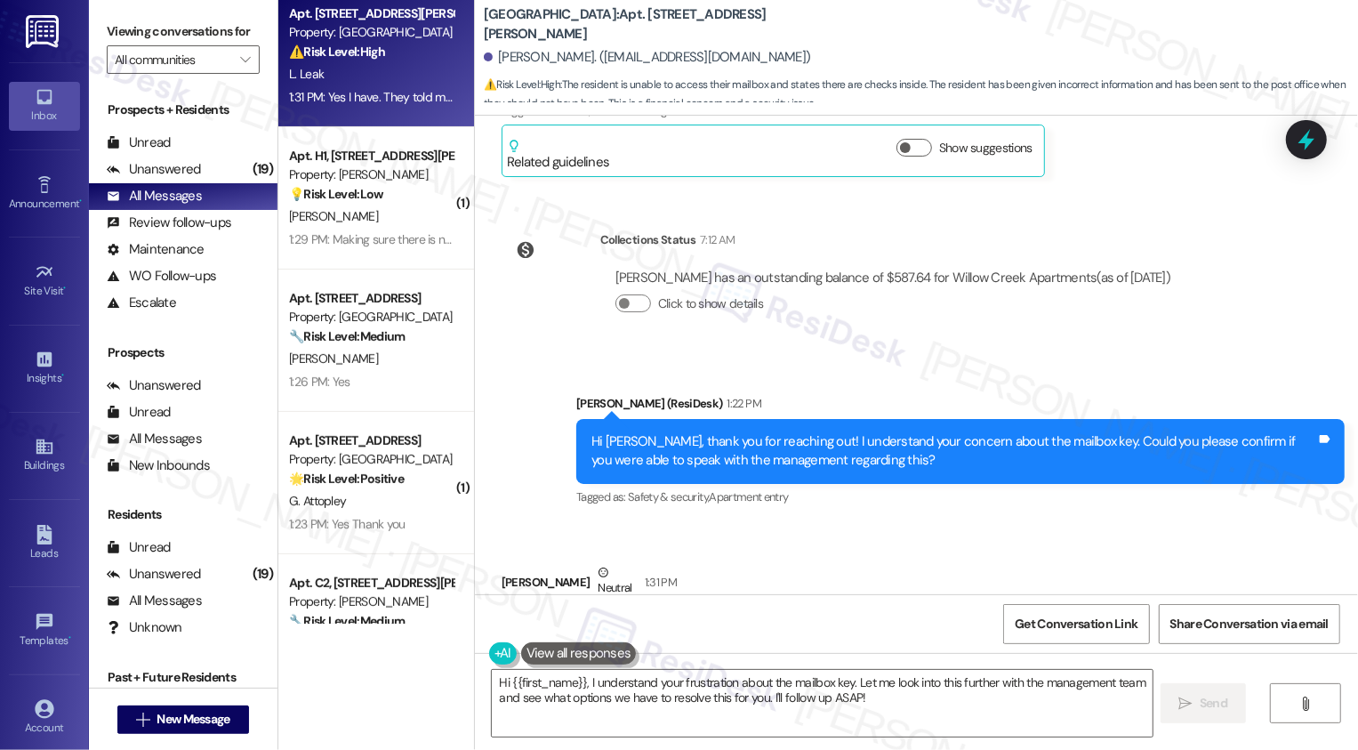
scroll to position [894, 0]
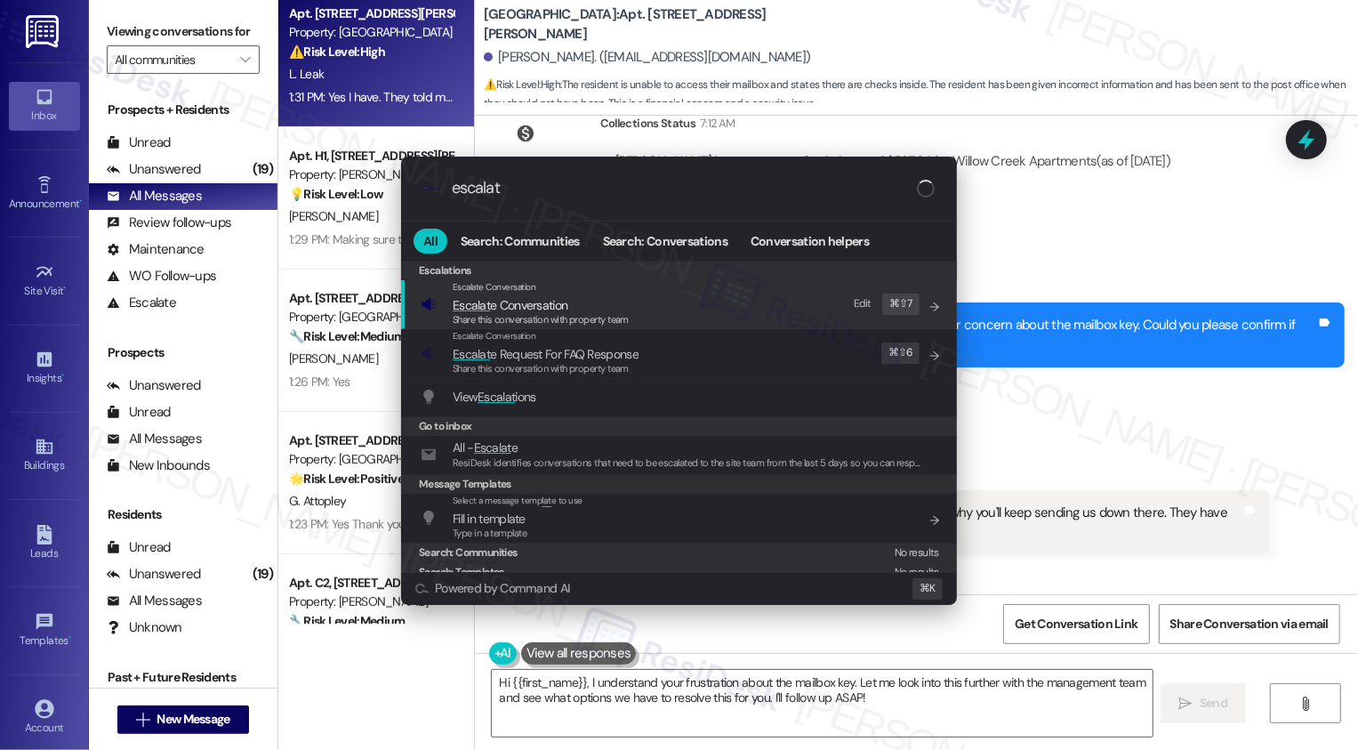
type input "escalate"
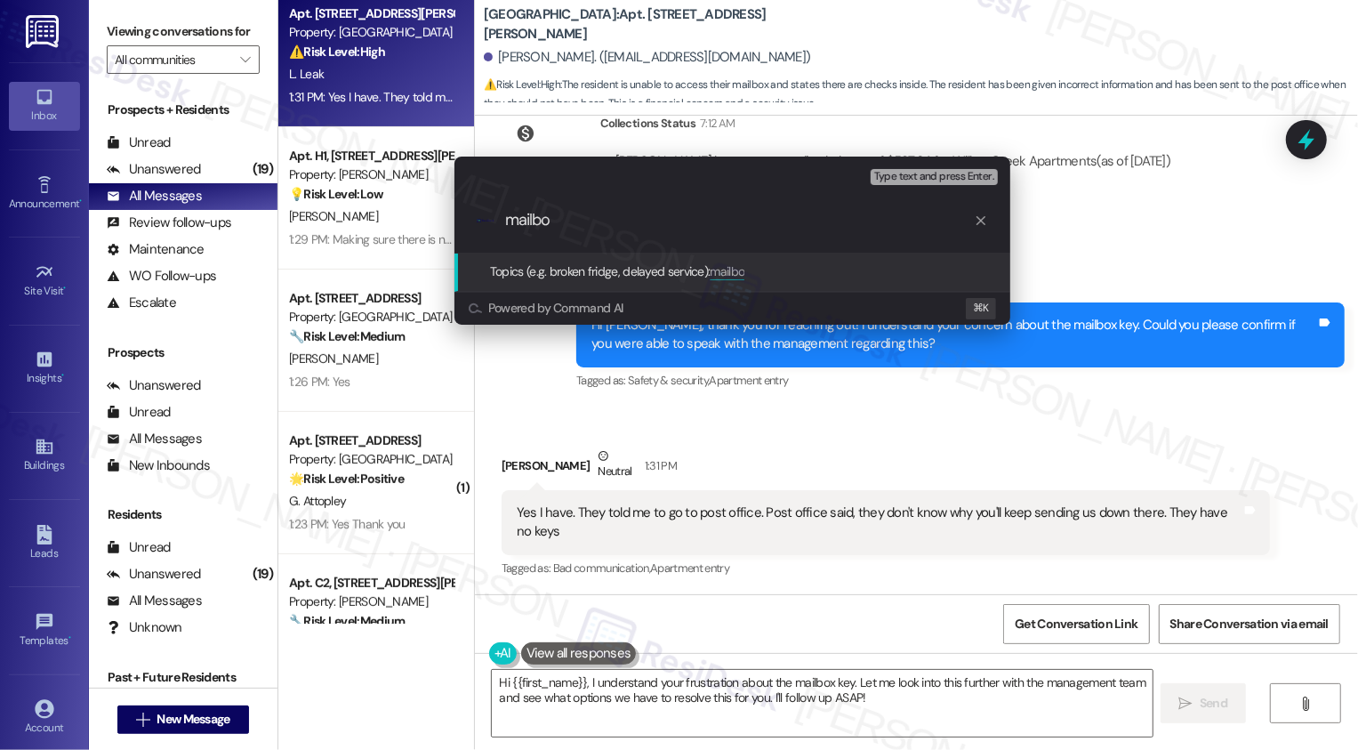
type input "mailbox"
click at [988, 426] on div "Escalate Conversation Low risk Topics (e.g. broken fridge, delayed service) Any…" at bounding box center [679, 375] width 1358 height 750
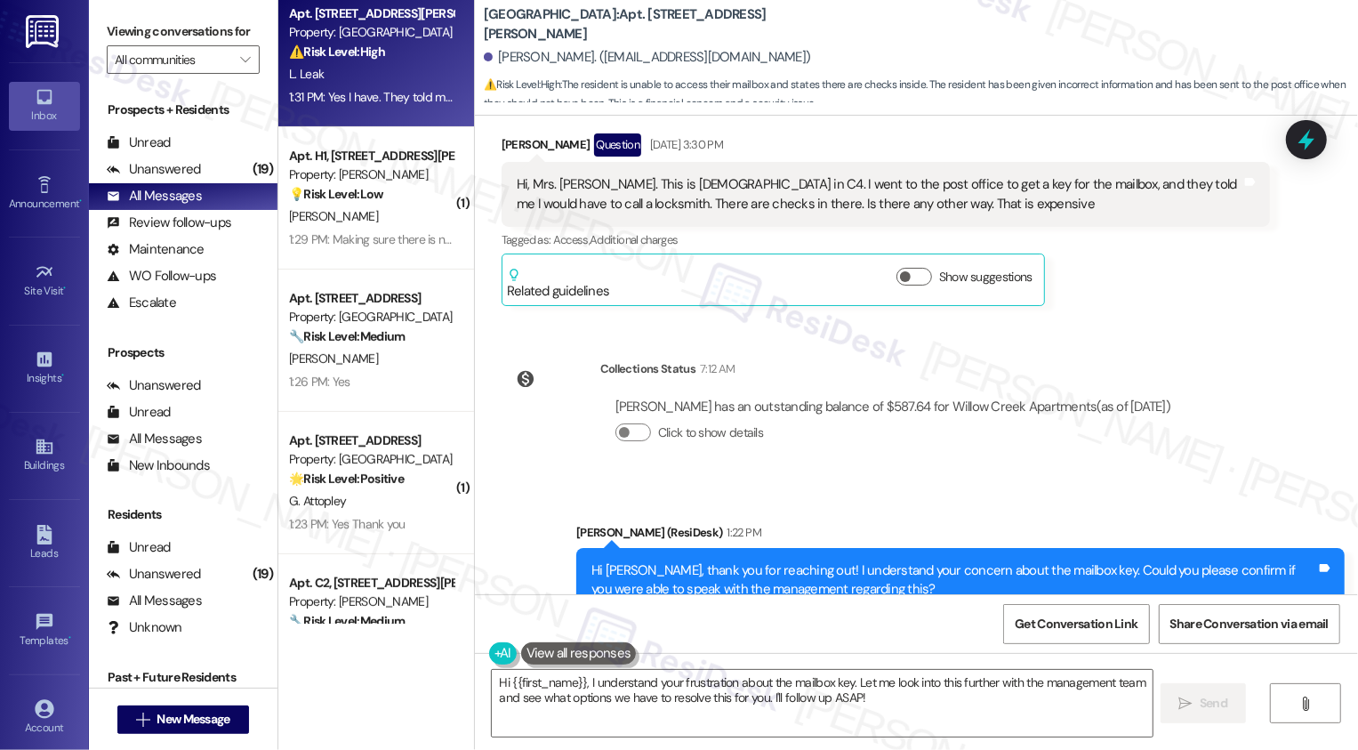
scroll to position [592, 0]
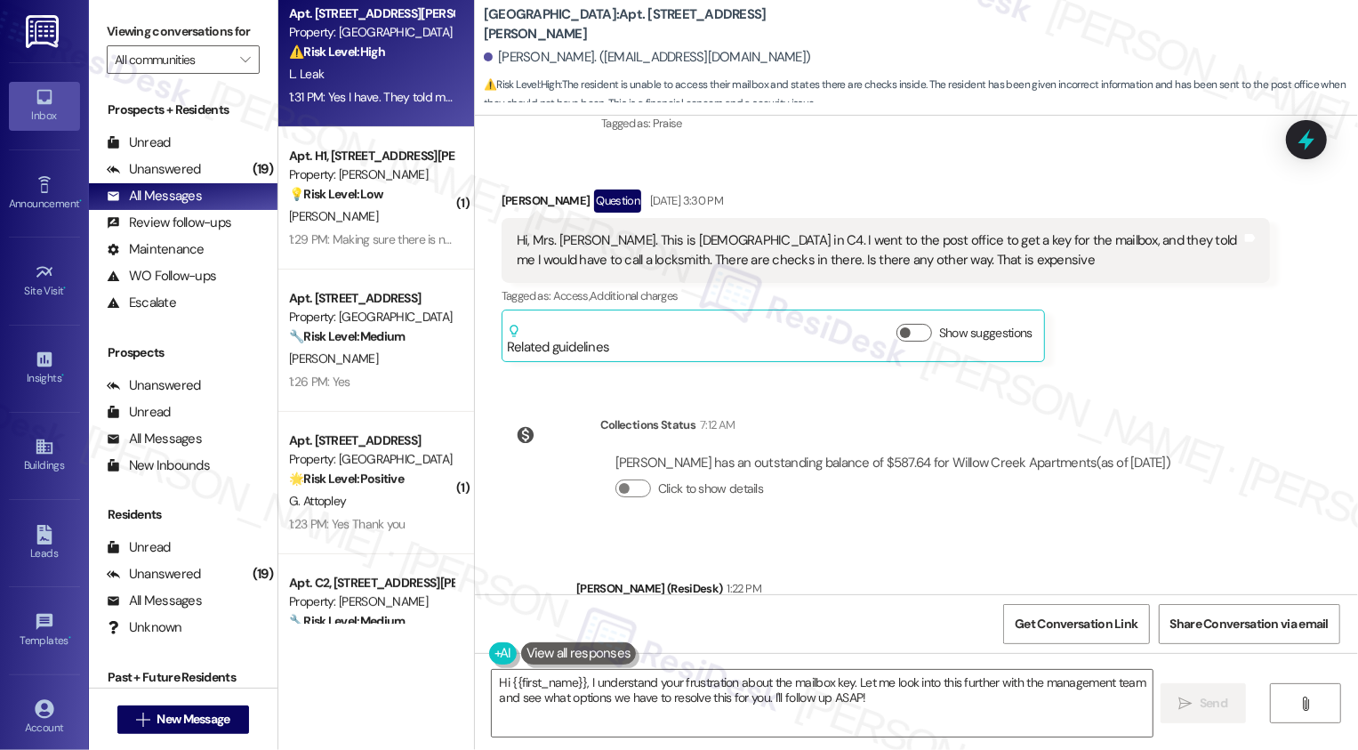
drag, startPoint x: 471, startPoint y: 27, endPoint x: 622, endPoint y: 24, distance: 150.3
click at [623, 26] on div "[GEOGRAPHIC_DATA]: Apt. [STREET_ADDRESS][PERSON_NAME][PERSON_NAME]. ([EMAIL_ADD…" at bounding box center [916, 53] width 883 height 98
copy b "[GEOGRAPHIC_DATA]"
